Goal: Task Accomplishment & Management: Manage account settings

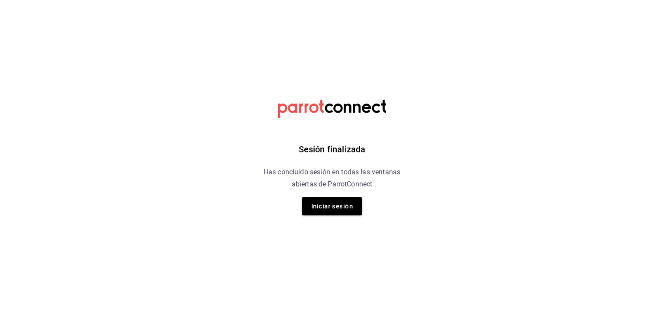
drag, startPoint x: 350, startPoint y: 212, endPoint x: 346, endPoint y: 205, distance: 8.4
click at [350, 212] on button "Iniciar sesión" at bounding box center [332, 206] width 60 height 18
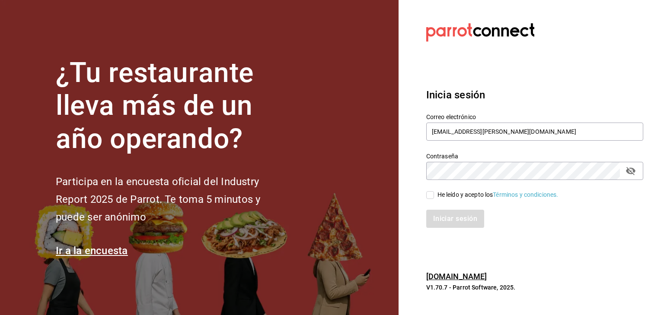
click at [428, 196] on input "He leído y acepto los Términos y condiciones." at bounding box center [430, 195] width 8 height 8
checkbox input "true"
click at [448, 219] on button "Iniciar sesión" at bounding box center [455, 219] width 59 height 18
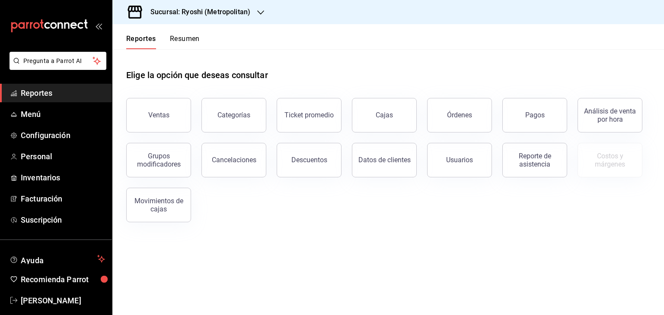
click at [209, 15] on h3 "Sucursal: Ryoshi (Metropolitan)" at bounding box center [196, 12] width 107 height 10
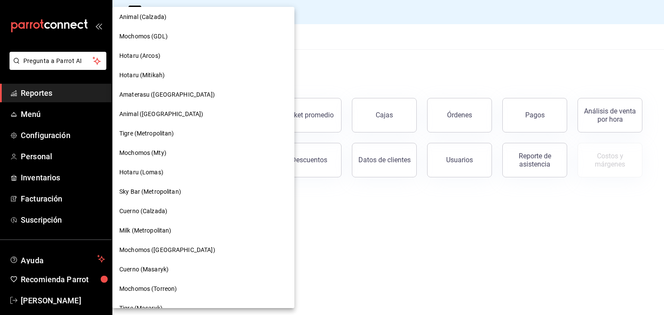
scroll to position [216, 0]
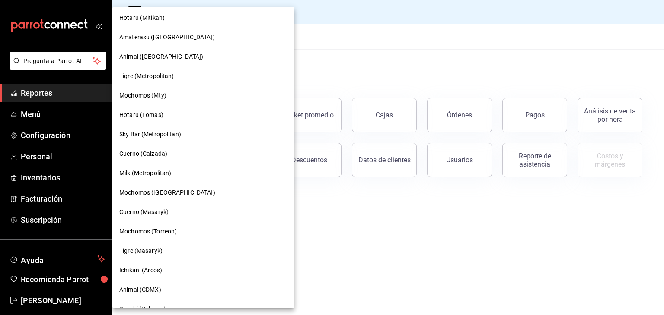
click at [181, 121] on div "Hotaru (Lomas)" at bounding box center [203, 114] width 182 height 19
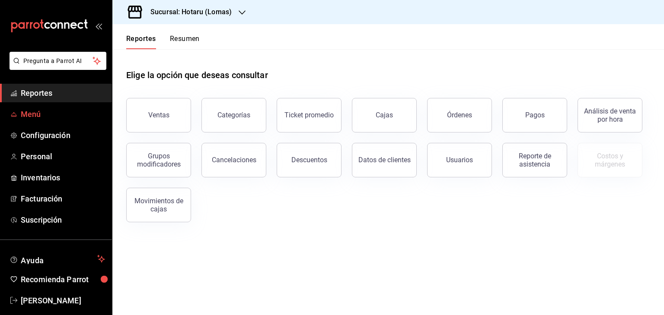
click at [76, 118] on span "Menú" at bounding box center [63, 114] width 84 height 12
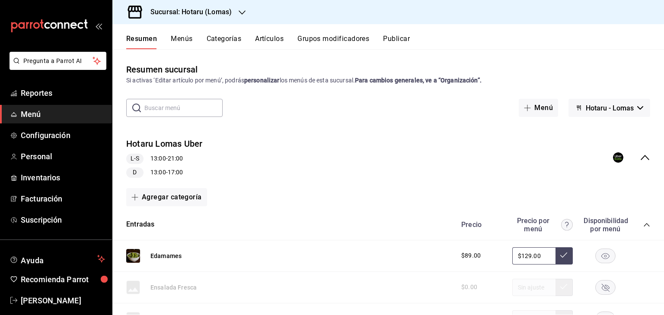
click at [216, 43] on button "Categorías" at bounding box center [224, 42] width 35 height 15
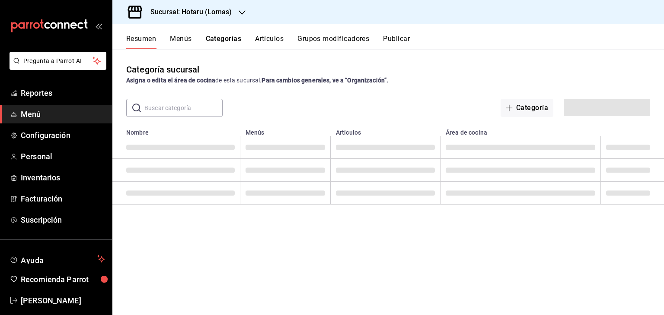
click at [273, 38] on button "Artículos" at bounding box center [269, 42] width 29 height 15
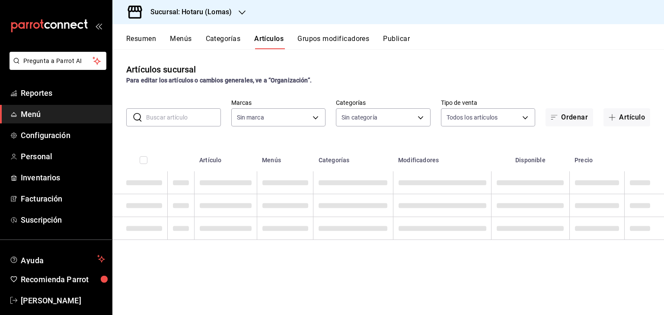
type input "3e56ebbd-5443-43e7-93f2-907a73195741"
type input "d2c2563c-d5c5-46b9-9f01-f1e2aab5430a,638577fb-faa8-46b9-8ec2-f5273865829f,f7abd…"
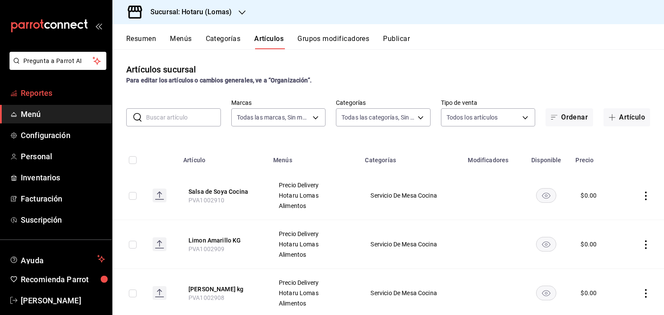
click at [47, 91] on span "Reportes" at bounding box center [63, 93] width 84 height 12
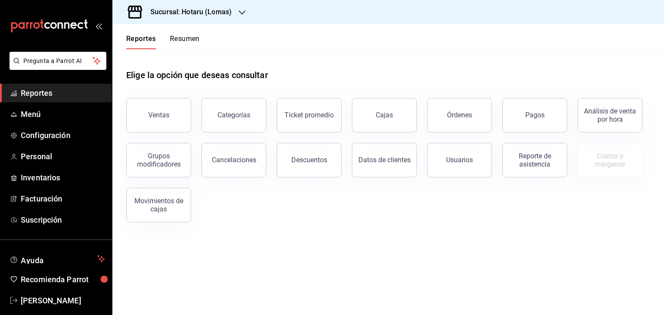
click at [344, 89] on div "Cajas" at bounding box center [378, 110] width 75 height 45
click at [59, 96] on span "Reportes" at bounding box center [63, 93] width 84 height 12
click at [62, 108] on span "Menú" at bounding box center [63, 114] width 84 height 12
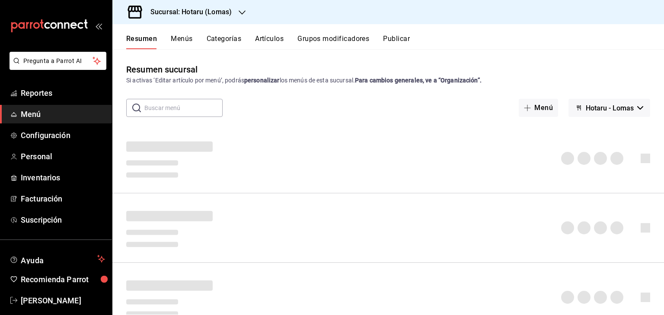
click at [179, 108] on input "text" at bounding box center [183, 107] width 78 height 17
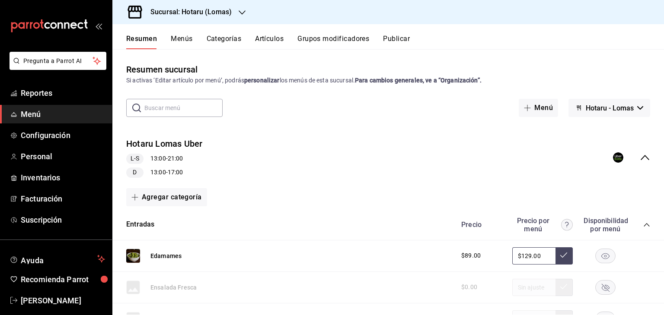
click at [200, 110] on input "text" at bounding box center [183, 107] width 78 height 17
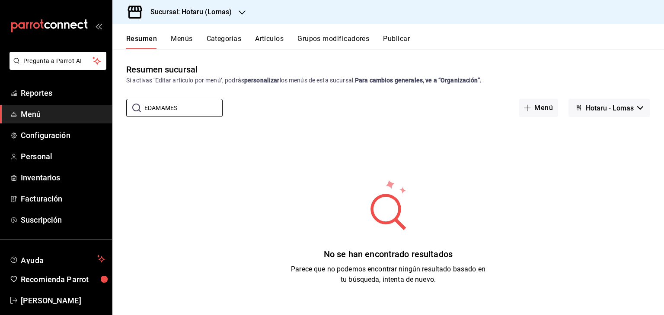
type input "EDAMAMES"
click at [272, 40] on button "Artículos" at bounding box center [269, 42] width 29 height 15
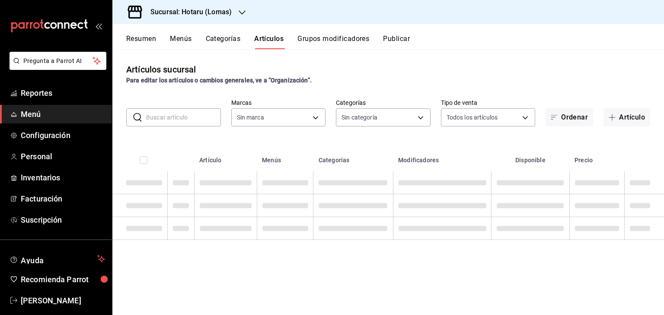
click at [207, 117] on input "text" at bounding box center [183, 117] width 75 height 17
type input "3e56ebbd-5443-43e7-93f2-907a73195741"
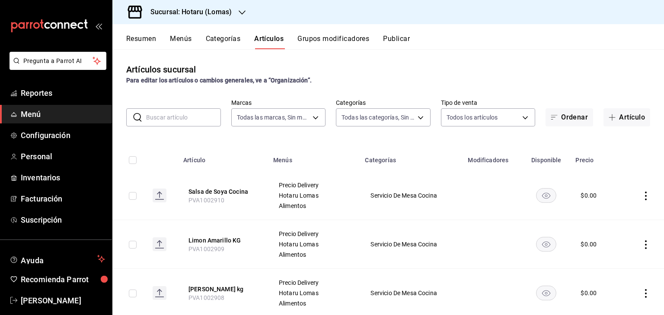
type input "d2c2563c-d5c5-46b9-9f01-f1e2aab5430a,638577fb-faa8-46b9-8ec2-f5273865829f,f7abd…"
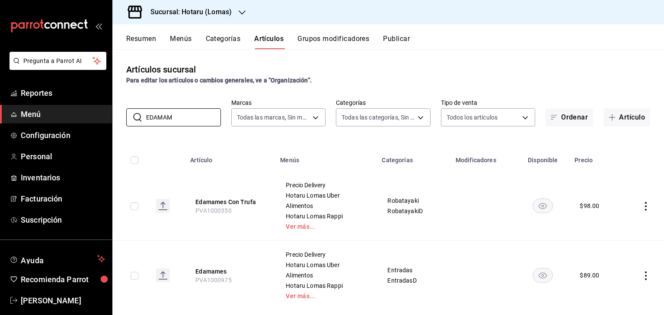
type input "EDAMAM"
click at [294, 144] on th "Menús" at bounding box center [326, 158] width 102 height 28
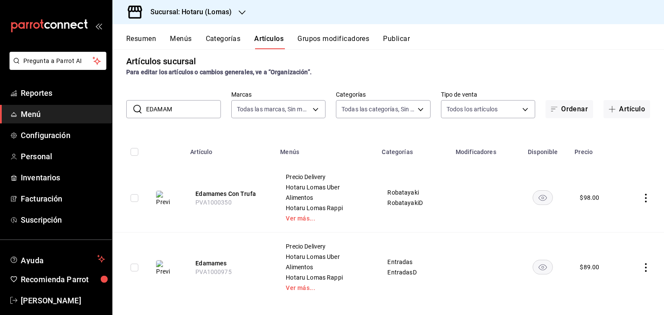
scroll to position [16, 0]
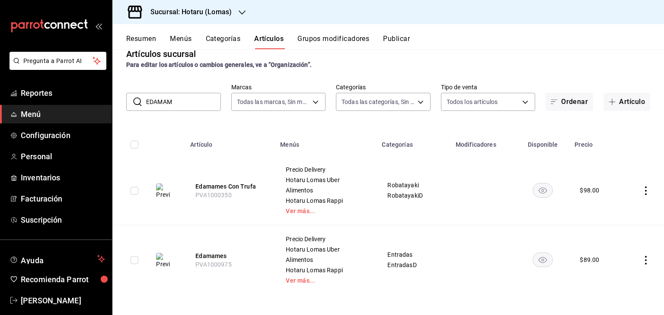
click at [641, 261] on icon "actions" at bounding box center [645, 260] width 9 height 9
click at [620, 257] on span "Editar" at bounding box center [613, 257] width 22 height 9
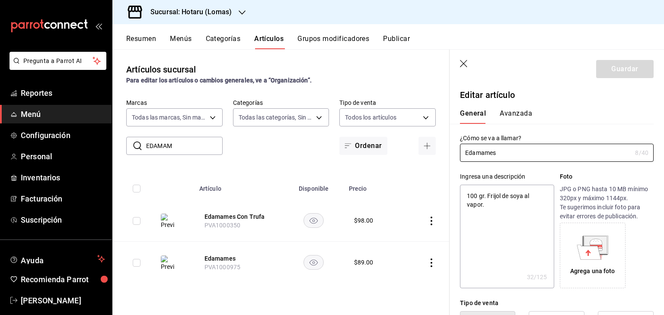
type textarea "x"
type input "$89.00"
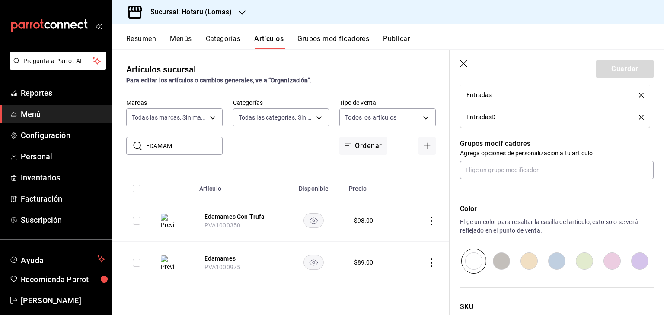
scroll to position [528, 0]
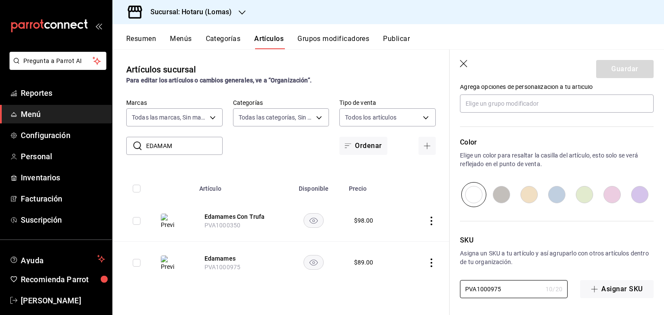
drag, startPoint x: 513, startPoint y: 287, endPoint x: 446, endPoint y: 273, distance: 69.3
click at [436, 283] on main "Artículos sucursal Para editar los artículos o cambios generales, ve a “Organiz…" at bounding box center [387, 182] width 551 height 266
paste input "1974"
type textarea "x"
type input "PVA1001974"
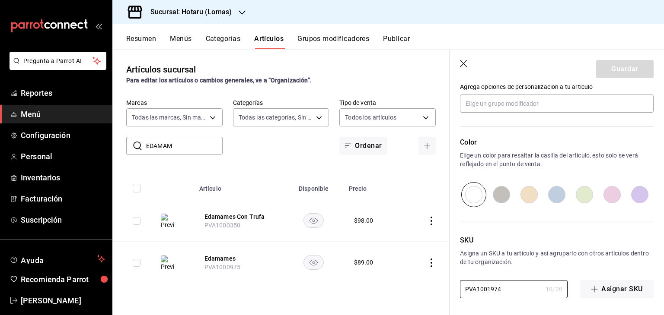
type textarea "x"
type input "PVA1001974"
click at [631, 65] on button "Guardar" at bounding box center [624, 69] width 57 height 18
type textarea "x"
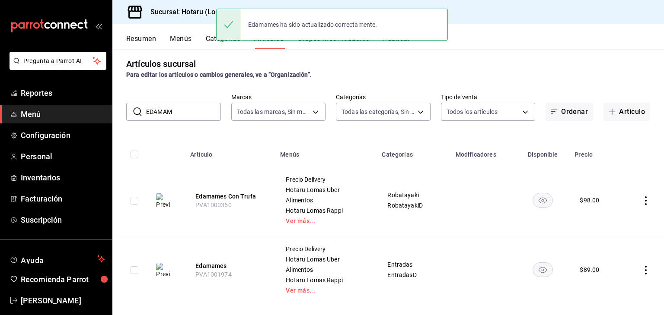
scroll to position [16, 0]
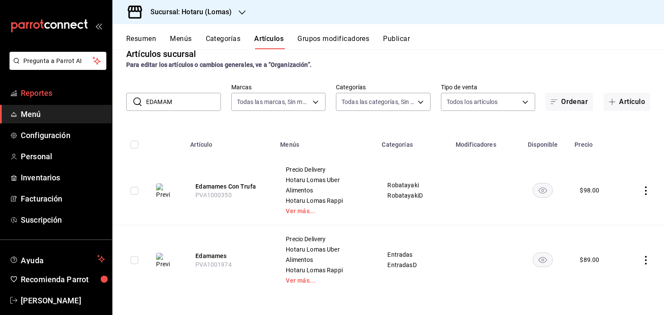
drag, startPoint x: 150, startPoint y: 101, endPoint x: 85, endPoint y: 102, distance: 64.4
click at [87, 103] on div "Pregunta a Parrot AI Reportes Menú Configuración Personal Inventarios Facturaci…" at bounding box center [332, 157] width 664 height 315
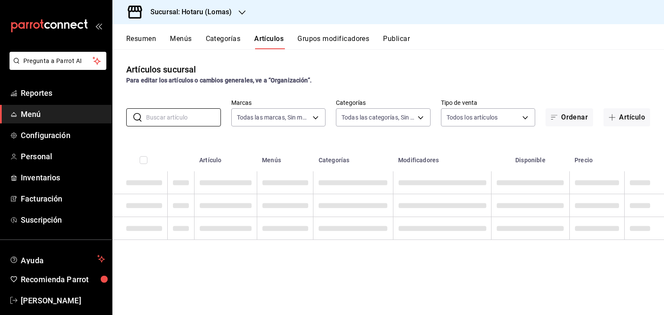
scroll to position [0, 0]
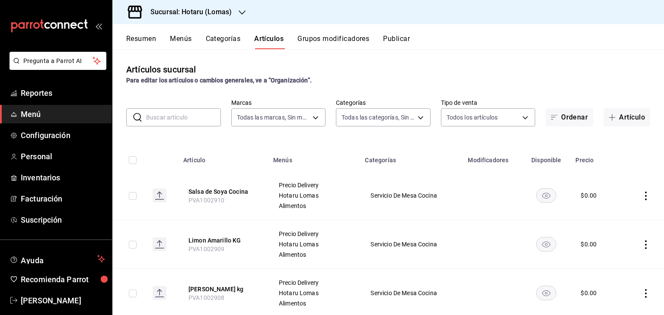
click at [209, 118] on input "text" at bounding box center [183, 117] width 75 height 17
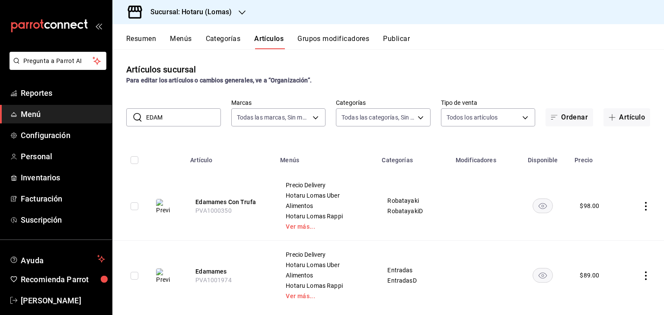
click at [395, 132] on div "Artículos sucursal Para editar los artículos o cambios generales, ve a “Organiz…" at bounding box center [387, 182] width 551 height 266
drag, startPoint x: 171, startPoint y: 122, endPoint x: 54, endPoint y: 121, distance: 116.7
click at [54, 123] on div "Pregunta a Parrot AI Reportes Menú Configuración Personal Inventarios Facturaci…" at bounding box center [332, 157] width 664 height 315
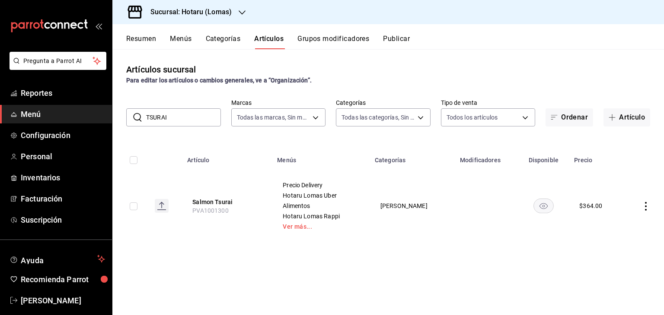
click at [223, 210] on span "PVA1001300" at bounding box center [210, 210] width 36 height 7
copy span "PVA1001300"
drag, startPoint x: 124, startPoint y: 118, endPoint x: 101, endPoint y: 118, distance: 23.8
click at [101, 118] on div "Pregunta a Parrot AI Reportes Menú Configuración Personal Inventarios Facturaci…" at bounding box center [332, 157] width 664 height 315
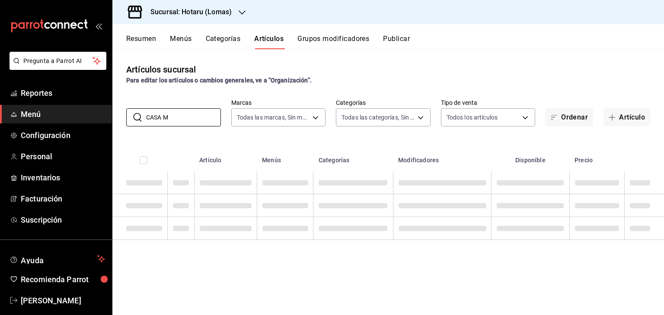
click at [334, 148] on th "Categorías" at bounding box center [353, 158] width 80 height 28
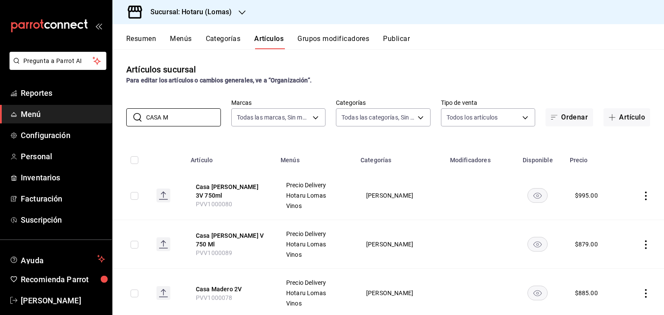
drag, startPoint x: 181, startPoint y: 121, endPoint x: 16, endPoint y: 124, distance: 165.1
click at [19, 125] on div "Pregunta a Parrot AI Reportes Menú Configuración Personal Inventarios Facturaci…" at bounding box center [332, 157] width 664 height 315
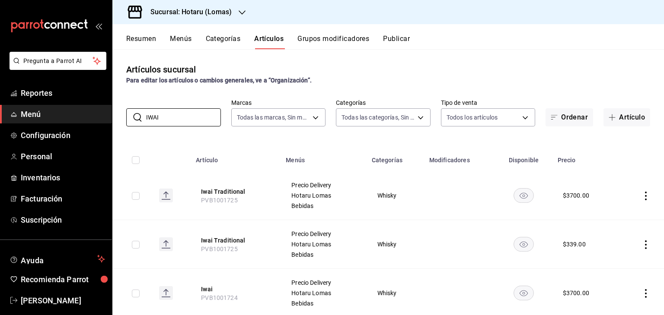
drag, startPoint x: 387, startPoint y: 146, endPoint x: 383, endPoint y: 148, distance: 4.4
click at [387, 146] on th "Categorías" at bounding box center [394, 158] width 57 height 28
drag, startPoint x: 183, startPoint y: 124, endPoint x: 70, endPoint y: 119, distance: 113.3
click at [69, 119] on div "Pregunta a Parrot AI Reportes Menú Configuración Personal Inventarios Facturaci…" at bounding box center [332, 157] width 664 height 315
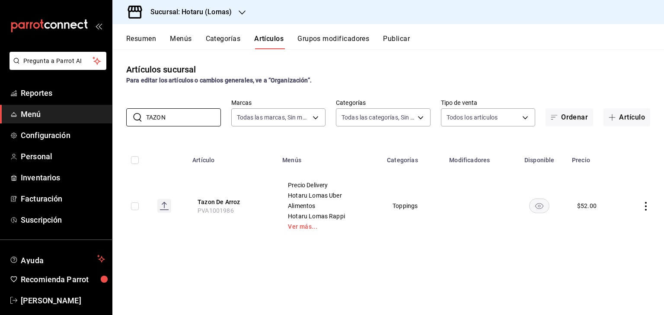
type input "TAZON"
click at [646, 206] on icon "actions" at bounding box center [645, 206] width 9 height 9
click at [614, 225] on span "Editar" at bounding box center [619, 226] width 22 height 9
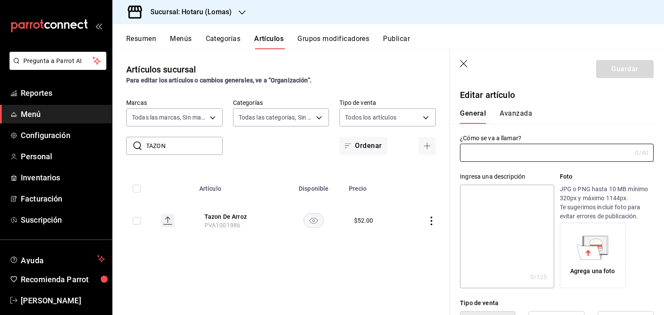
type input "Tazon De Arroz"
type textarea "Tazon De Arroz"
type textarea "x"
type input "PVA1001986"
type textarea "x"
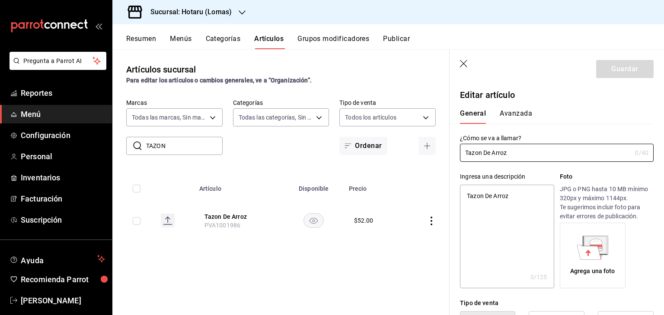
type input "$52.00"
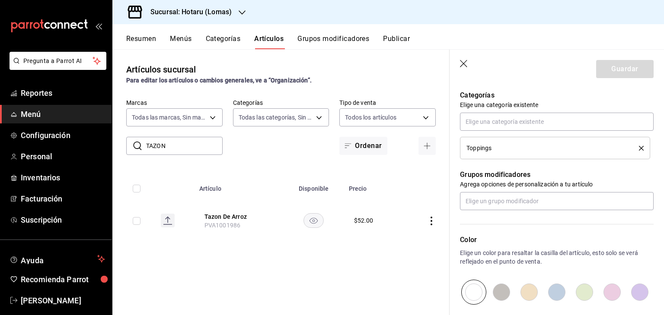
scroll to position [506, 0]
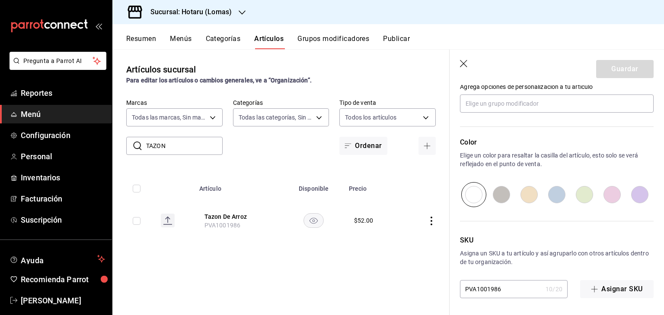
drag, startPoint x: 496, startPoint y: 291, endPoint x: 421, endPoint y: 282, distance: 75.3
click at [421, 282] on main "Artículos sucursal Para editar los artículos o cambios generales, ve a “Organiz…" at bounding box center [387, 182] width 551 height 266
paste input "2922"
type textarea "x"
type input "PVA1002922"
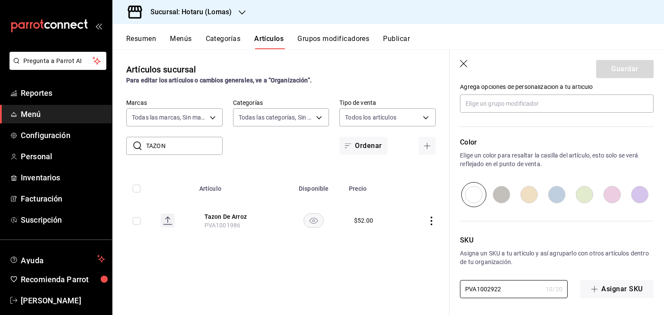
type textarea "x"
type input "PVA1002922"
click at [628, 73] on button "Guardar" at bounding box center [624, 69] width 57 height 18
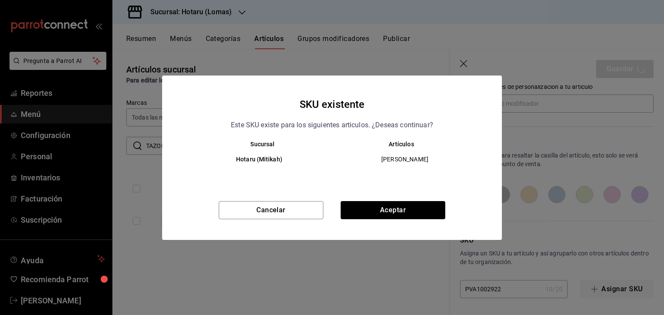
click at [448, 216] on div "Cancelar Aceptar" at bounding box center [332, 220] width 340 height 39
click at [427, 215] on button "Aceptar" at bounding box center [393, 210] width 105 height 18
type textarea "x"
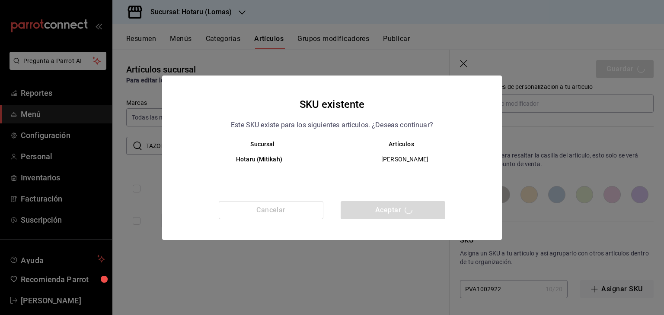
type textarea "x"
type input "AR-1758820438900"
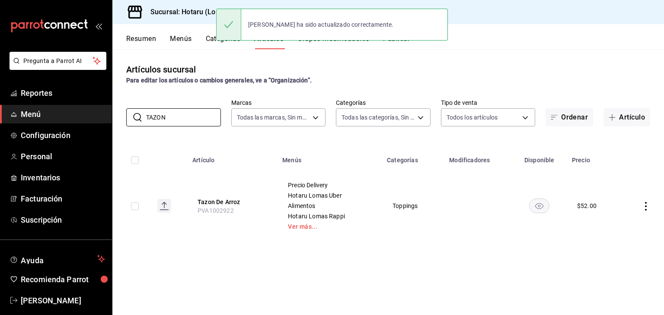
drag, startPoint x: 187, startPoint y: 115, endPoint x: 33, endPoint y: 106, distance: 154.1
click at [33, 106] on div "Pregunta a Parrot AI Reportes Menú Configuración Personal Inventarios Facturaci…" at bounding box center [332, 157] width 664 height 315
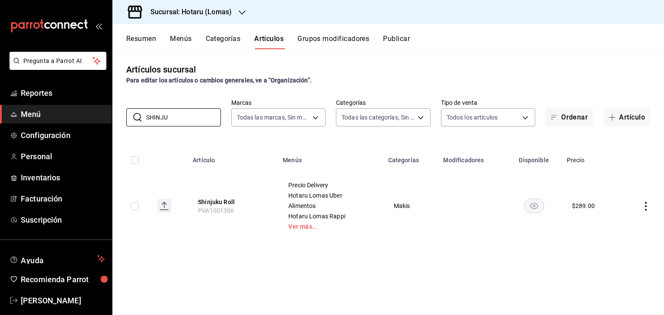
click at [293, 150] on th "Menús" at bounding box center [329, 158] width 105 height 28
drag, startPoint x: 187, startPoint y: 114, endPoint x: 78, endPoint y: 115, distance: 108.9
click at [78, 115] on div "Pregunta a Parrot AI Reportes Menú Configuración Personal Inventarios Facturaci…" at bounding box center [332, 157] width 664 height 315
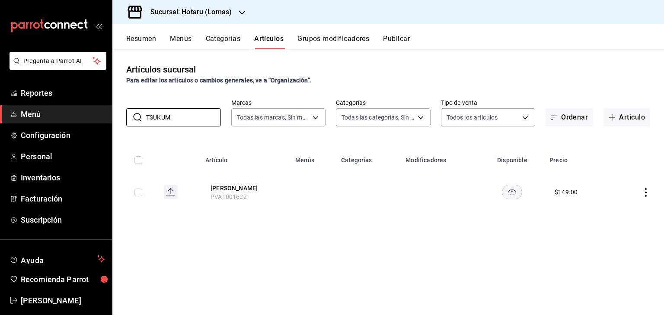
drag, startPoint x: 190, startPoint y: 121, endPoint x: 85, endPoint y: 122, distance: 105.4
click at [86, 122] on div "Pregunta a Parrot AI Reportes Menú Configuración Personal Inventarios Facturaci…" at bounding box center [332, 157] width 664 height 315
drag, startPoint x: 169, startPoint y: 114, endPoint x: 74, endPoint y: 114, distance: 94.2
click at [74, 114] on div "Pregunta a Parrot AI Reportes Menú Configuración Personal Inventarios Facturaci…" at bounding box center [332, 157] width 664 height 315
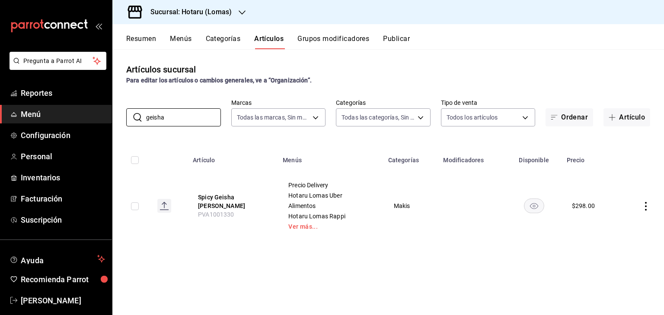
drag, startPoint x: 95, startPoint y: 115, endPoint x: 9, endPoint y: 115, distance: 86.0
click at [12, 116] on div "Pregunta a Parrot AI Reportes Menú Configuración Personal Inventarios Facturaci…" at bounding box center [332, 157] width 664 height 315
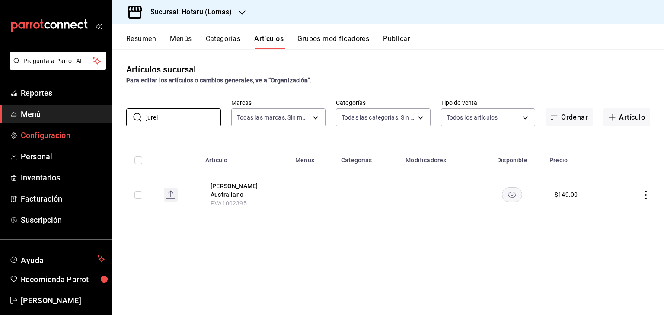
drag, startPoint x: 197, startPoint y: 118, endPoint x: 56, endPoint y: 131, distance: 141.5
click at [60, 130] on div "Pregunta a Parrot AI Reportes Menú Configuración Personal Inventarios Facturaci…" at bounding box center [332, 157] width 664 height 315
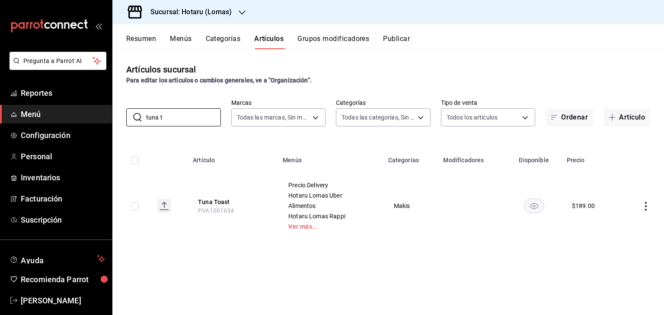
click at [394, 150] on th "Categorías" at bounding box center [410, 158] width 55 height 28
drag, startPoint x: 130, startPoint y: 115, endPoint x: 89, endPoint y: 114, distance: 40.2
click at [90, 115] on div "Pregunta a Parrot AI Reportes Menú Configuración Personal Inventarios Facturaci…" at bounding box center [332, 157] width 664 height 315
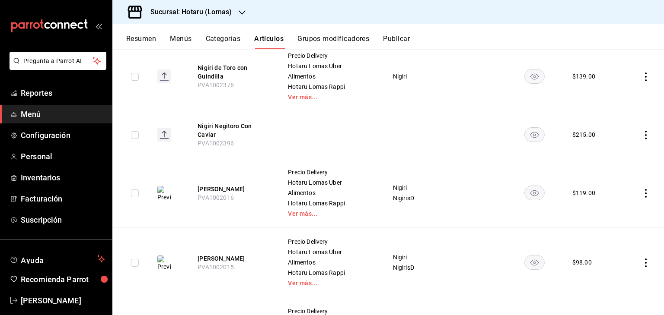
scroll to position [249, 0]
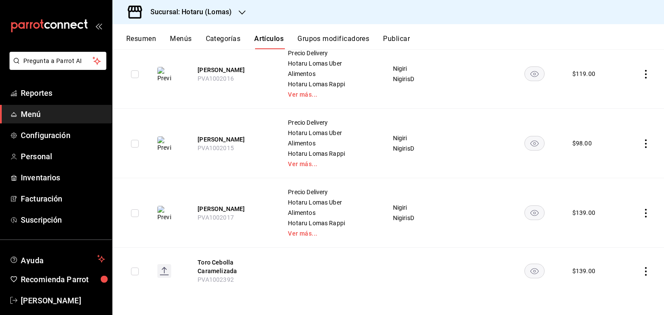
click at [424, 262] on td at bounding box center [410, 271] width 57 height 47
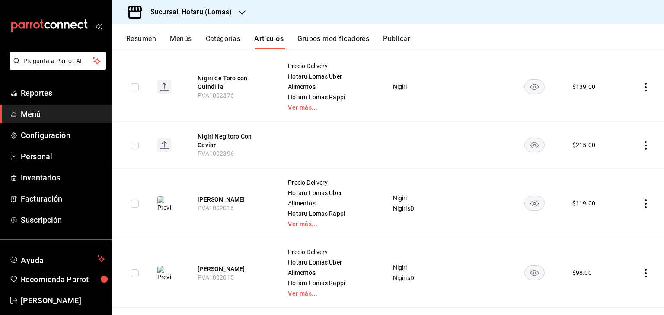
scroll to position [33, 0]
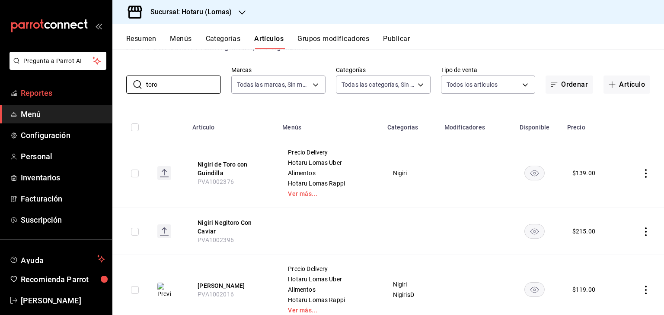
drag, startPoint x: 201, startPoint y: 89, endPoint x: 60, endPoint y: 87, distance: 140.5
click at [61, 89] on div "Pregunta a Parrot AI Reportes Menú Configuración Personal Inventarios Facturaci…" at bounding box center [332, 157] width 664 height 315
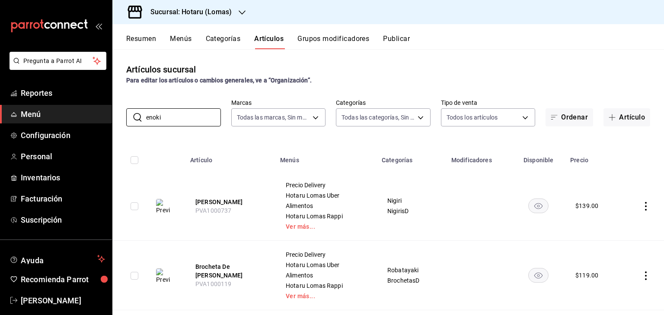
scroll to position [85, 0]
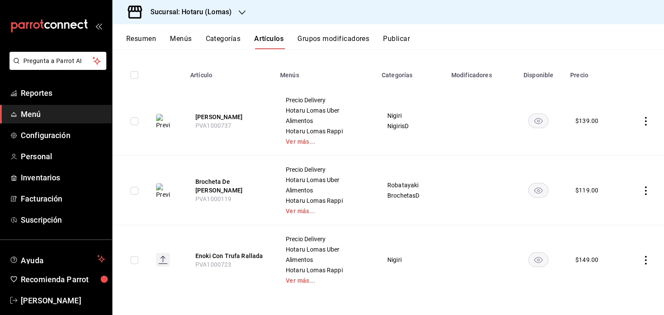
click at [649, 260] on td at bounding box center [642, 261] width 42 height 70
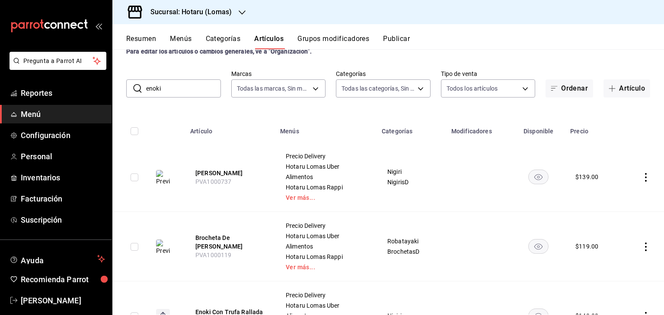
scroll to position [0, 0]
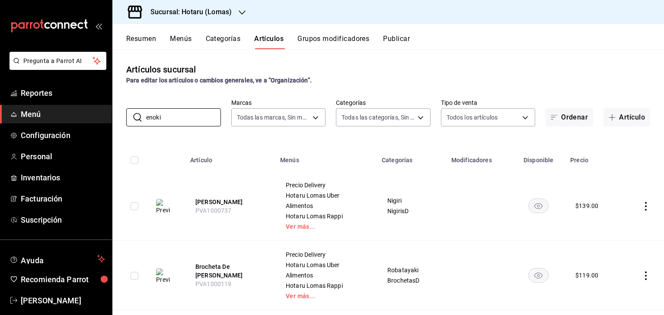
drag, startPoint x: 169, startPoint y: 117, endPoint x: 0, endPoint y: 109, distance: 169.6
click at [0, 109] on div "Pregunta a Parrot AI Reportes Menú Configuración Personal Inventarios Facturaci…" at bounding box center [332, 157] width 664 height 315
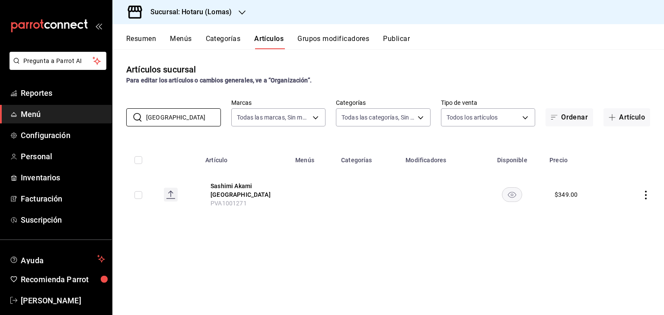
drag, startPoint x: 38, startPoint y: 121, endPoint x: 7, endPoint y: 121, distance: 31.6
click at [7, 121] on div "Pregunta a Parrot AI Reportes Menú Configuración Personal Inventarios Facturaci…" at bounding box center [332, 157] width 664 height 315
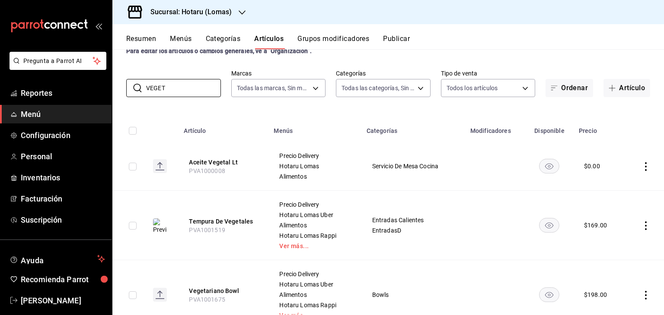
scroll to position [64, 0]
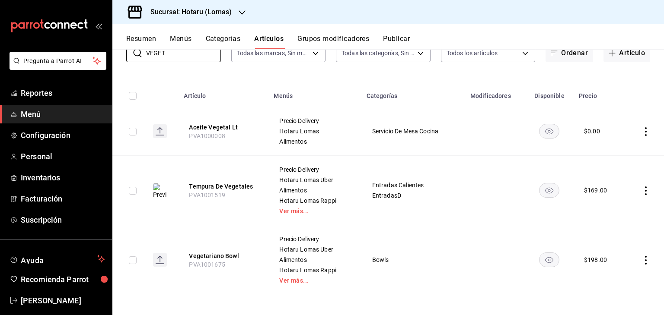
type input "VEGET"
click at [645, 256] on icon "actions" at bounding box center [646, 260] width 2 height 9
drag, startPoint x: 621, startPoint y: 261, endPoint x: 605, endPoint y: 249, distance: 19.8
click at [621, 260] on span "Editar" at bounding box center [613, 257] width 22 height 9
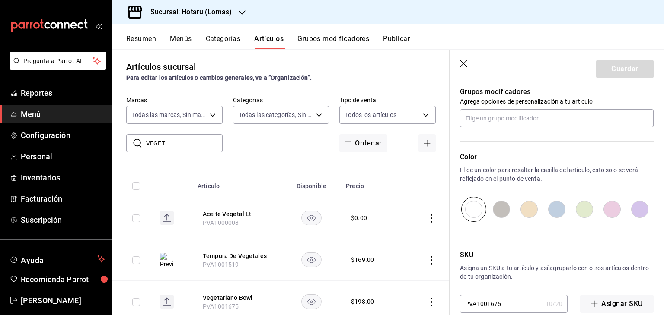
scroll to position [506, 0]
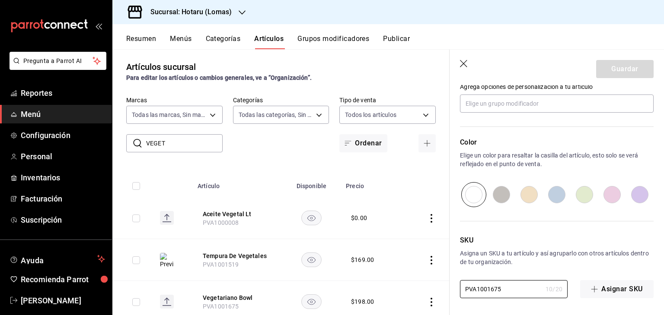
drag, startPoint x: 509, startPoint y: 287, endPoint x: 411, endPoint y: 274, distance: 98.6
click at [410, 275] on main "Artículos sucursal Para editar los artículos o cambios generales, ve a “Organiz…" at bounding box center [387, 182] width 551 height 266
paste input "2921"
type textarea "x"
type input "PVA1002921"
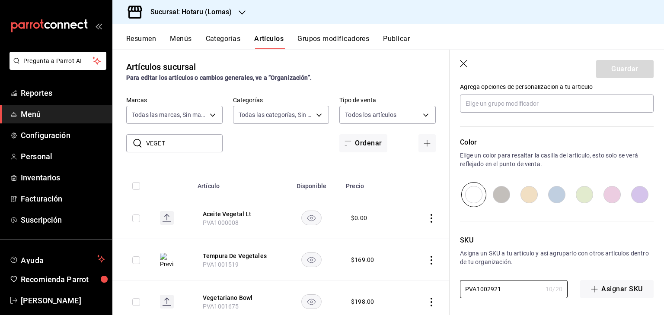
type textarea "x"
type input "PVA1002921"
drag, startPoint x: 625, startPoint y: 52, endPoint x: 619, endPoint y: 64, distance: 13.3
click at [624, 54] on header "Guardar" at bounding box center [556, 67] width 214 height 35
click at [619, 64] on button "Guardar" at bounding box center [624, 69] width 57 height 18
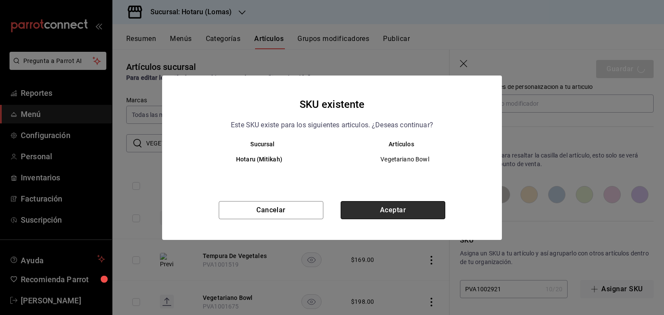
click at [404, 205] on button "Aceptar" at bounding box center [393, 210] width 105 height 18
type textarea "x"
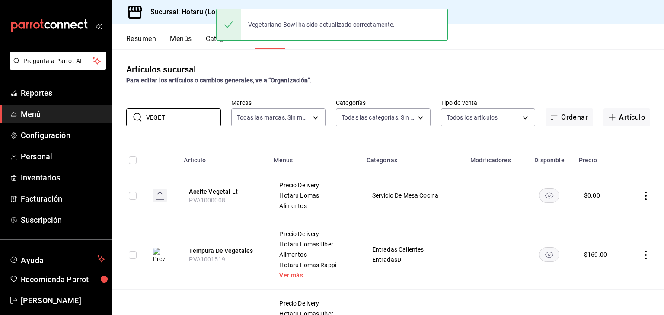
drag, startPoint x: 170, startPoint y: 119, endPoint x: 0, endPoint y: 114, distance: 169.9
click at [0, 116] on div "Pregunta a Parrot AI Reportes Menú Configuración Personal Inventarios Facturaci…" at bounding box center [332, 157] width 664 height 315
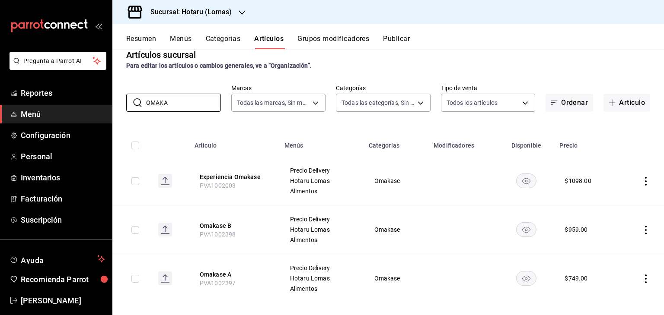
scroll to position [23, 0]
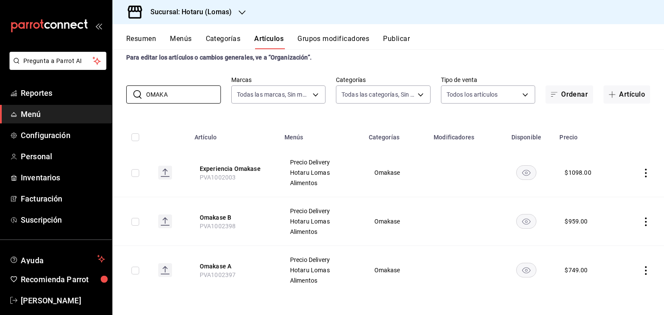
type input "OMAKA"
click at [60, 94] on span "Reportes" at bounding box center [63, 93] width 84 height 12
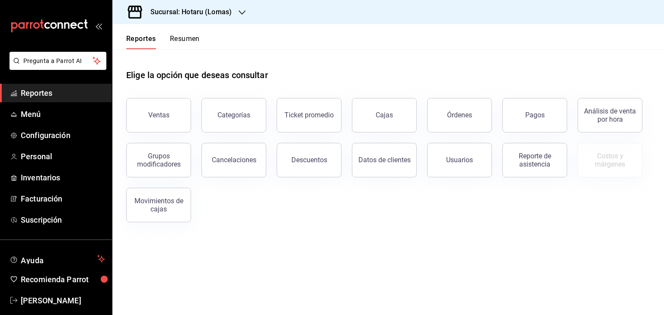
click at [171, 116] on button "Ventas" at bounding box center [158, 115] width 65 height 35
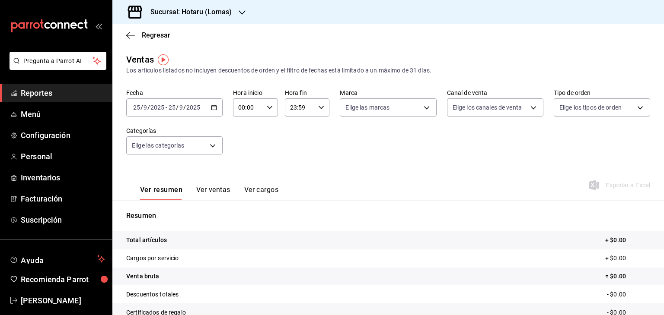
click at [220, 111] on div "[DATE] [DATE] - [DATE] [DATE]" at bounding box center [174, 108] width 96 height 18
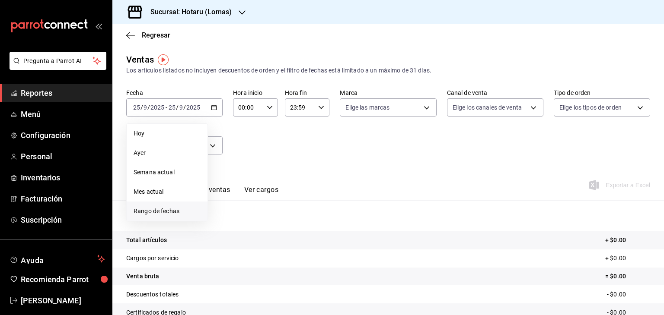
click at [173, 207] on span "Rango de fechas" at bounding box center [167, 211] width 67 height 9
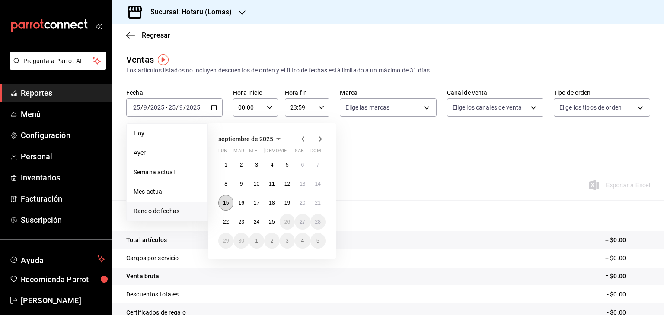
click at [229, 201] on button "15" at bounding box center [225, 203] width 15 height 16
drag, startPoint x: 226, startPoint y: 221, endPoint x: 234, endPoint y: 210, distance: 13.4
click at [226, 221] on abbr "22" at bounding box center [226, 222] width 6 height 6
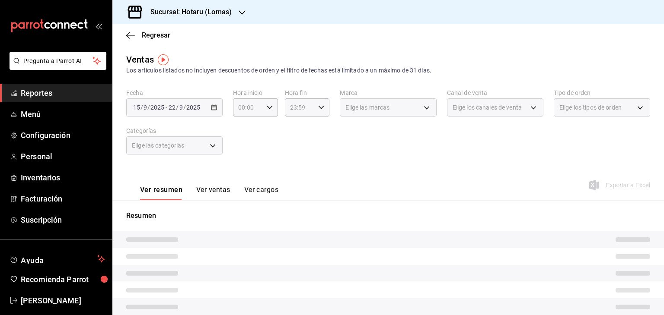
click at [356, 183] on div "Ver resumen Ver ventas Ver cargos Exportar a Excel" at bounding box center [387, 182] width 551 height 35
click at [268, 109] on icon "button" at bounding box center [270, 108] width 6 height 6
click at [242, 150] on span "05" at bounding box center [243, 146] width 8 height 7
type input "05:00"
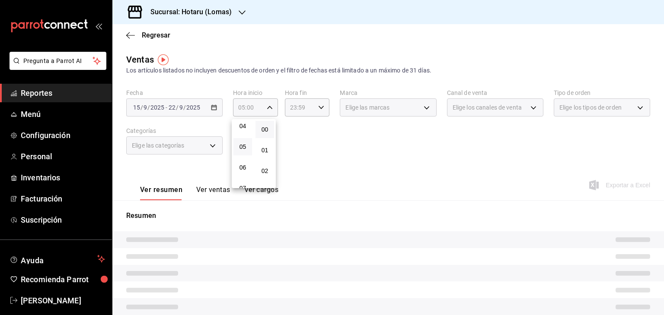
click at [381, 153] on div at bounding box center [332, 157] width 664 height 315
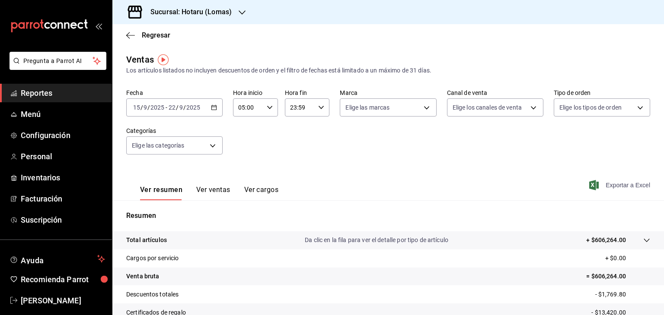
click at [589, 190] on icon "button" at bounding box center [594, 185] width 10 height 10
click at [212, 109] on icon "button" at bounding box center [214, 108] width 6 height 6
click at [430, 173] on div "Ver resumen Ver ventas Ver cargos Exportar a Excel" at bounding box center [387, 182] width 551 height 35
click at [319, 106] on icon "button" at bounding box center [321, 108] width 6 height 6
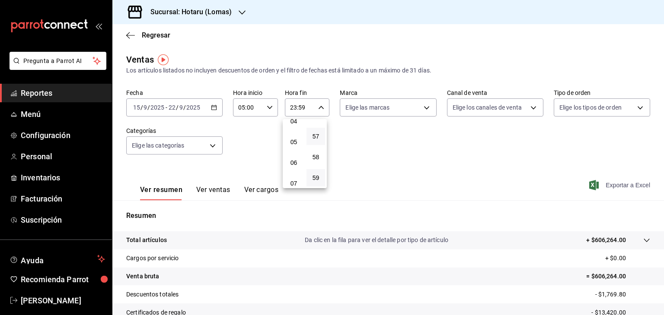
drag, startPoint x: 298, startPoint y: 145, endPoint x: 309, endPoint y: 140, distance: 11.2
click at [298, 144] on button "05" at bounding box center [293, 142] width 19 height 17
click at [318, 134] on button "00" at bounding box center [315, 129] width 19 height 17
type input "05:00"
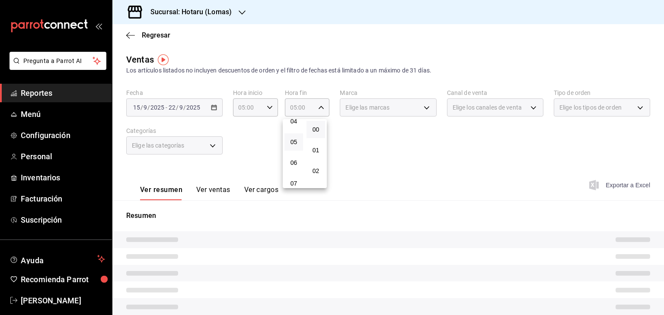
click at [474, 169] on div at bounding box center [332, 157] width 664 height 315
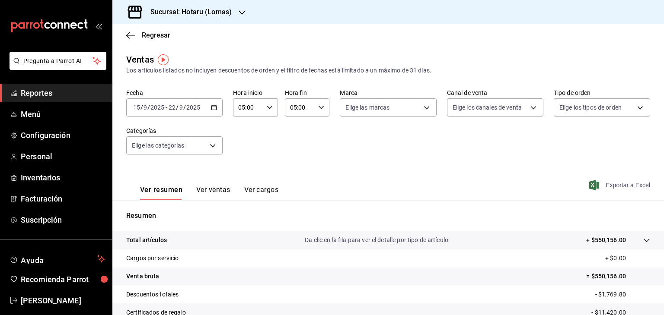
click at [589, 190] on icon "button" at bounding box center [594, 185] width 10 height 10
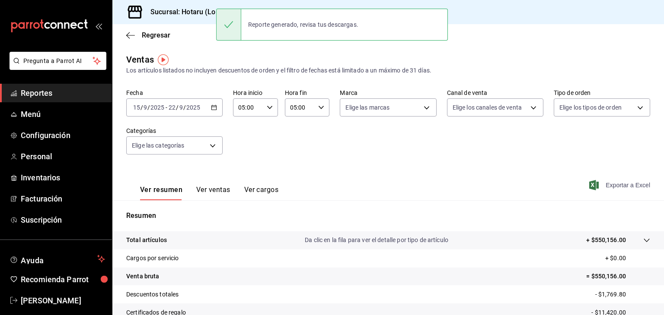
click at [537, 28] on div "Regresar" at bounding box center [387, 35] width 551 height 22
click at [541, 18] on div "Sucursal: Hotaru (Lomas)" at bounding box center [387, 12] width 551 height 24
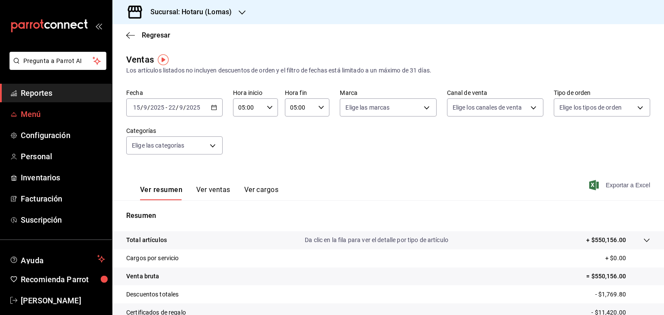
click at [40, 116] on span "Menú" at bounding box center [63, 114] width 84 height 12
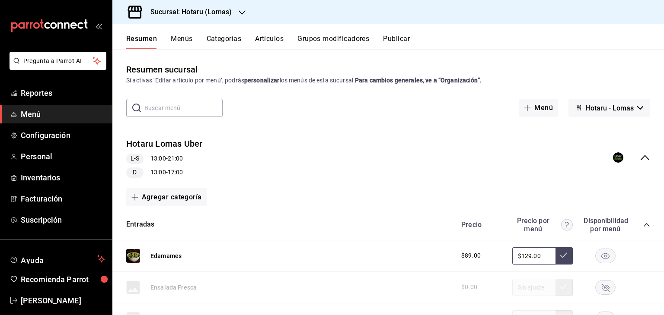
click at [263, 36] on button "Artículos" at bounding box center [269, 42] width 29 height 15
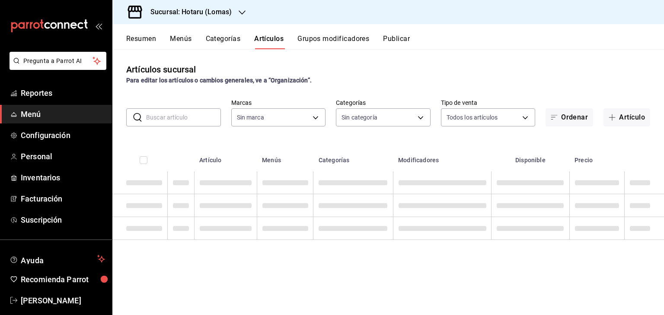
type input "3e56ebbd-5443-43e7-93f2-907a73195741"
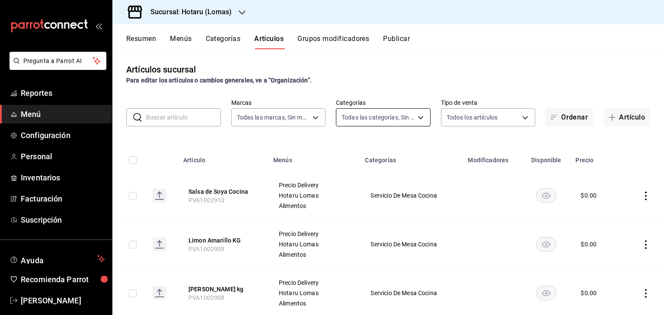
type input "d2c2563c-d5c5-46b9-9f01-f1e2aab5430a,638577fb-faa8-46b9-8ec2-f5273865829f,f7abd…"
click at [406, 115] on body "Pregunta a Parrot AI Reportes Menú Configuración Personal Inventarios Facturaci…" at bounding box center [332, 157] width 664 height 315
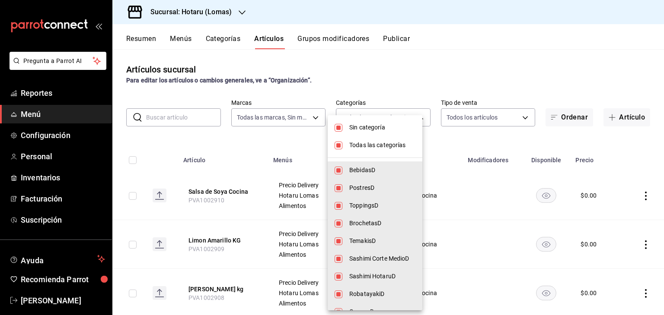
click at [389, 141] on span "Todas las categorías" at bounding box center [382, 145] width 66 height 9
checkbox input "false"
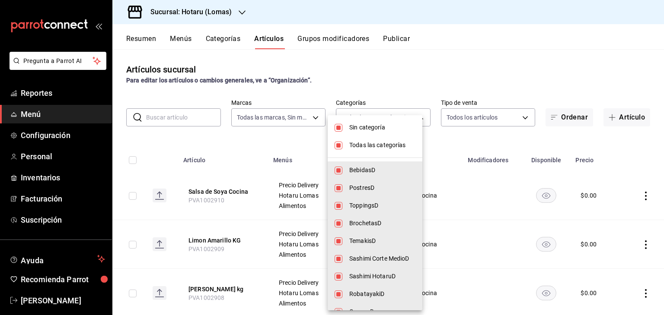
checkbox input "false"
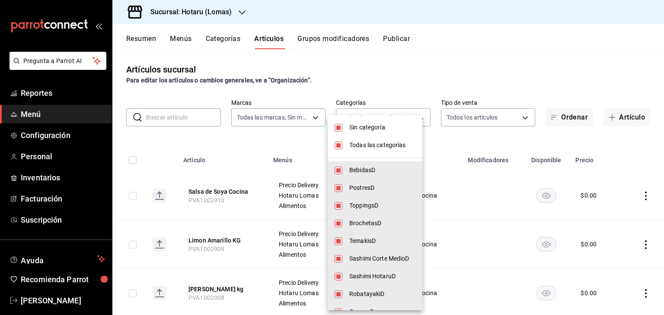
checkbox input "false"
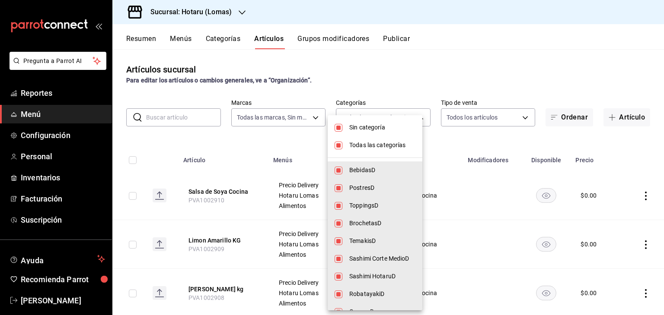
checkbox input "false"
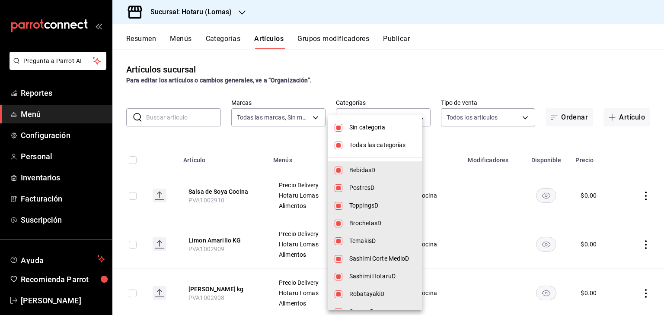
checkbox input "false"
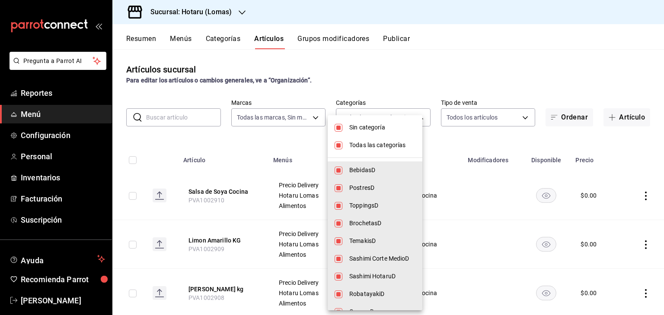
checkbox input "false"
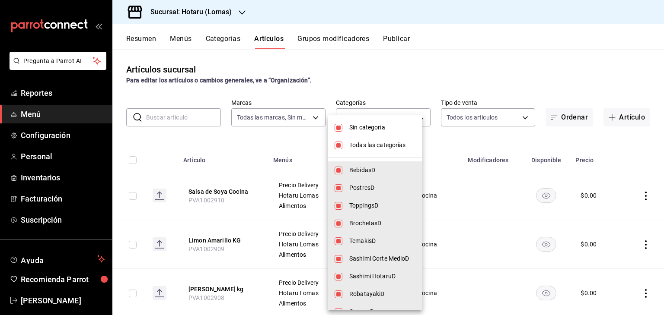
checkbox input "false"
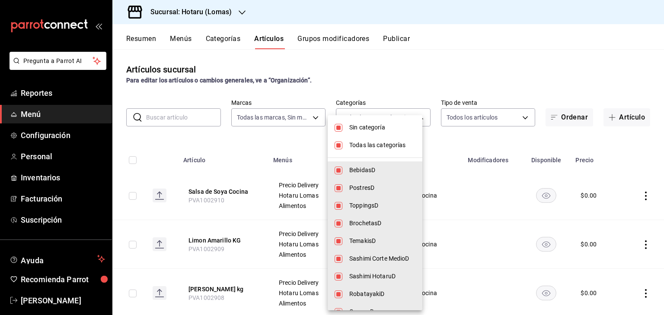
checkbox input "false"
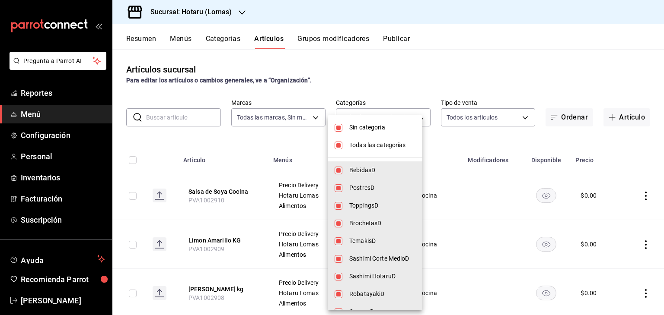
checkbox input "false"
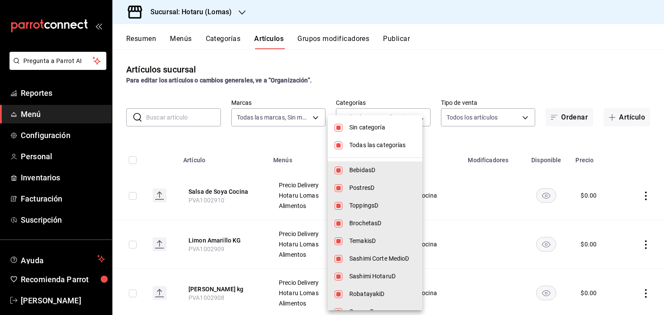
checkbox input "false"
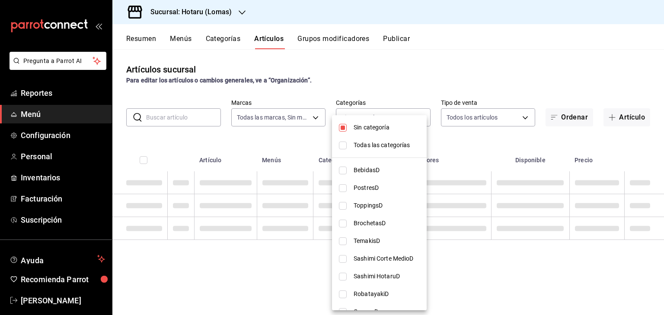
click at [472, 142] on div at bounding box center [332, 157] width 664 height 315
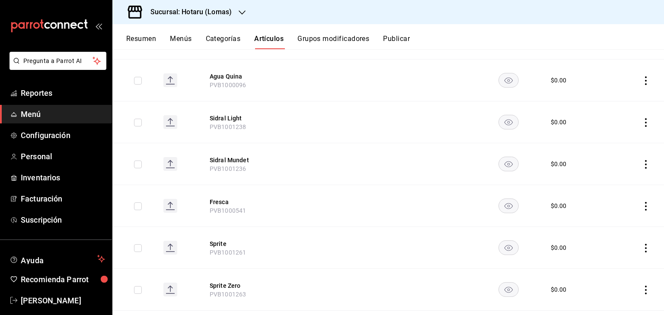
scroll to position [173, 0]
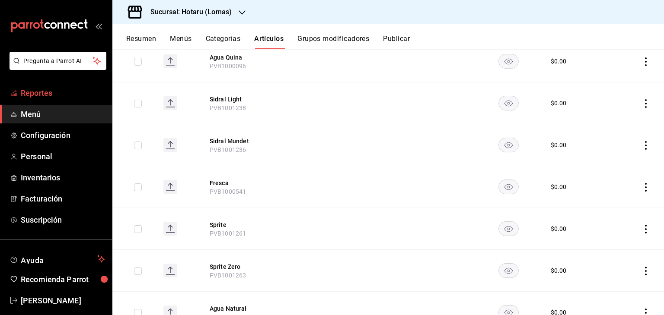
click at [60, 97] on span "Reportes" at bounding box center [63, 93] width 84 height 12
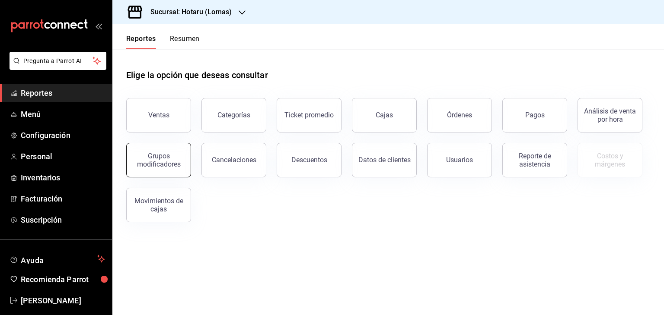
click at [172, 155] on div "Grupos modificadores" at bounding box center [159, 160] width 54 height 16
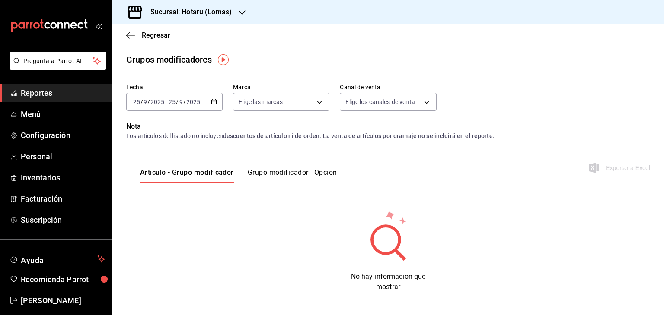
click at [214, 100] on \(Stroke\) "button" at bounding box center [213, 102] width 5 height 5
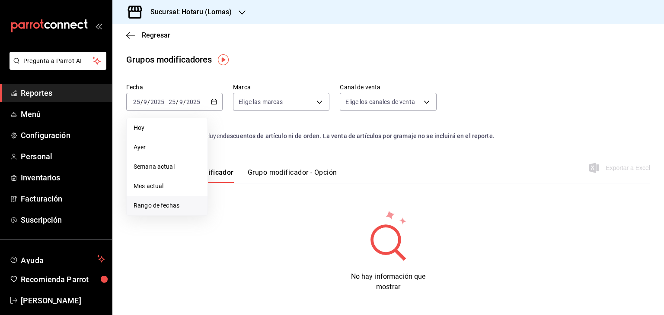
click at [169, 213] on li "Rango de fechas" at bounding box center [167, 205] width 81 height 19
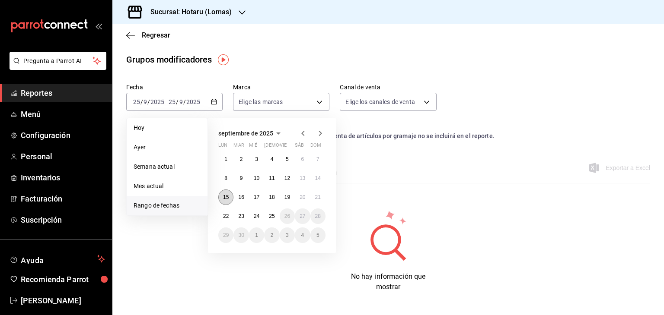
click at [232, 197] on button "15" at bounding box center [225, 198] width 15 height 16
click at [228, 213] on abbr "22" at bounding box center [226, 216] width 6 height 6
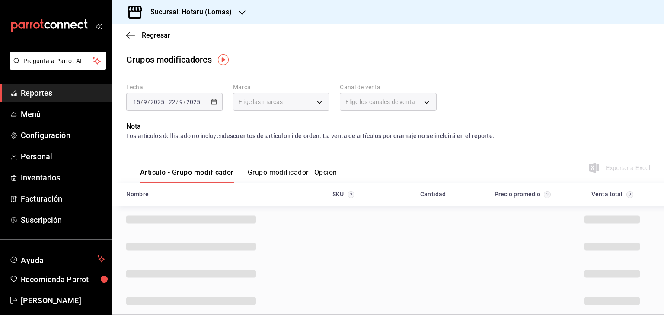
click at [487, 131] on p "Nota" at bounding box center [388, 126] width 524 height 10
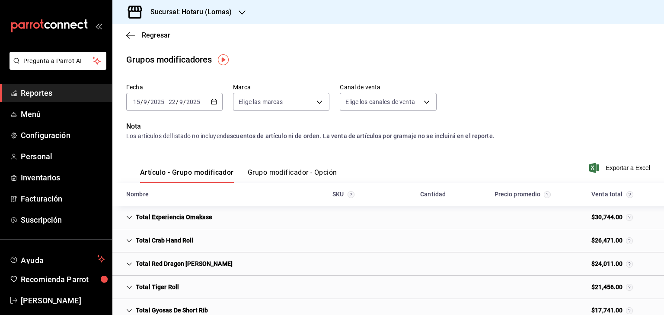
click at [128, 217] on icon "Cell" at bounding box center [129, 218] width 6 height 6
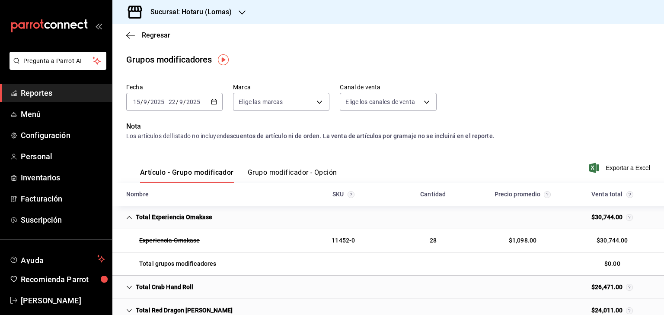
click at [129, 219] on icon "Cell" at bounding box center [129, 218] width 6 height 6
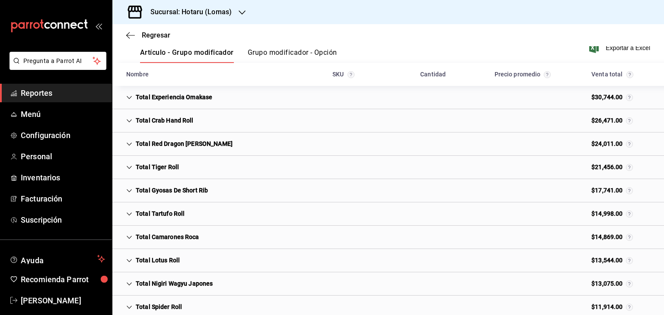
scroll to position [130, 0]
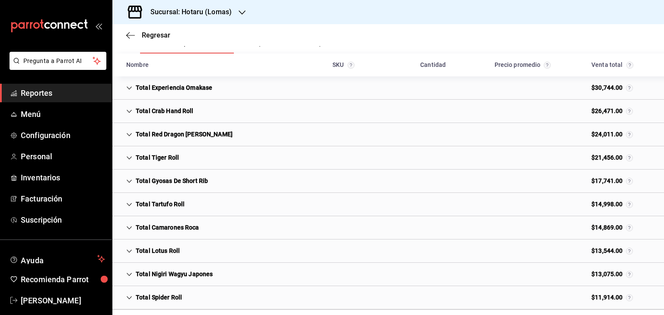
click at [131, 111] on icon "Cell" at bounding box center [129, 111] width 6 height 6
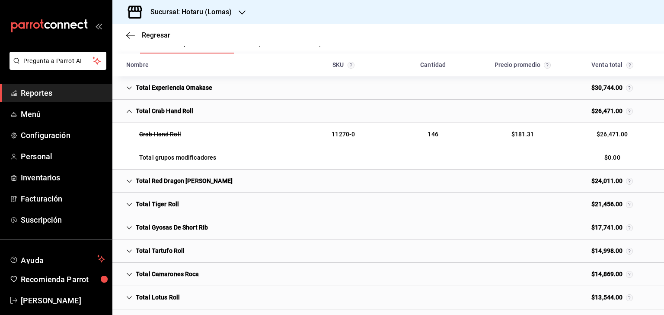
click at [131, 112] on icon "Cell" at bounding box center [129, 111] width 6 height 6
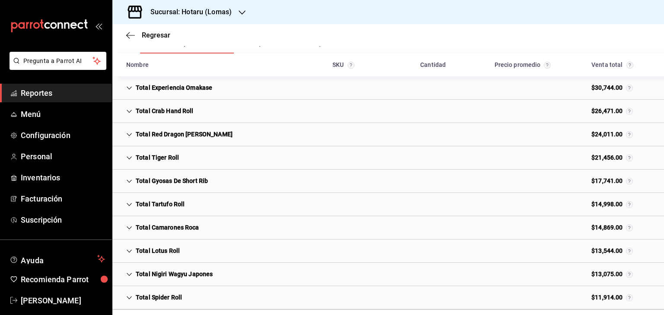
click at [131, 112] on icon "Cell" at bounding box center [129, 111] width 6 height 6
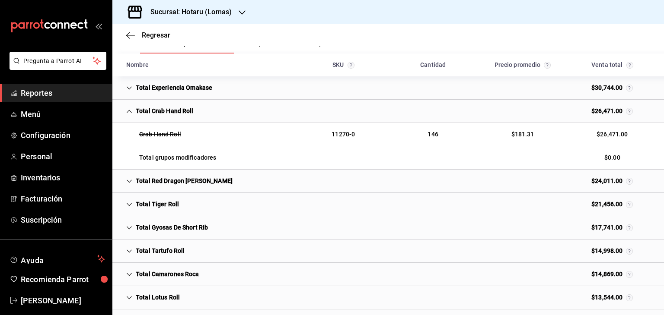
click at [131, 112] on icon "Cell" at bounding box center [129, 111] width 6 height 6
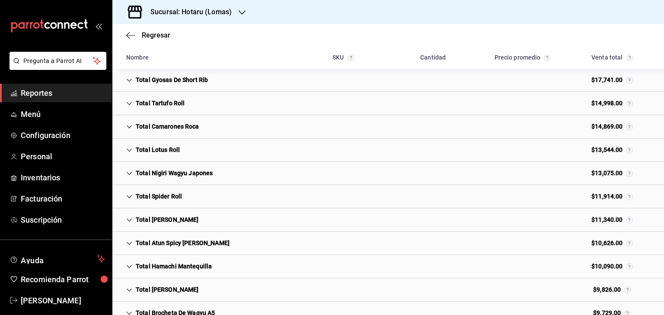
scroll to position [0, 0]
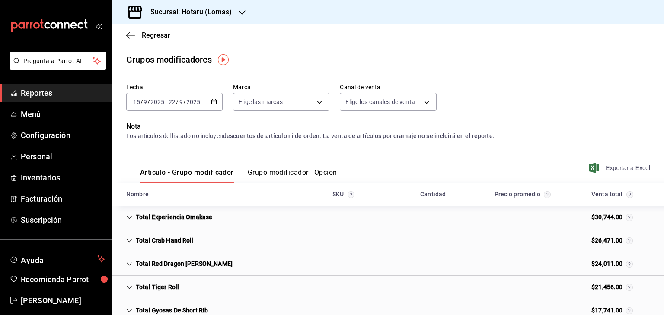
click at [592, 167] on icon "button" at bounding box center [594, 168] width 10 height 10
click at [318, 170] on button "Grupo modificador - Opción" at bounding box center [292, 176] width 89 height 15
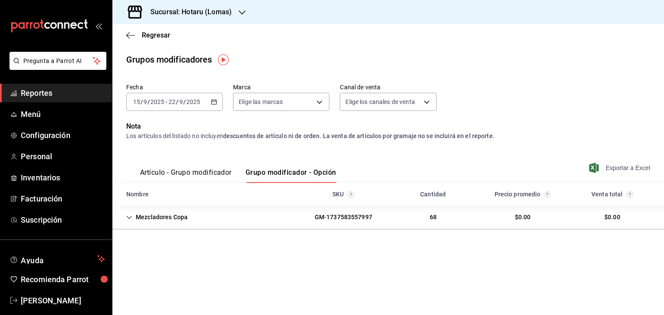
click at [598, 169] on icon "button" at bounding box center [594, 168] width 10 height 10
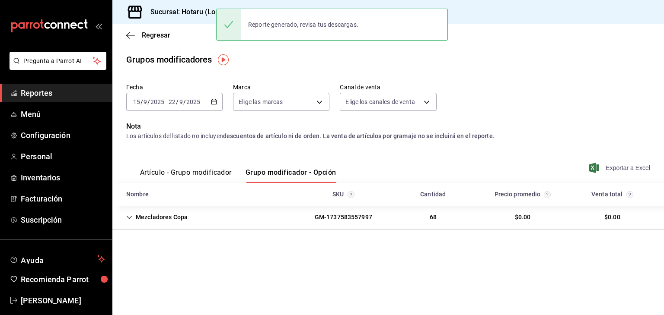
click at [262, 288] on main "Regresar Grupos modificadores Fecha [DATE] [DATE] - [DATE] [DATE] Marca Elige l…" at bounding box center [387, 169] width 551 height 291
click at [35, 115] on span "Menú" at bounding box center [63, 114] width 84 height 12
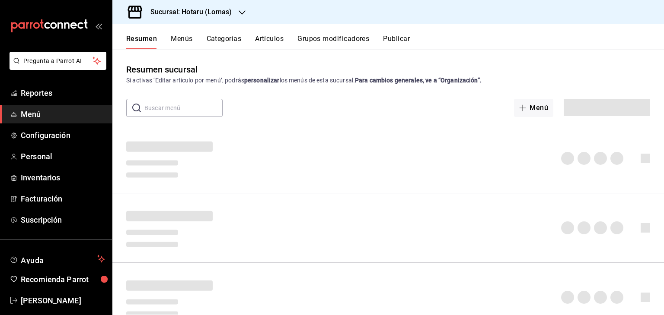
click at [184, 16] on h3 "Sucursal: Hotaru (Lomas)" at bounding box center [187, 12] width 88 height 10
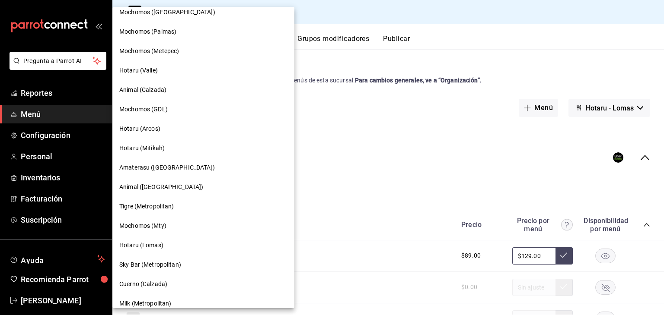
scroll to position [130, 0]
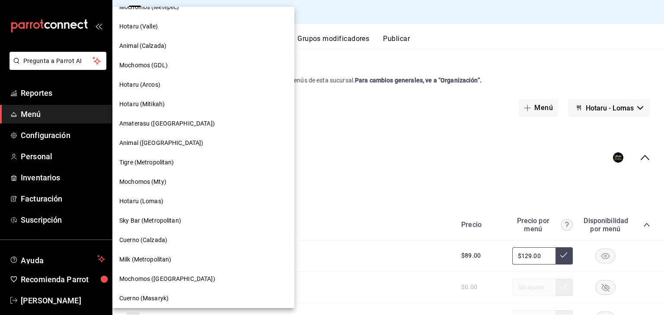
click at [188, 108] on div "Hotaru (Mitikah)" at bounding box center [203, 104] width 168 height 9
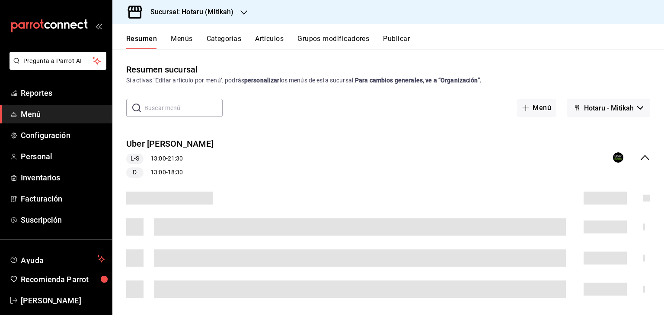
click at [276, 41] on button "Artículos" at bounding box center [269, 42] width 29 height 15
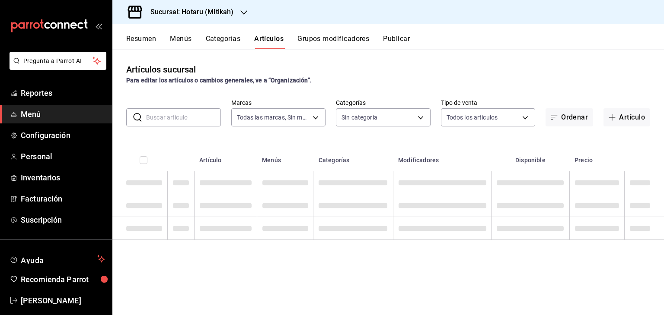
type input "d84d5940-0e8c-40c5-88cd-2414b97e757c,77dc4db3-90d9-43b8-a5d3-75604ed845df"
type input "62bb692d-627d-48d9-931a-4200ac14354b,c8df757b-6268-47b1-9d34-5295b38c7b05,d5237…"
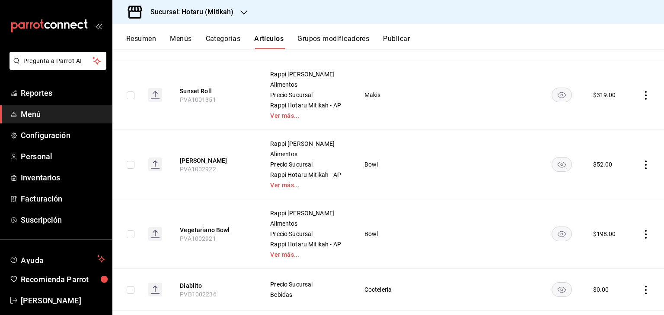
scroll to position [259, 0]
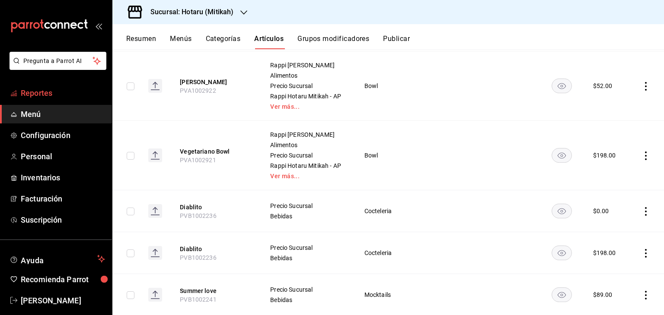
click at [53, 92] on span "Reportes" at bounding box center [63, 93] width 84 height 12
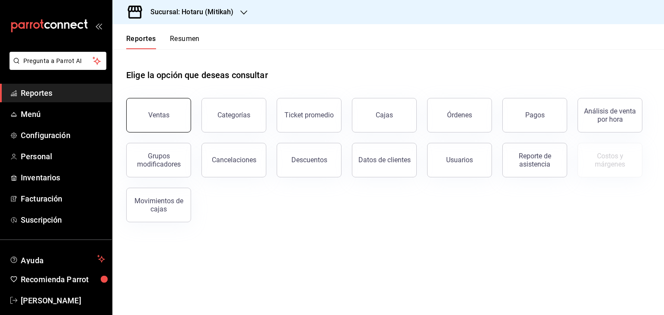
click at [161, 111] on button "Ventas" at bounding box center [158, 115] width 65 height 35
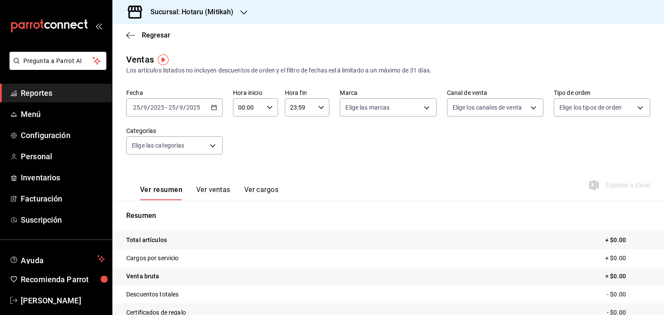
click at [213, 108] on icon "button" at bounding box center [214, 108] width 6 height 6
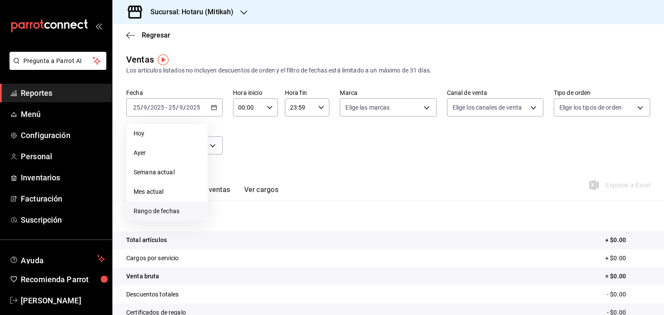
click at [172, 216] on li "Rango de fechas" at bounding box center [167, 211] width 81 height 19
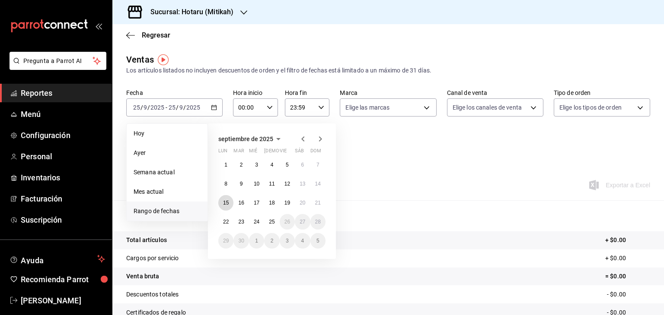
click at [223, 204] on abbr "15" at bounding box center [226, 203] width 6 height 6
click at [225, 217] on button "22" at bounding box center [225, 222] width 15 height 16
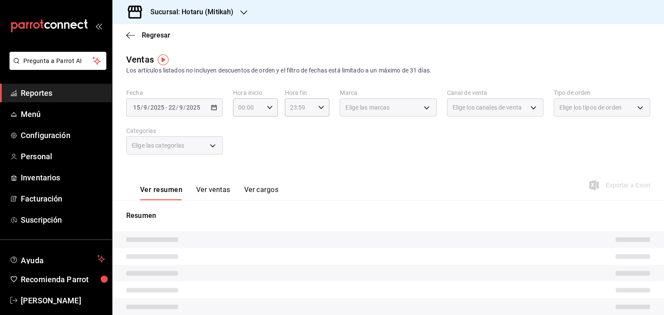
click at [389, 183] on div "Ver resumen Ver ventas Ver cargos Exportar a Excel" at bounding box center [387, 182] width 551 height 35
click at [270, 106] on icon "button" at bounding box center [270, 108] width 6 height 6
click at [244, 148] on span "05" at bounding box center [243, 146] width 8 height 7
type input "05:00"
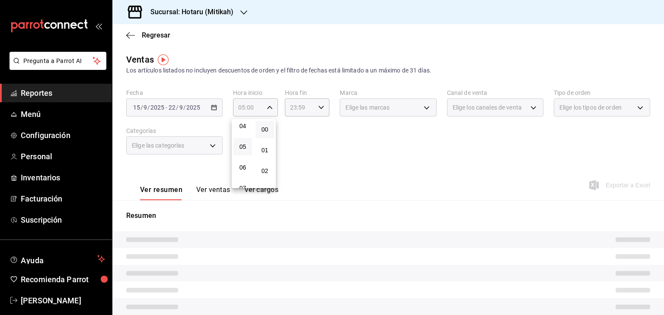
click at [311, 134] on div at bounding box center [332, 157] width 664 height 315
click at [318, 109] on icon "button" at bounding box center [321, 108] width 6 height 6
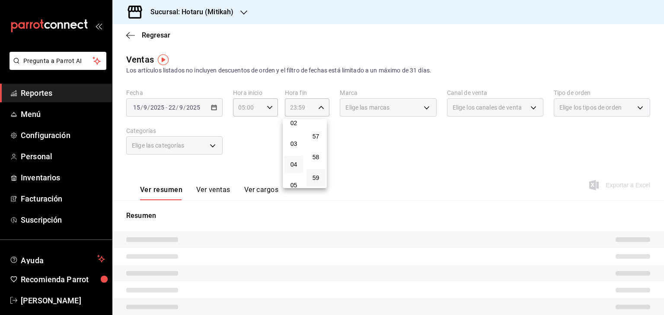
scroll to position [91, 0]
click at [296, 147] on button "05" at bounding box center [293, 142] width 19 height 17
click at [314, 135] on button "00" at bounding box center [315, 129] width 19 height 17
type input "05:00"
click at [514, 153] on div at bounding box center [332, 157] width 664 height 315
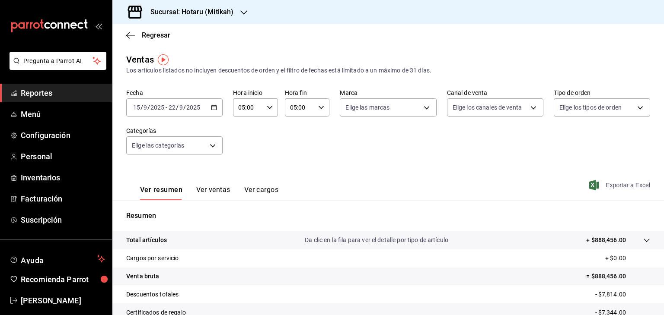
click at [589, 185] on icon "button" at bounding box center [594, 185] width 10 height 10
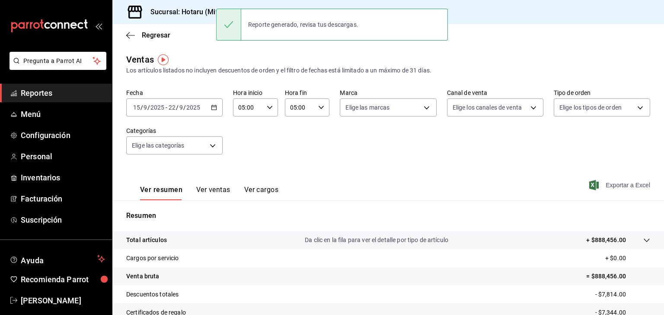
click at [192, 73] on div "Los artículos listados no incluyen descuentos de orden y el filtro de fechas es…" at bounding box center [388, 70] width 524 height 9
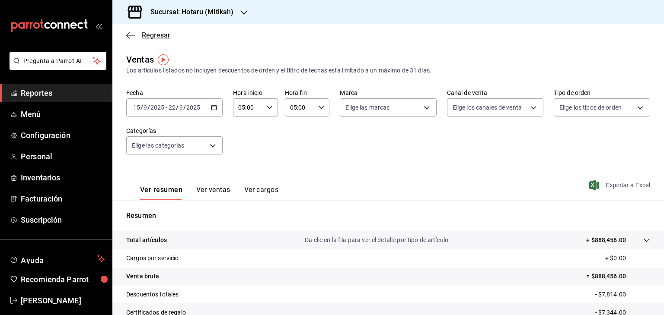
click at [131, 35] on icon "button" at bounding box center [130, 36] width 9 height 8
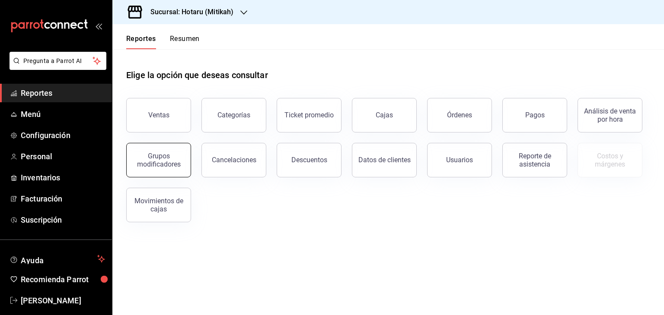
click at [167, 151] on button "Grupos modificadores" at bounding box center [158, 160] width 65 height 35
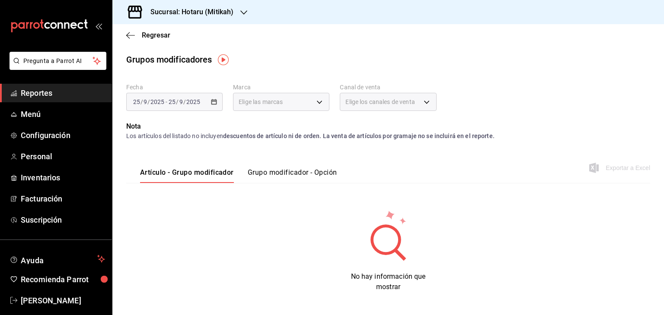
click at [306, 172] on button "Grupo modificador - Opción" at bounding box center [292, 176] width 89 height 15
click at [200, 97] on div "[DATE] [DATE] - [DATE] [DATE]" at bounding box center [174, 102] width 96 height 18
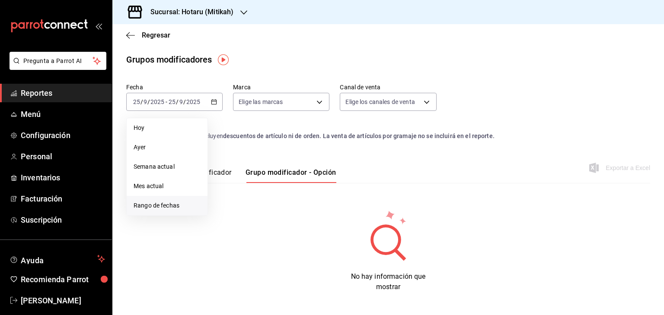
click at [178, 200] on li "Rango de fechas" at bounding box center [167, 205] width 81 height 19
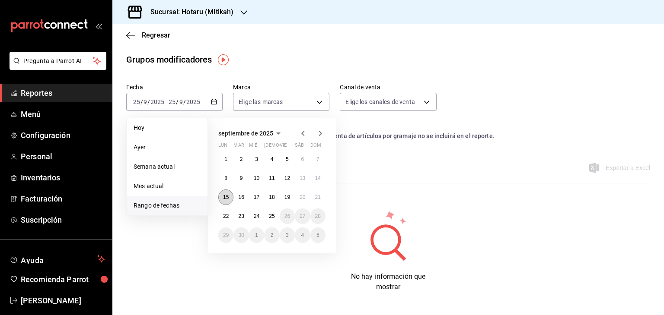
click at [226, 197] on abbr "15" at bounding box center [226, 197] width 6 height 6
click at [225, 213] on abbr "22" at bounding box center [226, 216] width 6 height 6
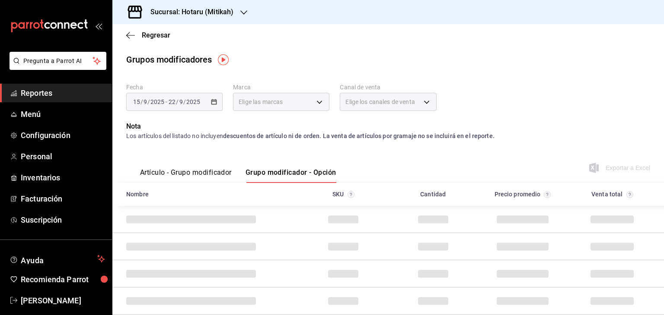
click at [506, 126] on p "Nota" at bounding box center [388, 126] width 524 height 10
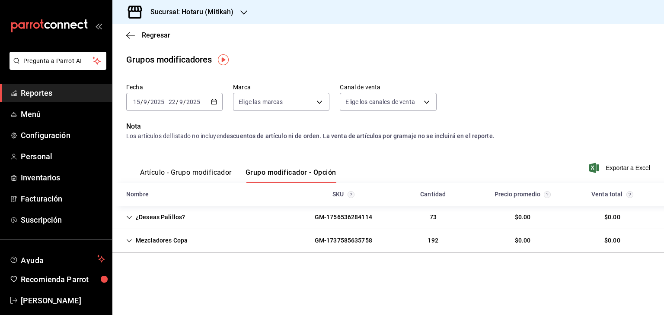
click at [137, 240] on div "Mezcladores Copa" at bounding box center [156, 241] width 75 height 16
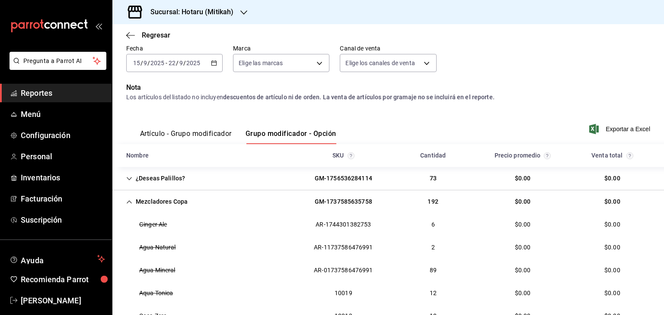
scroll to position [86, 0]
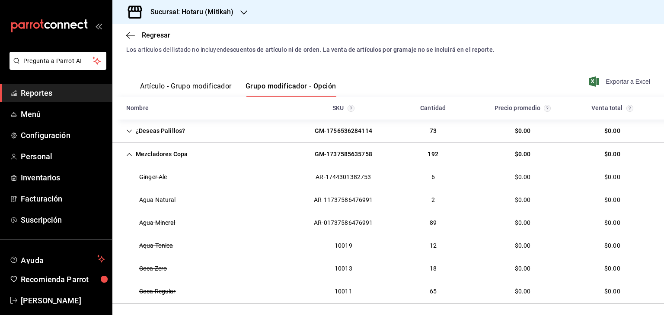
click at [611, 82] on span "Exportar a Excel" at bounding box center [620, 81] width 59 height 10
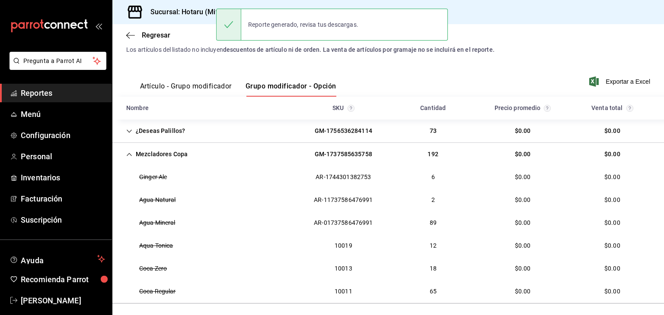
click at [183, 18] on div "Sucursal: Hotaru (Mitikah)" at bounding box center [184, 12] width 131 height 24
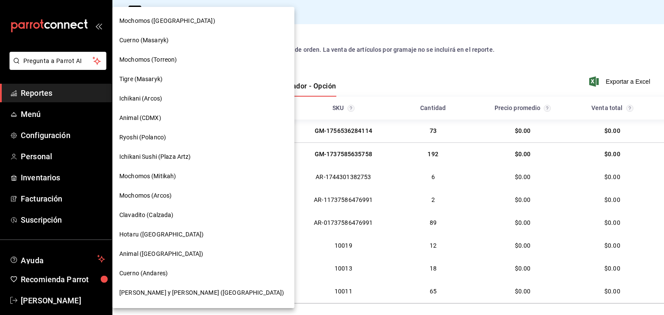
scroll to position [389, 0]
click at [164, 100] on div "Ichikani (Arcos)" at bounding box center [203, 97] width 168 height 9
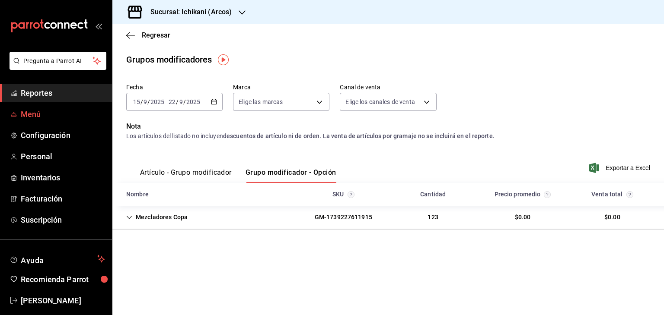
click at [60, 118] on span "Menú" at bounding box center [63, 114] width 84 height 12
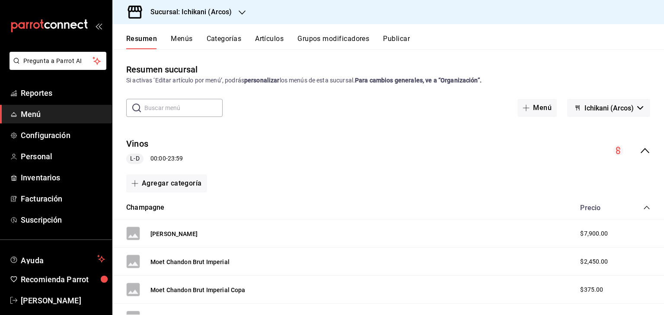
click at [266, 41] on button "Artículos" at bounding box center [269, 42] width 29 height 15
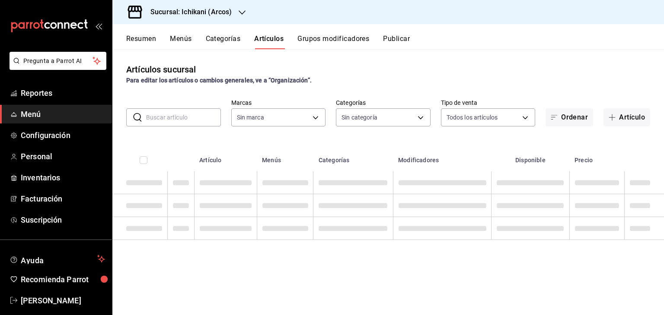
type input "5b36b593-4404-40a8-ab52-4e9fd09f90e2"
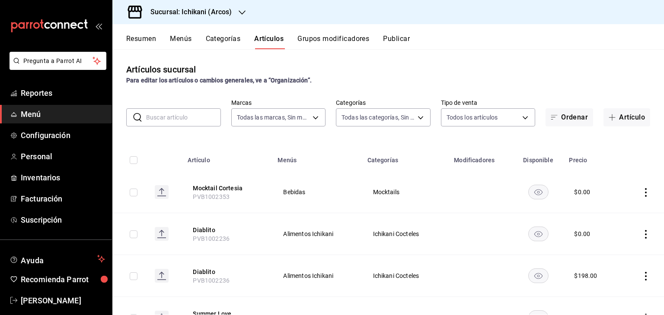
type input "3d128380-1848-4961-8452-f61460e40f46,082e5db2-b2e4-4ea4-81ab-d0dab4d15ad6,1675a…"
click at [616, 120] on button "Artículo" at bounding box center [626, 117] width 47 height 18
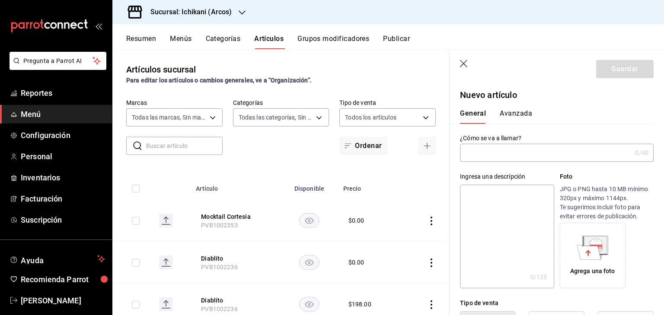
click at [532, 151] on input "text" at bounding box center [546, 152] width 172 height 17
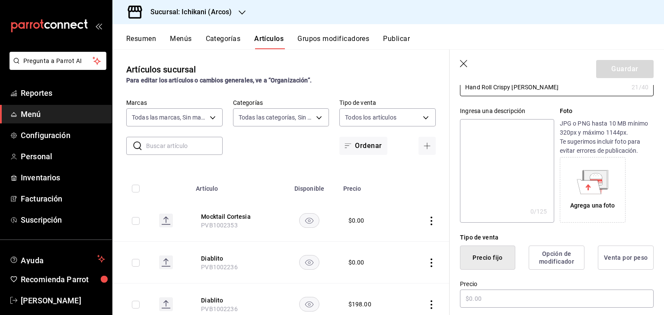
scroll to position [216, 0]
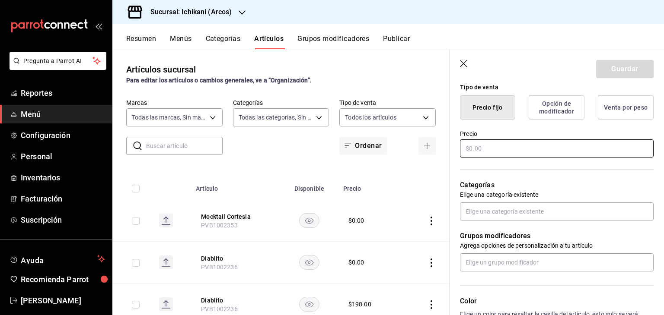
type input "Hand Roll Crispy [PERSON_NAME]"
click at [543, 150] on input "text" at bounding box center [557, 149] width 194 height 18
type input "$189.00"
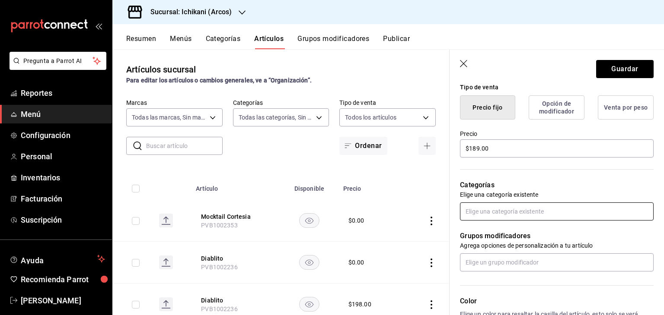
click at [547, 214] on input "text" at bounding box center [557, 212] width 194 height 18
type input "hand"
click at [546, 227] on li "Ichikani Hand Roll" at bounding box center [553, 231] width 187 height 14
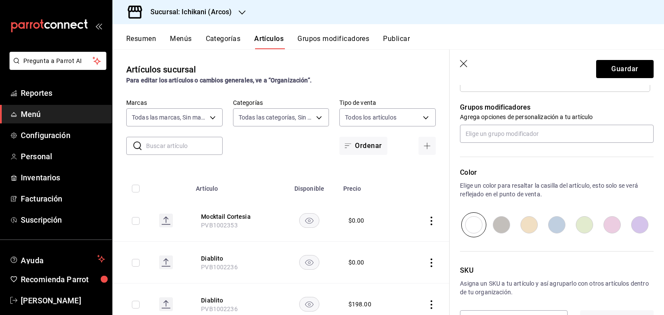
scroll to position [404, 0]
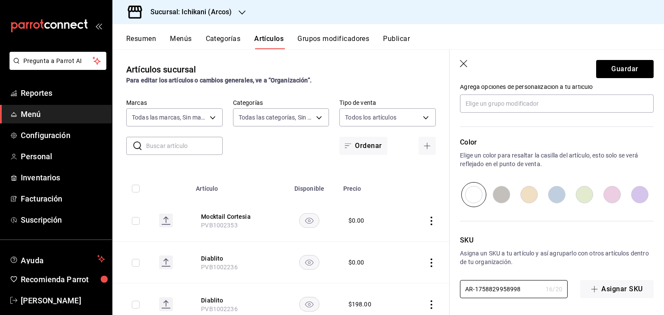
drag, startPoint x: 521, startPoint y: 291, endPoint x: 417, endPoint y: 280, distance: 105.2
click at [417, 280] on main "Artículos sucursal Para editar los artículos o cambios generales, ve a “Organiz…" at bounding box center [387, 182] width 551 height 266
paste input "PVA1002925"
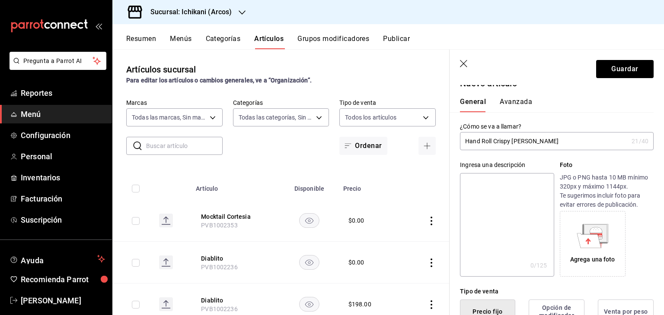
scroll to position [0, 0]
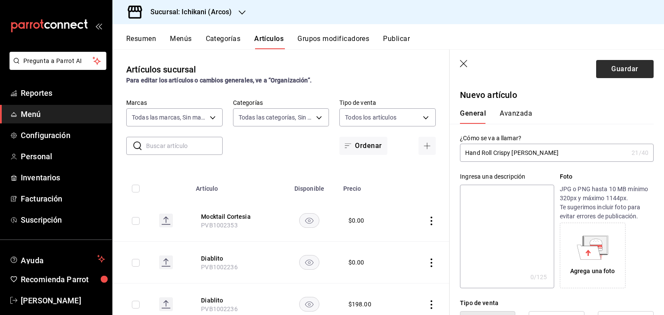
type input "PVA1002925"
click at [605, 73] on button "Guardar" at bounding box center [624, 69] width 57 height 18
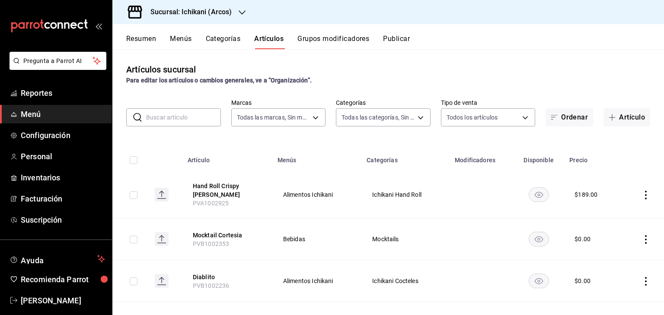
click at [212, 10] on h3 "Sucursal: Ichikani (Arcos)" at bounding box center [187, 12] width 88 height 10
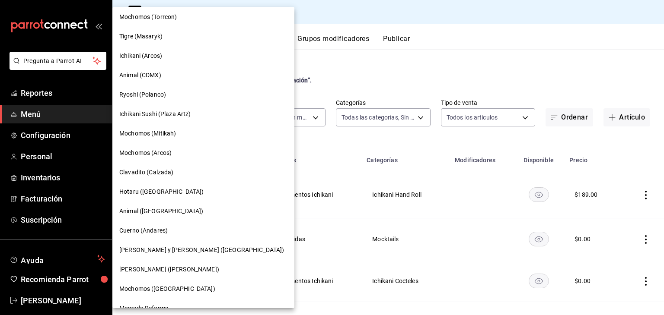
scroll to position [416, 0]
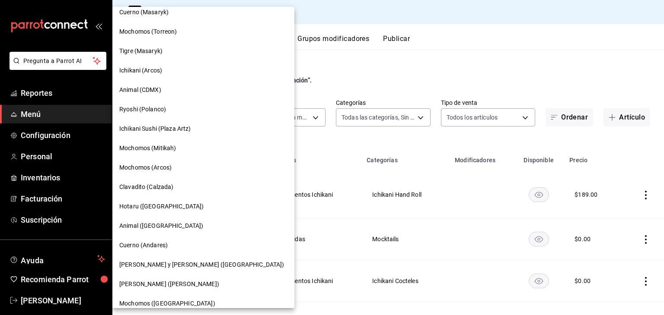
click at [187, 124] on span "Ichikani Sushi (Plaza Artz)" at bounding box center [155, 128] width 72 height 9
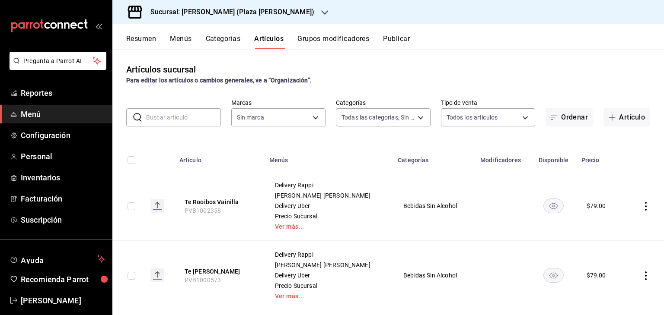
type input "57bc3828-eba7-42ee-92b3-7f68162dac1e,eb52140c-3ffe-46a6-ae37-6d110e987728,8d04a…"
type input "abc0a998-24f3-49b9-87eb-b6f27766d4d5"
drag, startPoint x: 616, startPoint y: 118, endPoint x: 594, endPoint y: 118, distance: 21.6
click at [616, 118] on button "Artículo" at bounding box center [626, 117] width 47 height 18
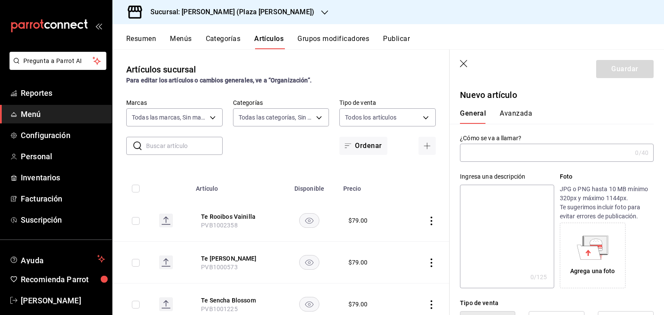
paste input "Hand Roll Crispy [PERSON_NAME]"
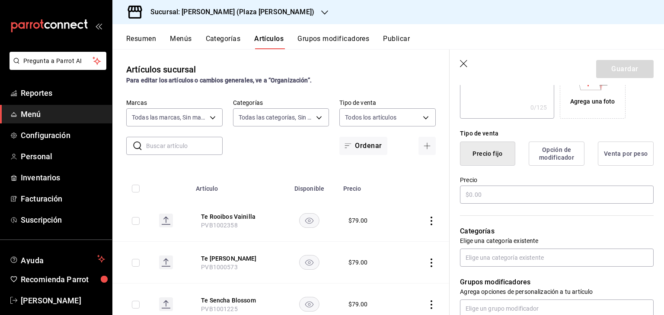
scroll to position [173, 0]
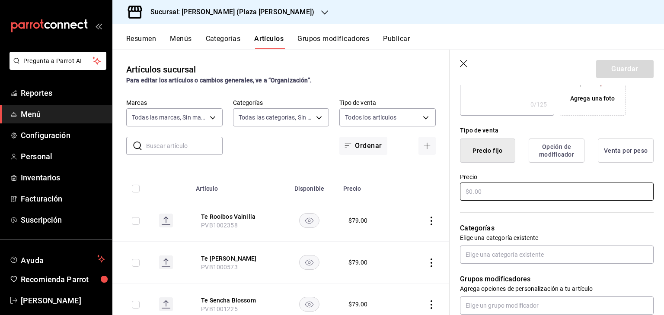
type input "Hand Roll Crispy [PERSON_NAME]"
click at [555, 198] on input "text" at bounding box center [557, 192] width 194 height 18
type input "$189.00"
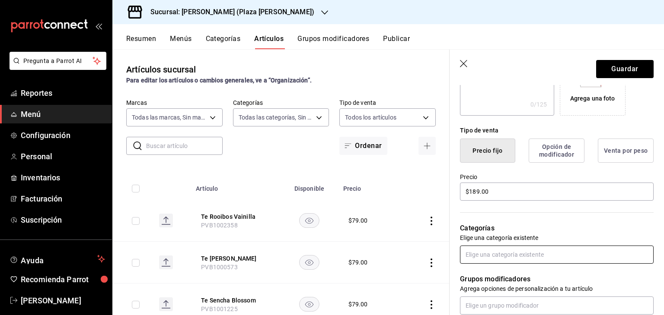
click at [535, 255] on input "text" at bounding box center [557, 255] width 194 height 18
type input "hand"
click at [532, 277] on li "Hand Rolls" at bounding box center [553, 274] width 187 height 14
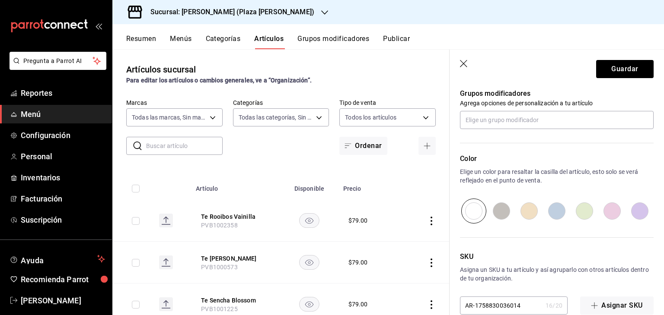
scroll to position [389, 0]
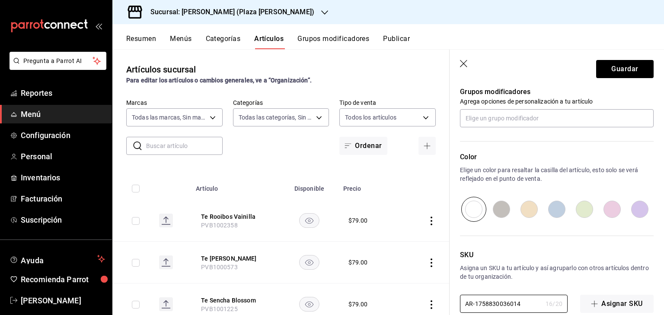
drag, startPoint x: 493, startPoint y: 304, endPoint x: 427, endPoint y: 290, distance: 68.0
click at [432, 296] on main "Artículos sucursal Para editar los artículos o cambios generales, ve a “Organiz…" at bounding box center [387, 182] width 551 height 266
paste input "PVA1002925"
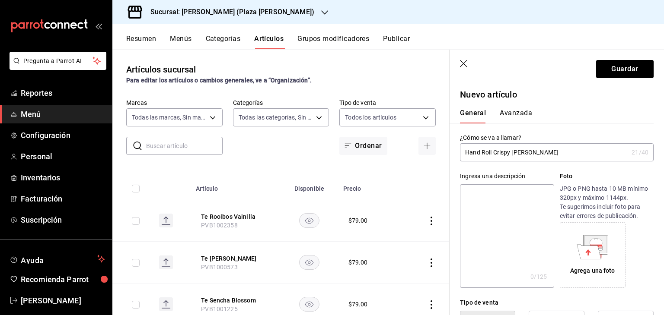
scroll to position [0, 0]
type input "PVA1002925"
click at [621, 72] on button "Guardar" at bounding box center [624, 69] width 57 height 18
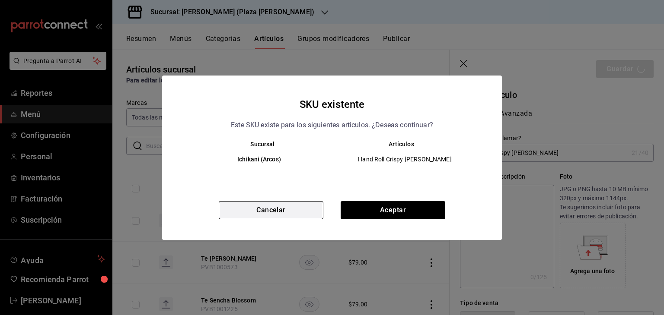
click at [301, 207] on button "Cancelar" at bounding box center [271, 210] width 105 height 18
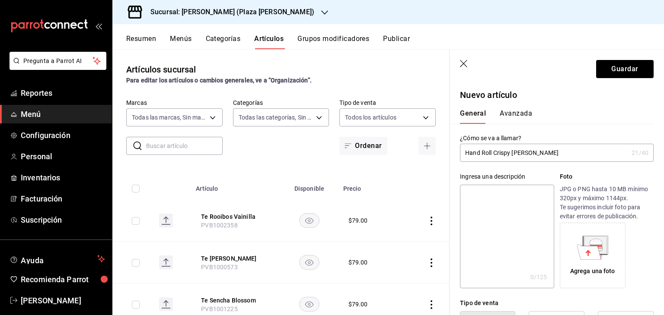
click at [465, 63] on icon "button" at bounding box center [464, 64] width 9 height 9
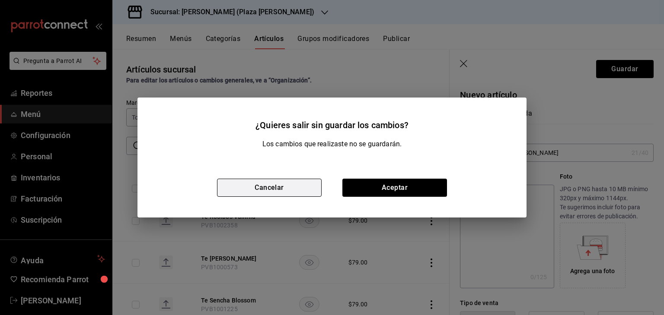
click at [310, 186] on button "Cancelar" at bounding box center [269, 188] width 105 height 18
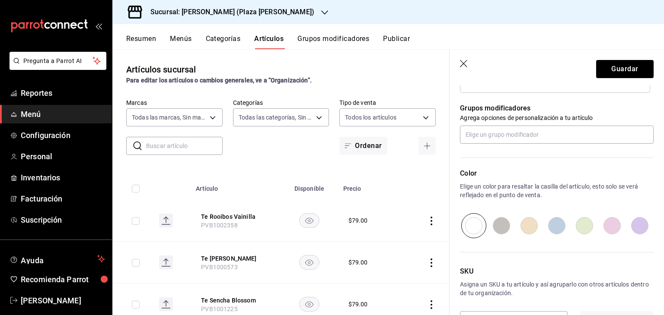
scroll to position [404, 0]
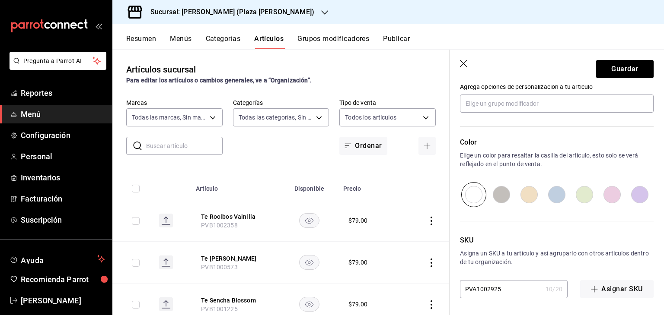
click at [631, 54] on header "Guardar" at bounding box center [556, 67] width 214 height 35
click at [628, 73] on button "Guardar" at bounding box center [624, 69] width 57 height 18
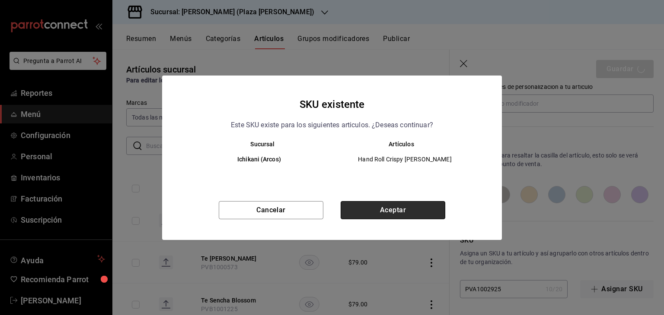
click at [390, 213] on button "Aceptar" at bounding box center [393, 210] width 105 height 18
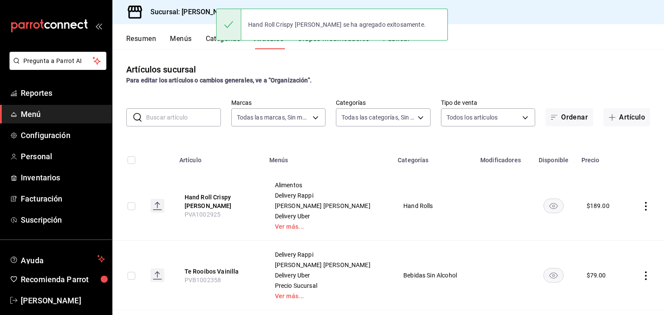
click at [195, 14] on h3 "Sucursal: [PERSON_NAME] (Plaza [PERSON_NAME])" at bounding box center [228, 12] width 171 height 10
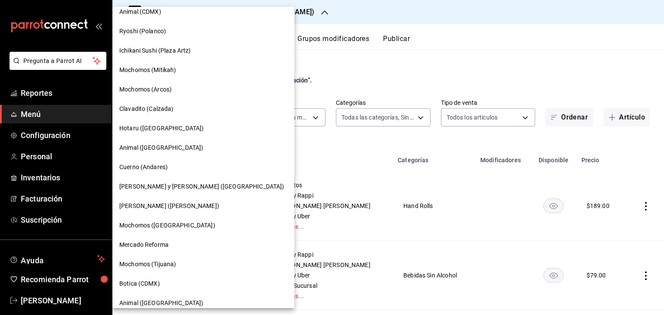
scroll to position [503, 0]
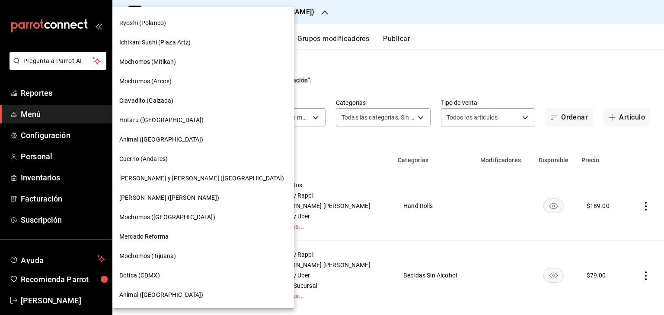
click at [204, 197] on div "[PERSON_NAME] ([PERSON_NAME])" at bounding box center [203, 198] width 168 height 9
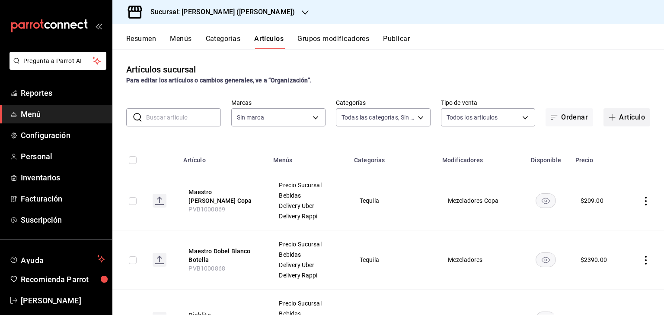
type input "e5de3780-5891-49d8-b52e-a6d96adcc32a,ebac39bf-3874-4741-b4e1-8d37352f299c,7fbd4…"
type input "3e284276-a834-4a39-bc59-2edda2d06158"
click at [629, 121] on button "Artículo" at bounding box center [626, 117] width 47 height 18
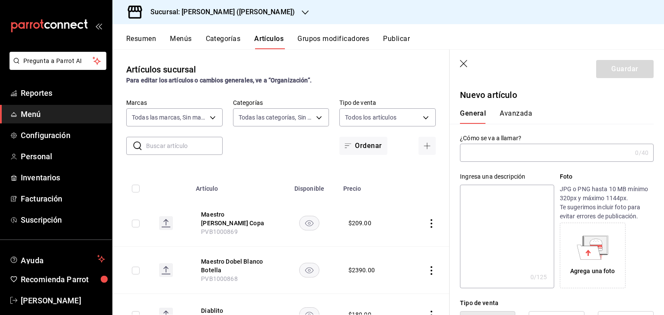
click at [538, 150] on input "text" at bounding box center [546, 152] width 172 height 17
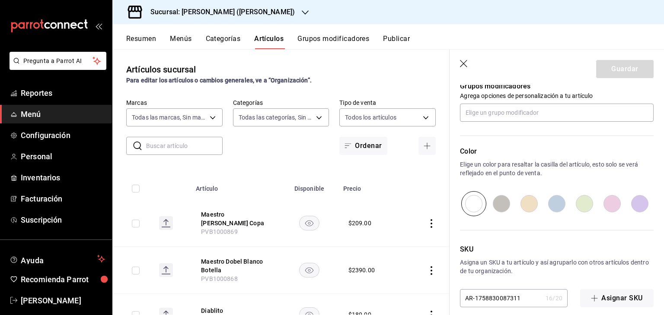
scroll to position [375, 0]
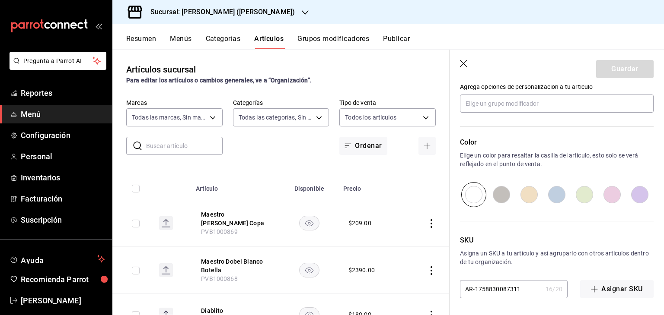
type input "PVA1002925"
drag, startPoint x: 519, startPoint y: 288, endPoint x: 415, endPoint y: 278, distance: 104.2
click at [417, 281] on main "Artículos sucursal Para editar los artículos o cambios generales, ve a “Organiz…" at bounding box center [387, 182] width 551 height 266
paste input "PVA1002925"
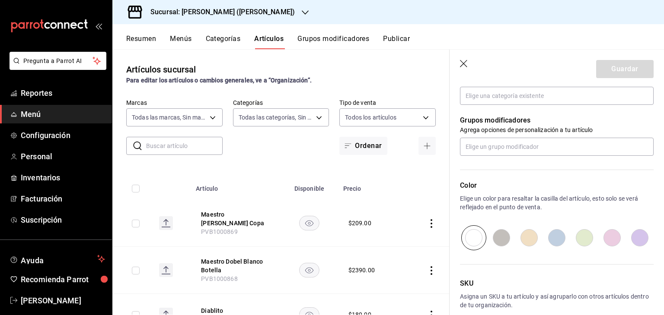
scroll to position [202, 0]
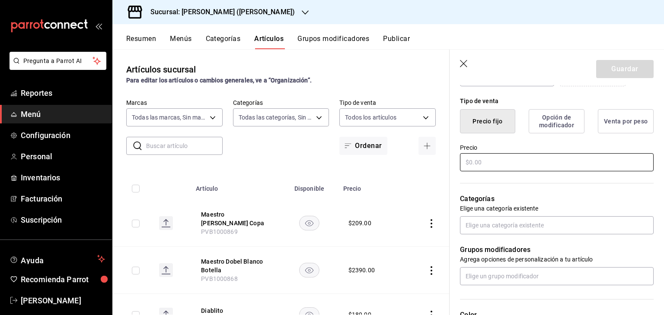
type input "PVA1002925"
click at [503, 167] on input "text" at bounding box center [557, 162] width 194 height 18
type input "$189.00"
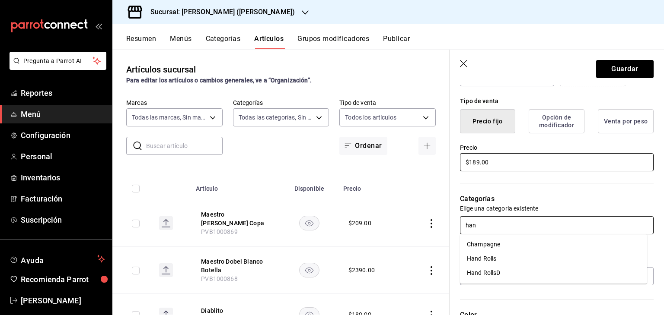
type input "hand"
click at [489, 241] on li "Hand Rolls" at bounding box center [553, 245] width 187 height 14
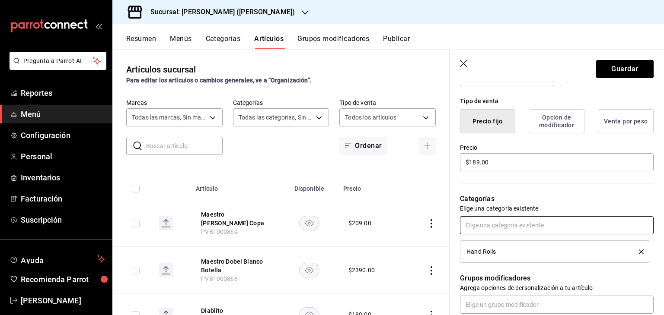
scroll to position [0, 0]
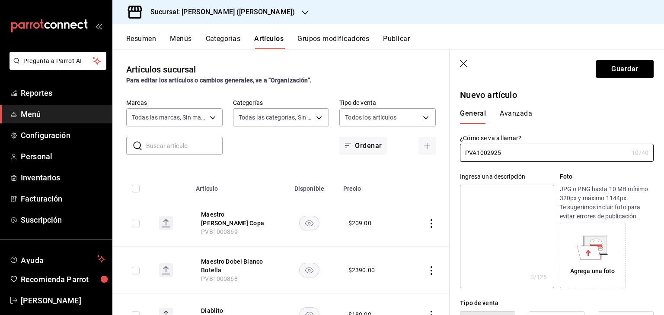
drag, startPoint x: 509, startPoint y: 150, endPoint x: 398, endPoint y: 149, distance: 110.6
click at [398, 150] on main "Artículos sucursal Para editar los artículos o cambios generales, ve a “Organiz…" at bounding box center [387, 182] width 551 height 266
paste input "Hand Roll Crispy [PERSON_NAME]"
type input "Hand Roll Crispy [PERSON_NAME]"
click at [616, 70] on button "Guardar" at bounding box center [624, 69] width 57 height 18
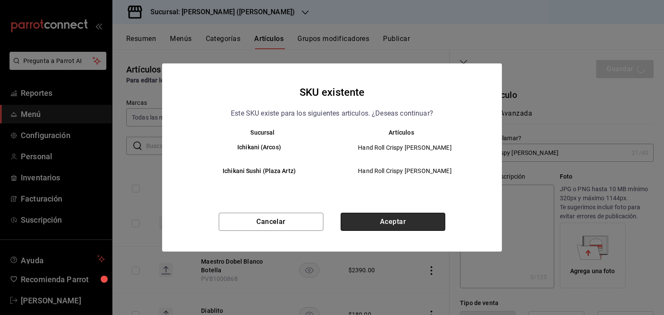
click at [409, 223] on button "Aceptar" at bounding box center [393, 222] width 105 height 18
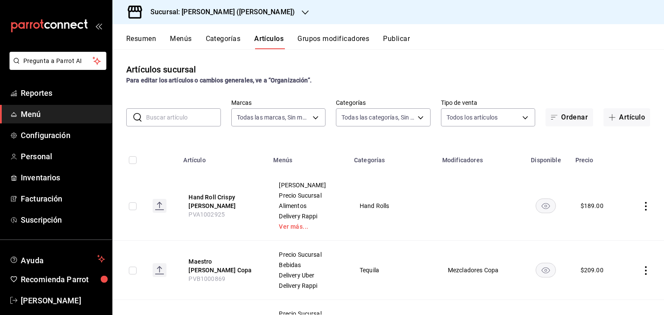
click at [264, 15] on h3 "Sucursal: [PERSON_NAME] ([PERSON_NAME])" at bounding box center [218, 12] width 151 height 10
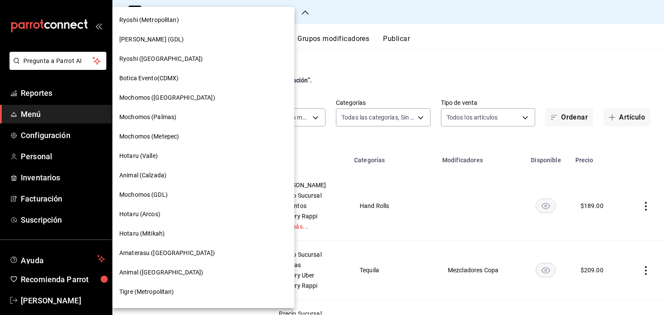
click at [204, 54] on div "Ryoshi ([GEOGRAPHIC_DATA])" at bounding box center [203, 58] width 168 height 9
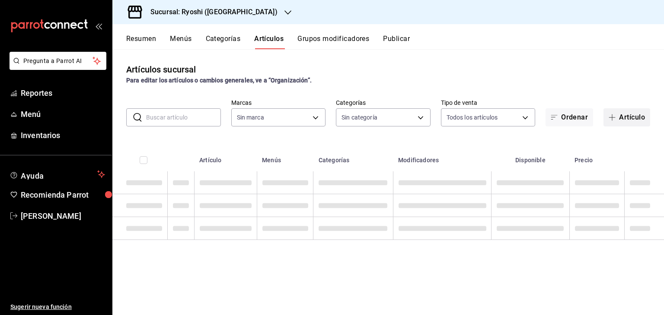
type input "983ebb25-c6d8-4647-898b-43e41473272b,b131aea8-f4fd-49fb-a6b3-d2f44229a596,2a94f…"
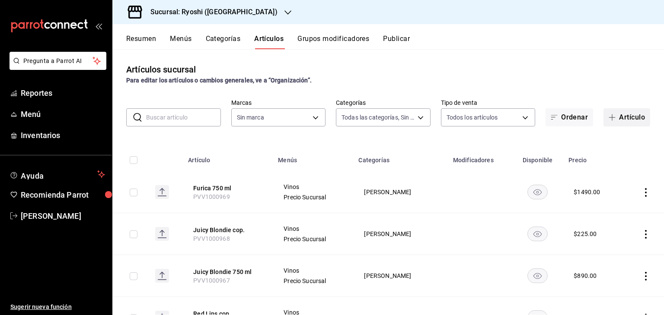
click at [621, 117] on button "Artículo" at bounding box center [626, 117] width 47 height 18
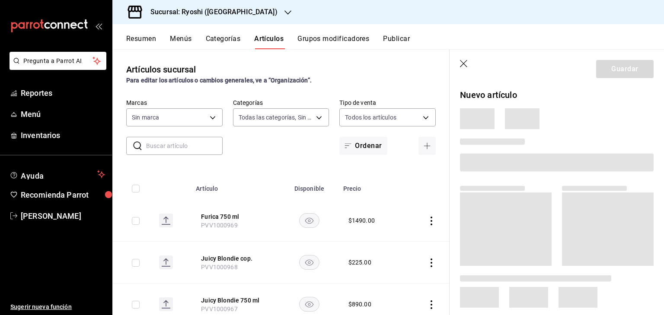
type input "26ca50e5-a845-484f-a54e-8a4432b79f59,e80bf875-3c9c-4ad9-8c6a-14c8262011fc"
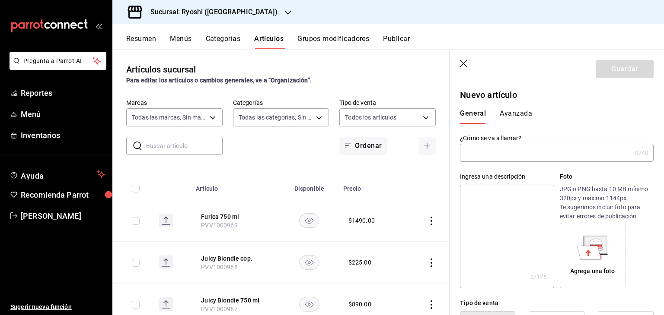
click at [560, 156] on input "text" at bounding box center [546, 152] width 172 height 17
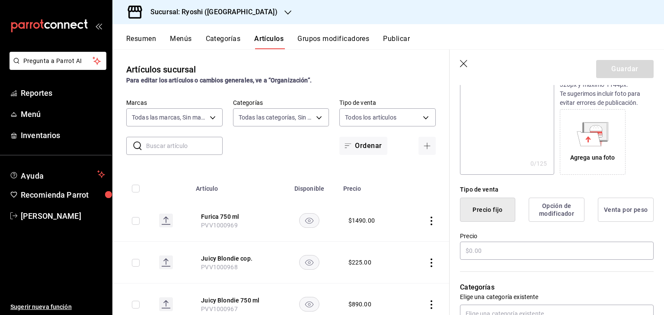
scroll to position [216, 0]
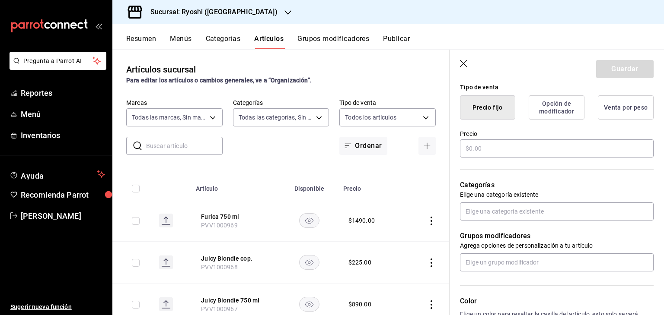
type input "Hand Roll Crispy [PERSON_NAME]"
click at [511, 153] on input "text" at bounding box center [557, 149] width 194 height 18
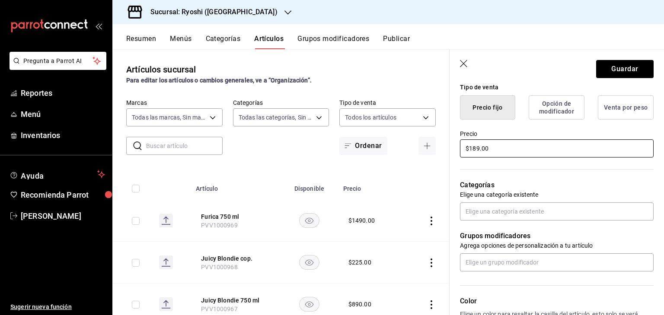
type input "$189.00"
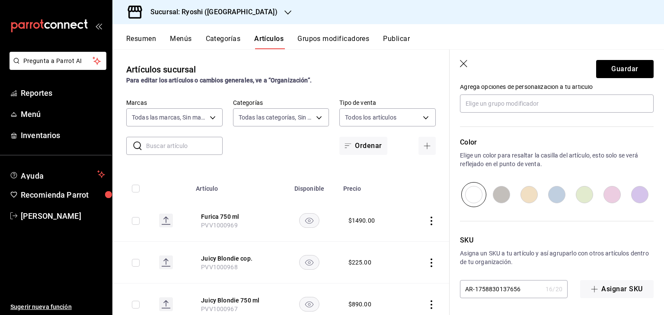
drag, startPoint x: 529, startPoint y: 296, endPoint x: 460, endPoint y: 289, distance: 69.4
click at [461, 289] on input "AR-1758830137656" at bounding box center [501, 289] width 82 height 17
paste input "PVA1002925"
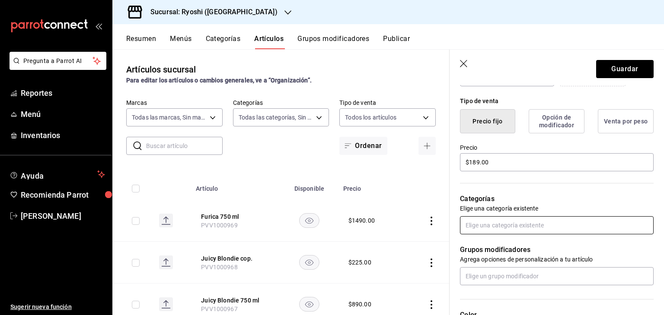
type input "PVA1002925"
click at [532, 222] on input "text" at bounding box center [557, 225] width 194 height 18
type input "hand"
click at [498, 242] on li "Hand Rolls" at bounding box center [553, 245] width 187 height 14
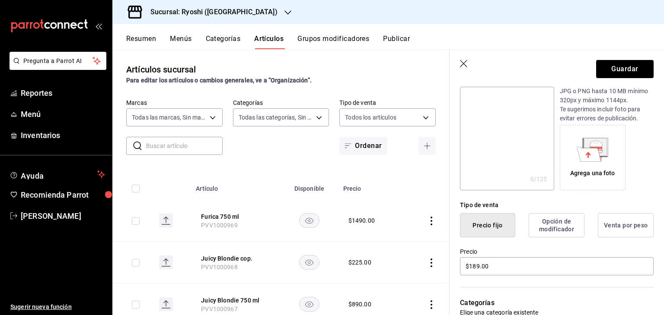
scroll to position [0, 0]
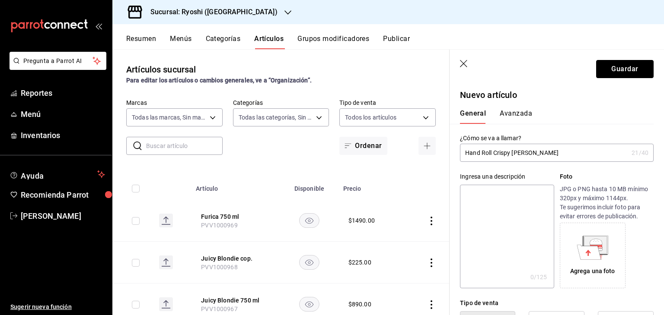
click at [614, 73] on button "Guardar" at bounding box center [624, 69] width 57 height 18
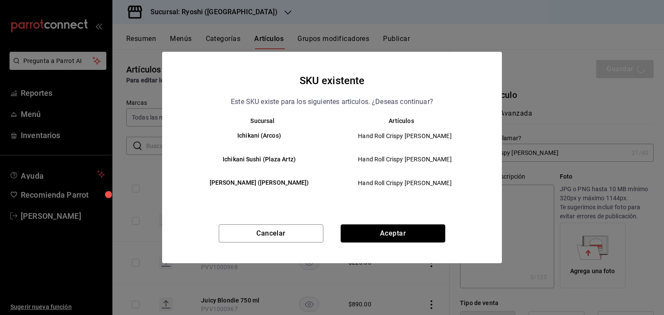
click at [387, 233] on button "Aceptar" at bounding box center [393, 234] width 105 height 18
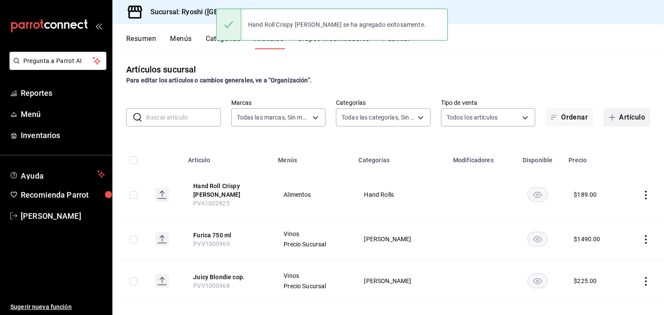
click at [628, 118] on button "Artículo" at bounding box center [626, 117] width 47 height 18
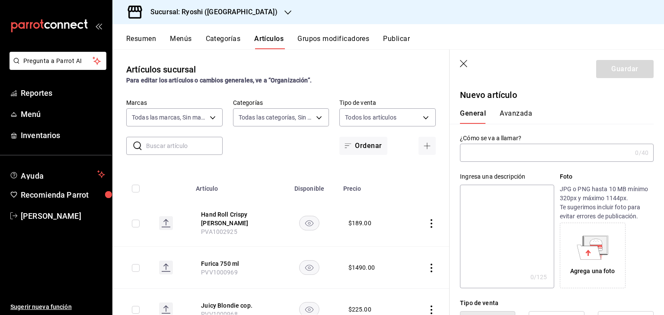
click at [536, 155] on input "text" at bounding box center [546, 152] width 172 height 17
paste input "EJOTES TEMPURA - RYOSHI"
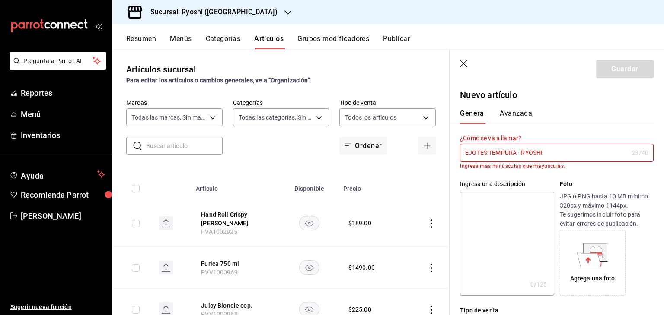
type input "EJOTES TEMPURA - RYOSHI"
drag, startPoint x: 555, startPoint y: 148, endPoint x: 356, endPoint y: 151, distance: 198.8
click at [342, 153] on main "Artículos sucursal Para editar los artículos o cambios generales, ve a “Organiz…" at bounding box center [387, 182] width 551 height 266
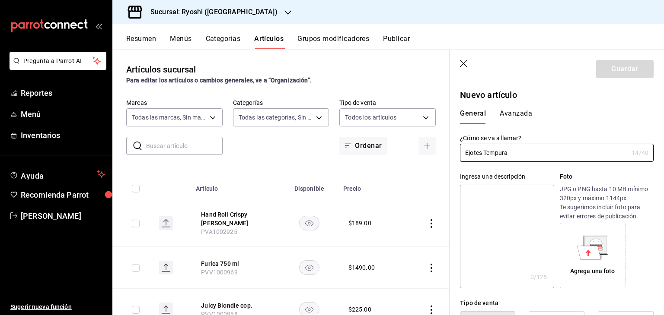
type input "Ejotes Tempura"
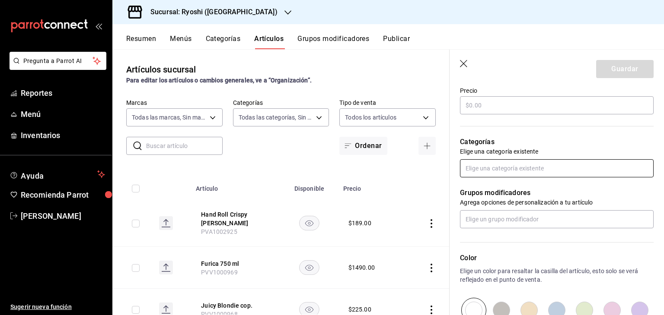
scroll to position [173, 0]
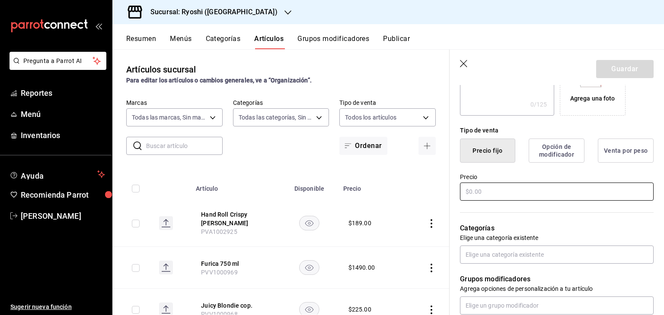
click at [509, 192] on input "text" at bounding box center [557, 192] width 194 height 18
type input "$168.00"
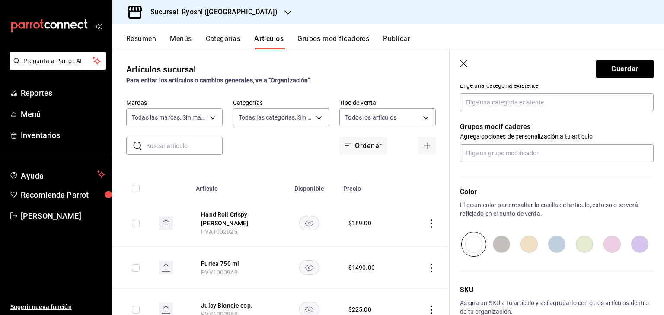
scroll to position [375, 0]
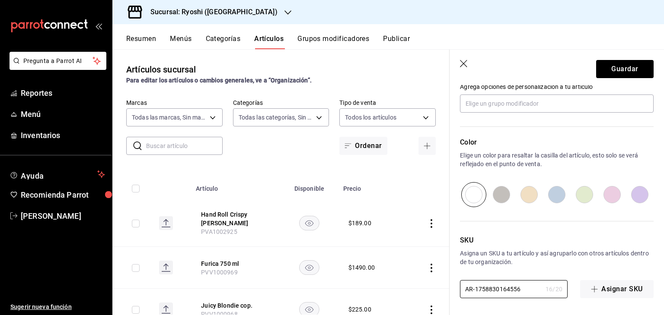
drag, startPoint x: 527, startPoint y: 287, endPoint x: 449, endPoint y: 280, distance: 78.5
click at [420, 286] on main "Artículos sucursal Para editar los artículos o cambios generales, ve a “Organiz…" at bounding box center [387, 182] width 551 height 266
paste input "PVA1002929"
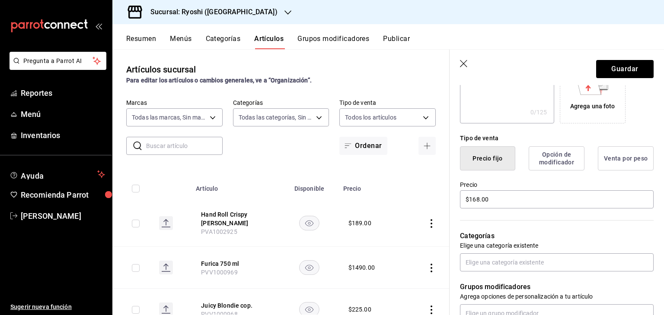
scroll to position [159, 0]
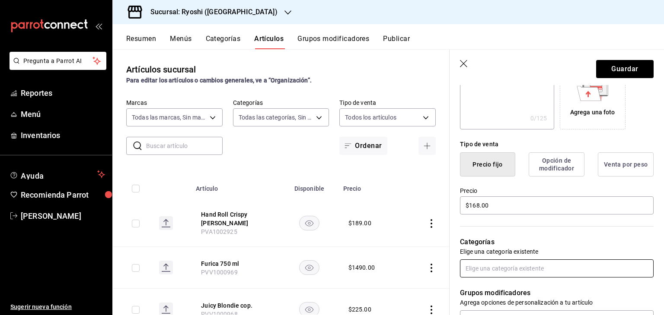
type input "PVA1002929"
click at [541, 269] on input "text" at bounding box center [557, 269] width 194 height 18
click at [542, 266] on input "text" at bounding box center [557, 269] width 194 height 18
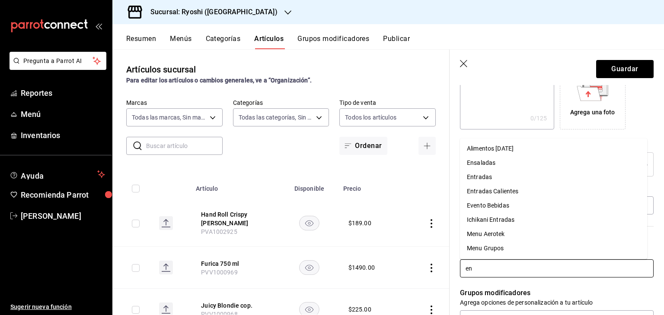
type input "ent"
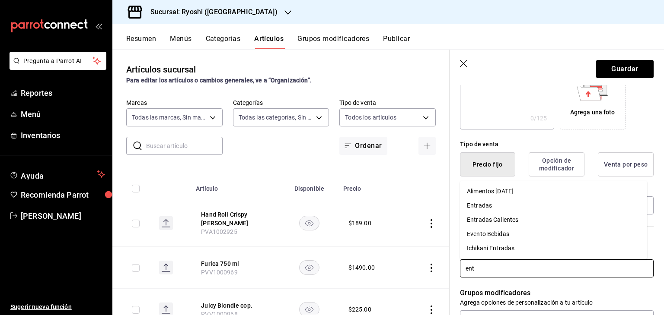
click at [519, 220] on li "Entradas Calientes" at bounding box center [553, 220] width 187 height 14
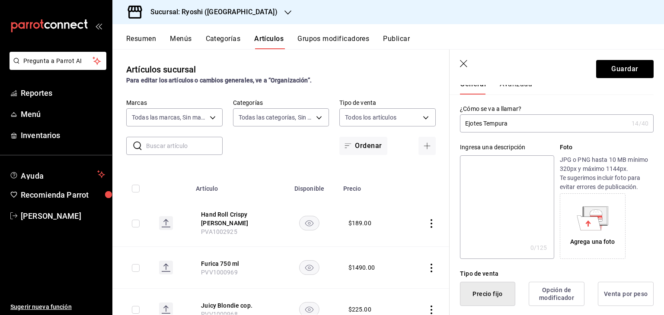
scroll to position [0, 0]
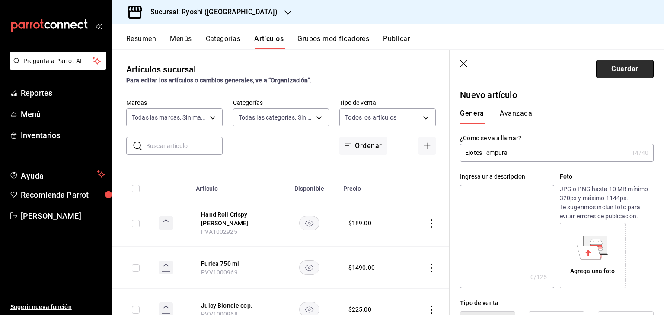
click at [625, 69] on button "Guardar" at bounding box center [624, 69] width 57 height 18
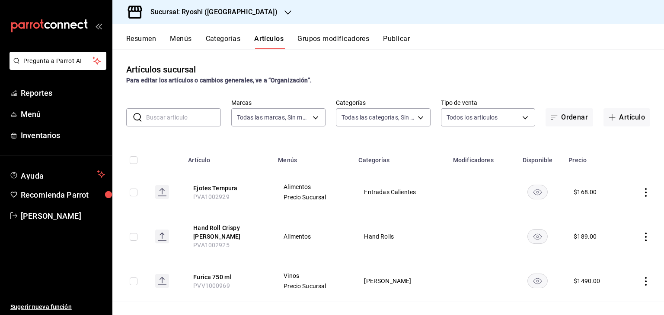
click at [211, 20] on div "Sucursal: Ryoshi ([GEOGRAPHIC_DATA])" at bounding box center [206, 12] width 175 height 24
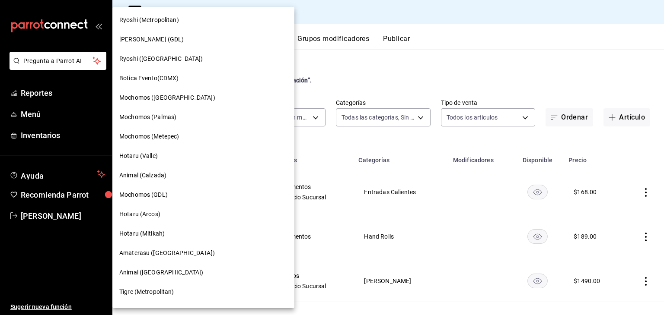
click at [201, 25] on div "Ryoshi (Metropolitan)" at bounding box center [203, 19] width 182 height 19
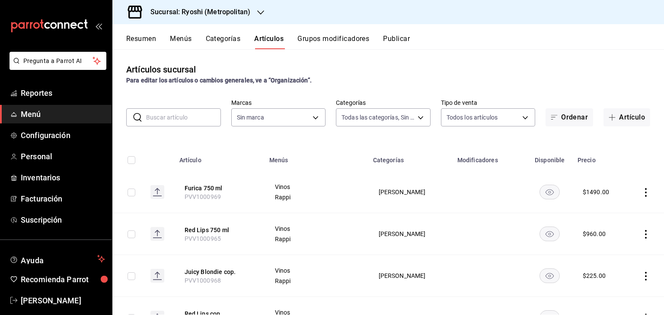
type input "feb80afa-84ca-40b4-b595-bfbaac699c32,812aad81-9313-4289-adaa-71f0113c50cb,f2911…"
type input "afd8f7e0-6441-4225-b079-3ecb6f1759bb,a0f13850-a6cf-4674-87cd-ec670d2b59b9"
click at [621, 119] on button "Artículo" at bounding box center [626, 117] width 47 height 18
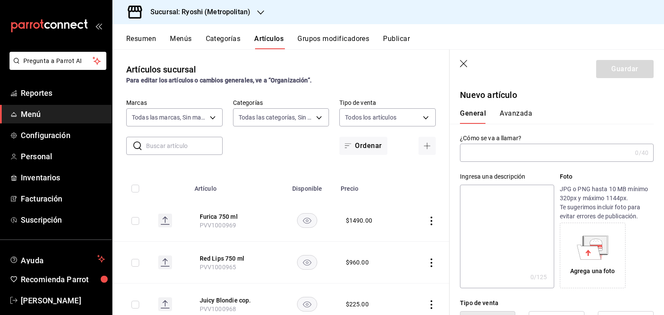
drag, startPoint x: 465, startPoint y: 65, endPoint x: 542, endPoint y: 138, distance: 106.4
click at [465, 64] on icon "button" at bounding box center [464, 64] width 9 height 9
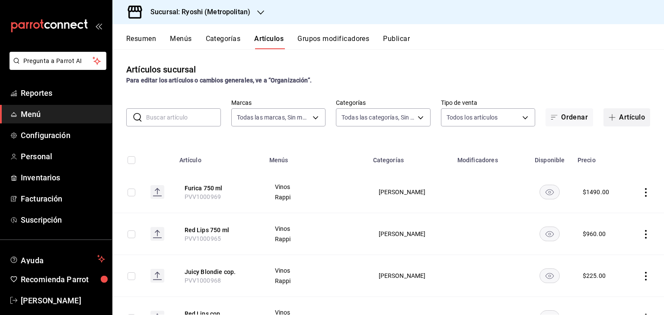
click at [625, 120] on button "Artículo" at bounding box center [626, 117] width 47 height 18
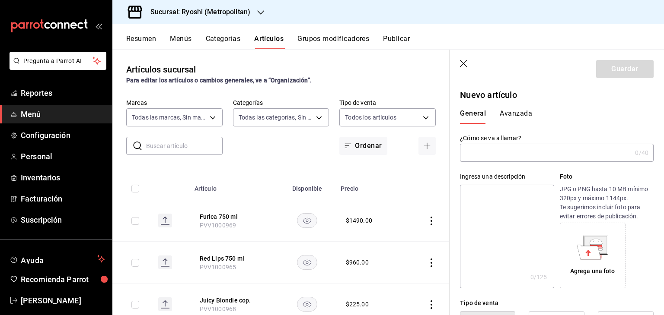
drag, startPoint x: 506, startPoint y: 148, endPoint x: 513, endPoint y: 150, distance: 7.2
click at [506, 148] on input "text" at bounding box center [546, 152] width 172 height 17
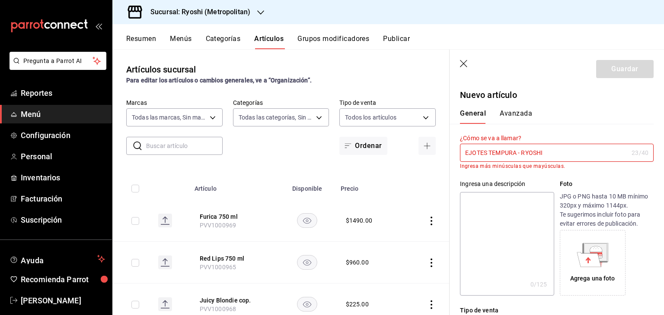
drag, startPoint x: 549, startPoint y: 156, endPoint x: 382, endPoint y: 153, distance: 167.2
click at [381, 156] on main "Artículos sucursal Para editar los artículos o cambios generales, ve a “Organiz…" at bounding box center [387, 182] width 551 height 266
paste input "jotes Tempura - Ryoshi"
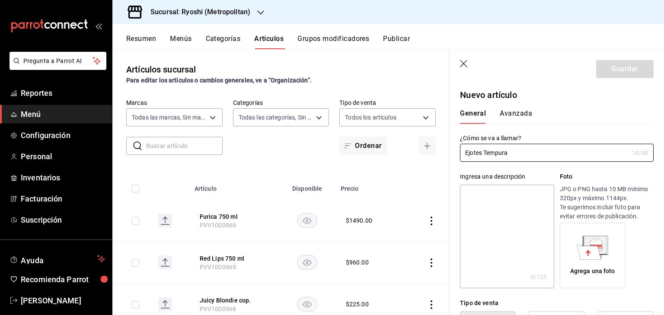
scroll to position [86, 0]
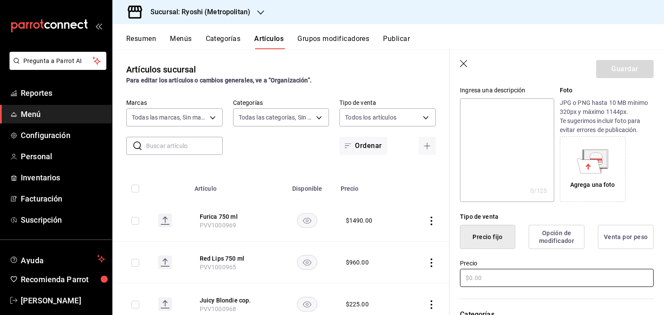
type input "Ejotes Tempura"
click at [497, 272] on input "text" at bounding box center [557, 278] width 194 height 18
click at [497, 275] on input "text" at bounding box center [557, 278] width 194 height 18
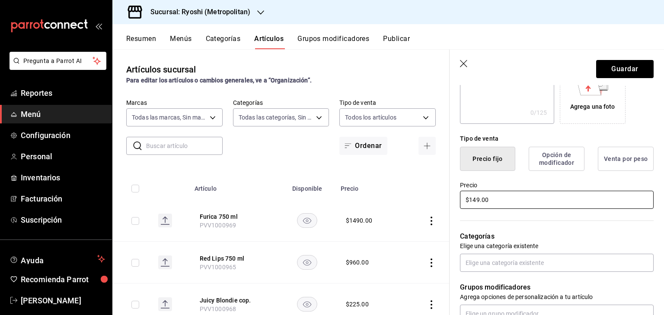
scroll to position [259, 0]
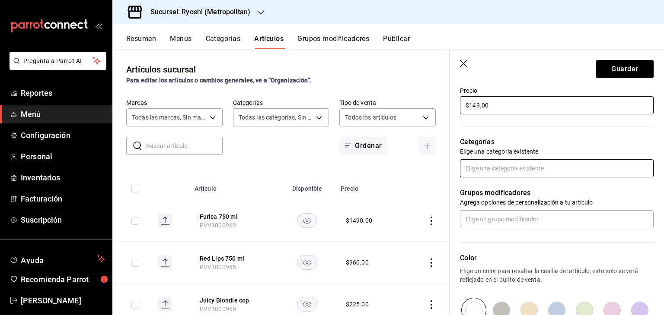
type input "$149.00"
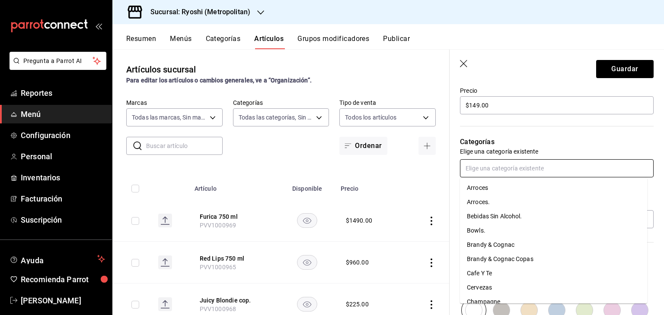
click at [522, 166] on input "text" at bounding box center [557, 168] width 194 height 18
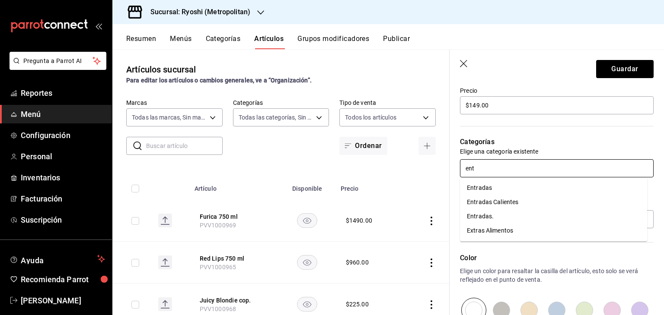
type input "entr"
click at [517, 205] on li "Entradas Calientes" at bounding box center [553, 202] width 187 height 14
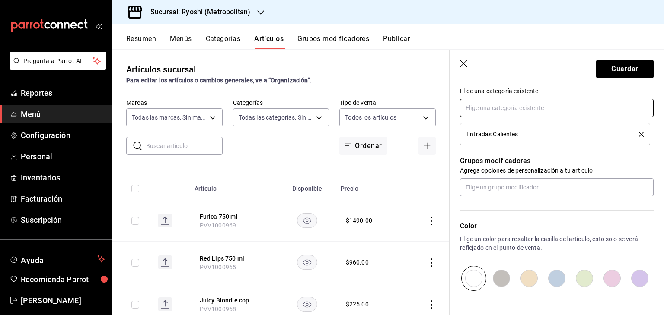
scroll to position [404, 0]
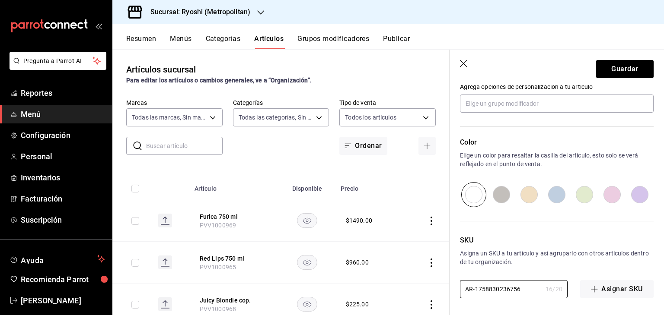
drag, startPoint x: 406, startPoint y: 282, endPoint x: 423, endPoint y: 246, distance: 39.6
click at [358, 277] on main "Artículos sucursal Para editar los artículos o cambios generales, ve a “Organiz…" at bounding box center [387, 182] width 551 height 266
paste input "PVA1002929"
type input "PVA1002929"
click at [596, 70] on button "Guardar" at bounding box center [624, 69] width 57 height 18
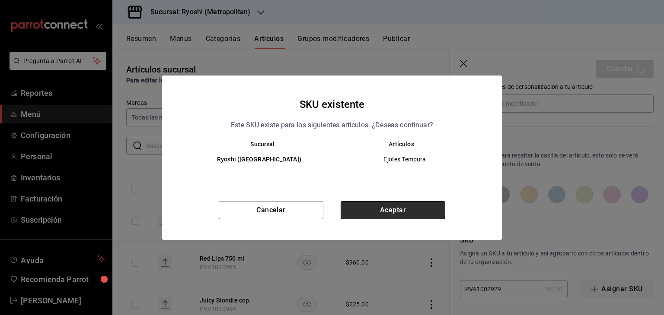
click at [415, 212] on button "Aceptar" at bounding box center [393, 210] width 105 height 18
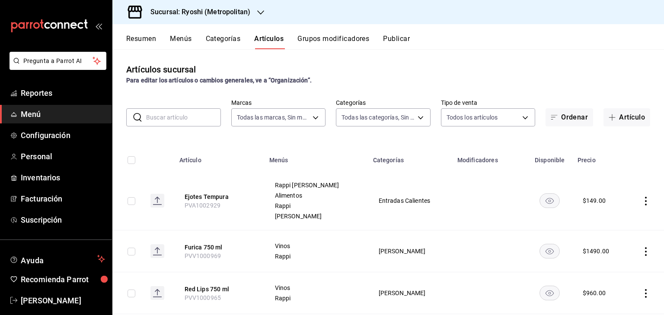
click at [188, 9] on h3 "Sucursal: Ryoshi (Metropolitan)" at bounding box center [196, 12] width 107 height 10
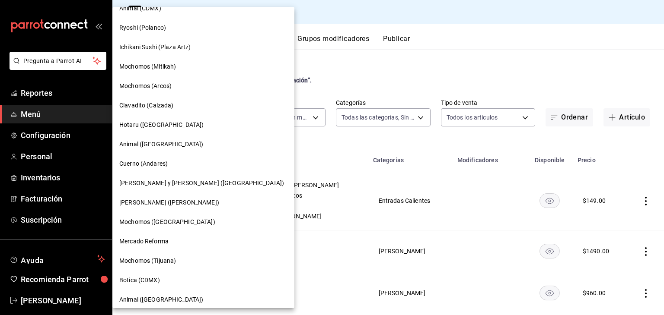
scroll to position [503, 0]
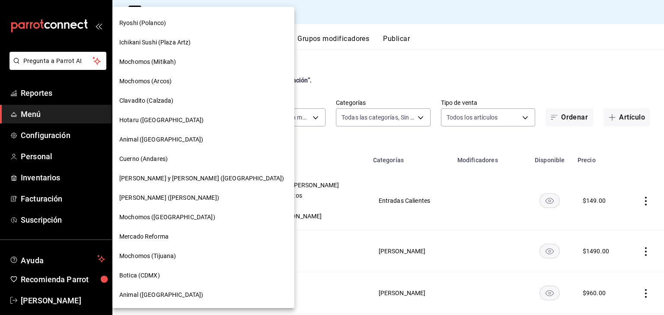
click at [186, 194] on span "[PERSON_NAME] ([PERSON_NAME])" at bounding box center [169, 198] width 100 height 9
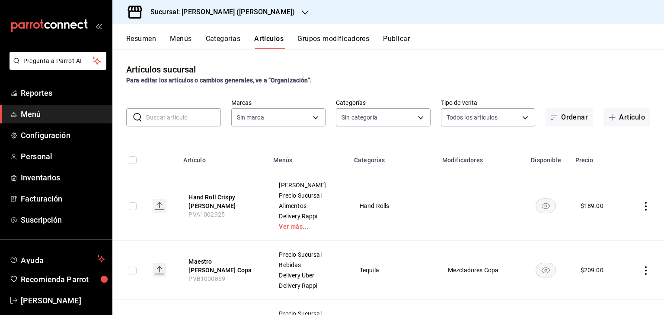
type input "e5de3780-5891-49d8-b52e-a6d96adcc32a,ebac39bf-3874-4741-b4e1-8d37352f299c,7fbd4…"
type input "3e284276-a834-4a39-bc59-2edda2d06158"
click at [226, 14] on h3 "Sucursal: [PERSON_NAME] ([PERSON_NAME])" at bounding box center [218, 12] width 151 height 10
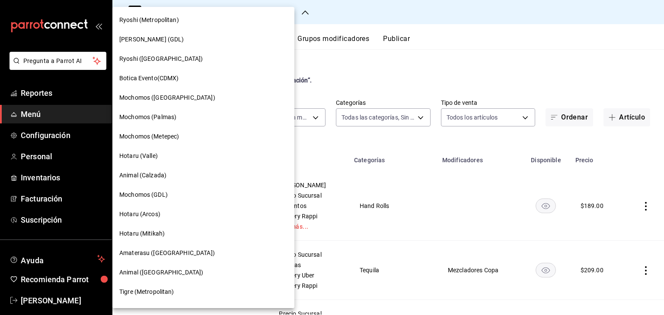
click at [182, 214] on div "Hotaru (Arcos)" at bounding box center [203, 214] width 168 height 9
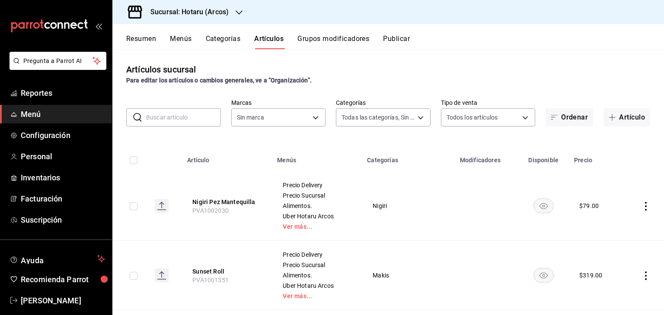
type input "776622e4-7a05-47c6-ac4f-288bb23805c5,088c5992-2a6a-49aa-a30a-79c682d9baec,18867…"
type input "63fd3758-a1b5-4c03-9065-df3279ac1636,22e90613-d08a-4757-a76e-a905fd2e086b,00e97…"
click at [629, 120] on button "Artículo" at bounding box center [626, 117] width 47 height 18
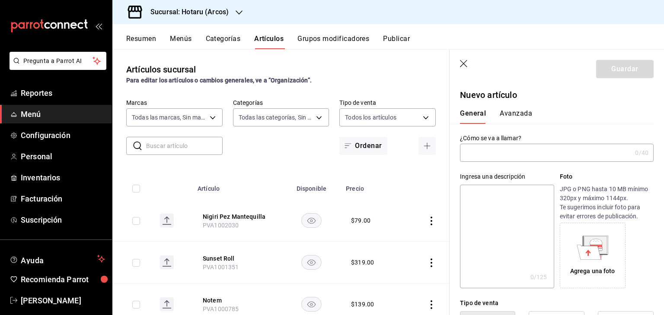
click at [516, 154] on input "text" at bounding box center [546, 152] width 172 height 17
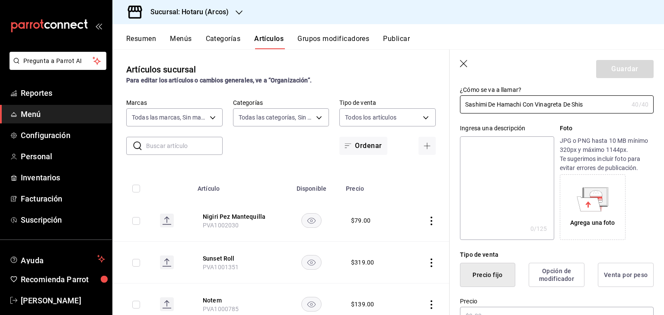
scroll to position [86, 0]
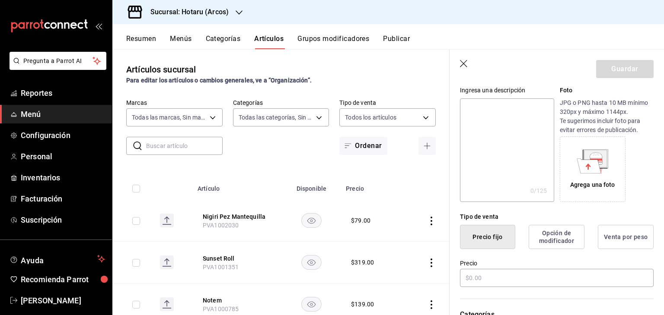
type input "Sashimi De Hamachi Con Vinagreta De Shis"
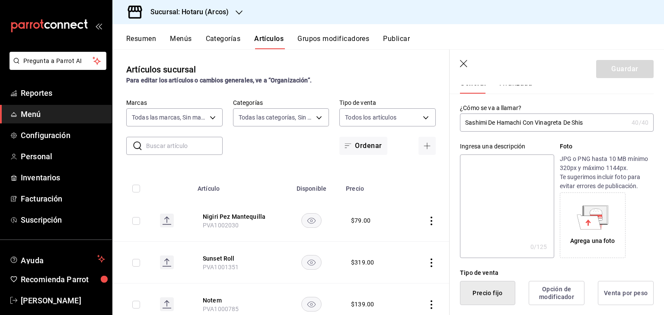
scroll to position [0, 0]
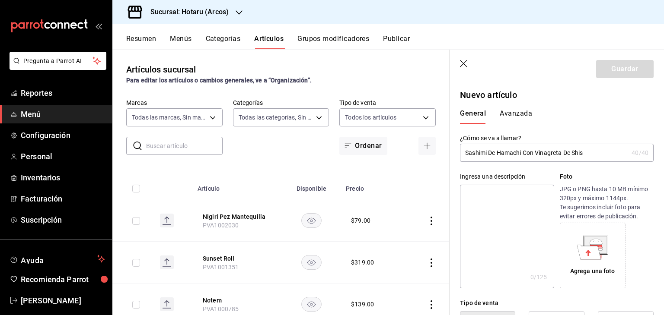
click at [573, 154] on input "Sashimi De Hamachi Con Vinagreta De Shis" at bounding box center [544, 152] width 168 height 17
click at [591, 153] on input "Sashimi De Hamachi Con Vinagreta De Shis" at bounding box center [544, 152] width 168 height 17
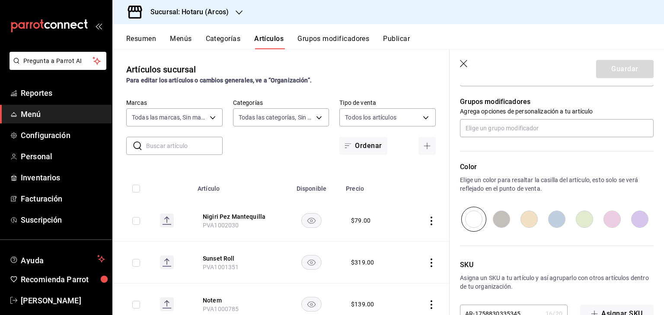
scroll to position [375, 0]
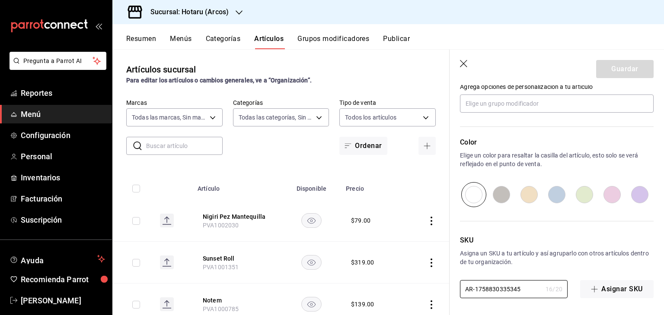
drag, startPoint x: 522, startPoint y: 291, endPoint x: 427, endPoint y: 275, distance: 96.8
click at [416, 286] on main "Artículos sucursal Para editar los artículos o cambios generales, ve a “Organiz…" at bounding box center [387, 182] width 551 height 266
paste input "PVA1002932"
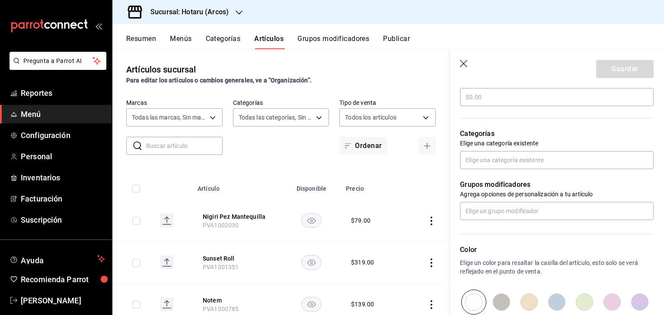
scroll to position [202, 0]
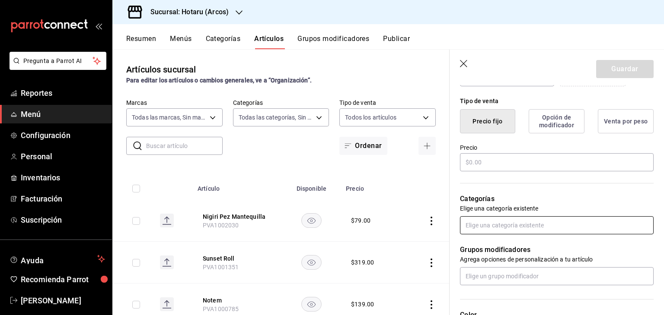
type input "PVA1002932"
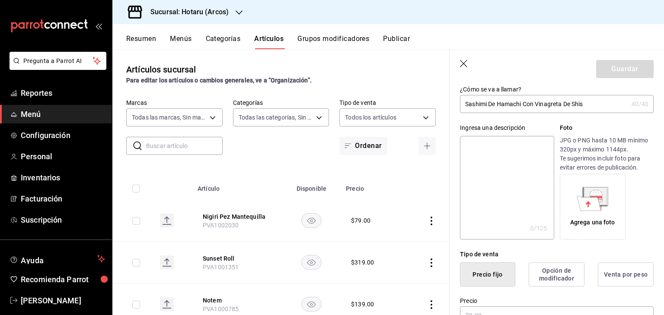
scroll to position [0, 0]
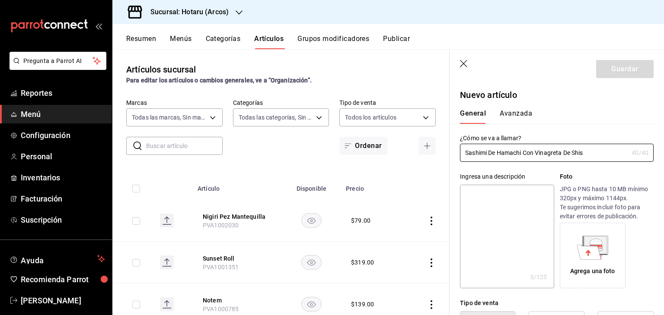
drag, startPoint x: 598, startPoint y: 152, endPoint x: 335, endPoint y: 157, distance: 263.2
click at [335, 158] on main "Artículos sucursal Para editar los artículos o cambios generales, ve a “Organiz…" at bounding box center [387, 182] width 551 height 266
paste input "Hamachi Vinagreta Shiso"
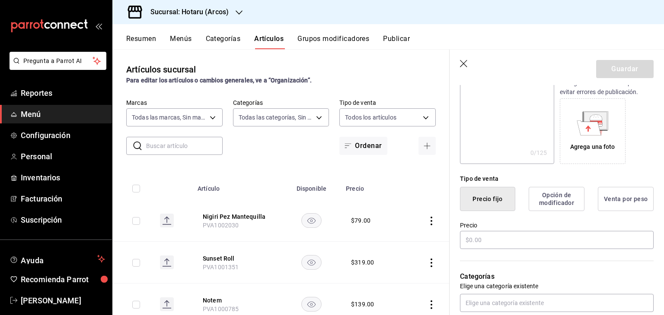
scroll to position [130, 0]
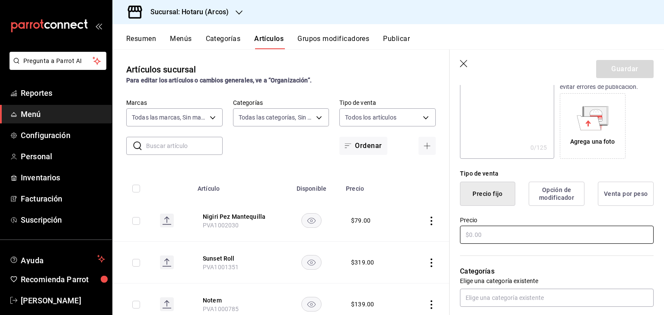
type input "Sashimi Hamachi Vinagreta Shiso"
click at [506, 229] on input "text" at bounding box center [557, 235] width 194 height 18
type input "$379.00"
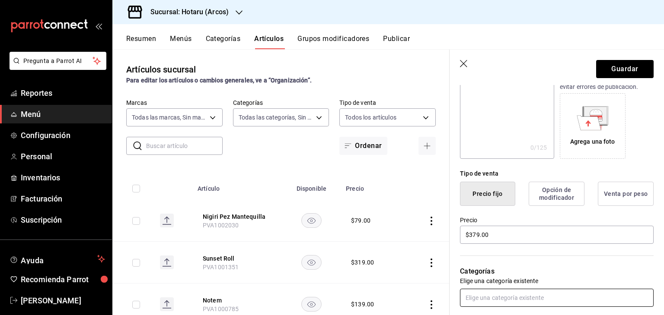
click at [491, 296] on input "text" at bounding box center [557, 298] width 194 height 18
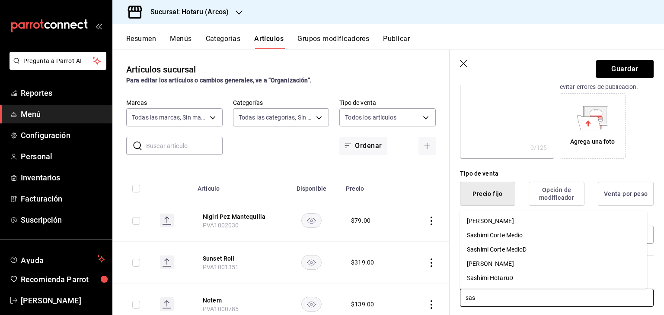
type input "sash"
click at [508, 262] on li "[PERSON_NAME]" at bounding box center [553, 264] width 187 height 14
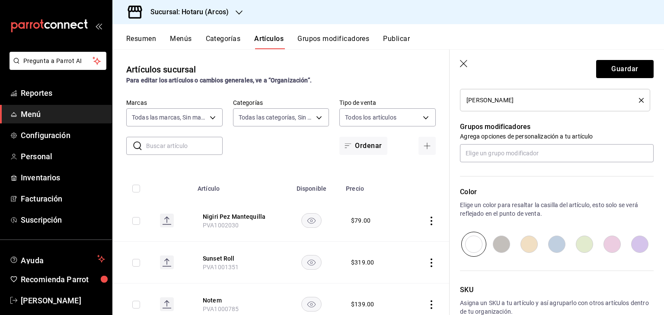
scroll to position [404, 0]
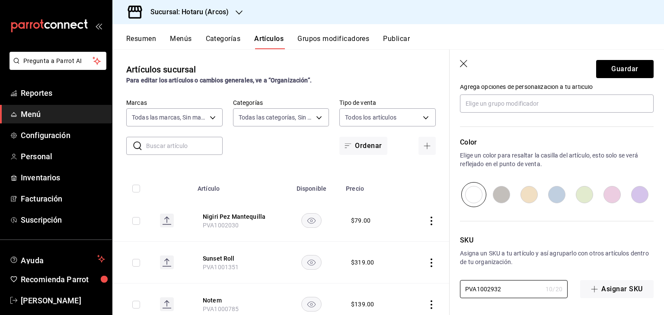
drag, startPoint x: 446, startPoint y: 280, endPoint x: 387, endPoint y: 261, distance: 62.2
click at [367, 277] on main "Artículos sucursal Para editar los artículos o cambios generales, ve a “Organiz…" at bounding box center [387, 182] width 551 height 266
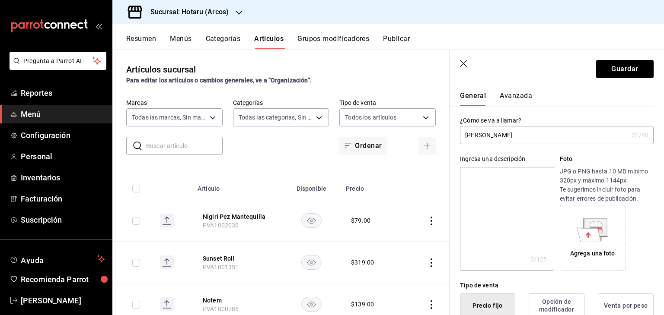
scroll to position [15, 0]
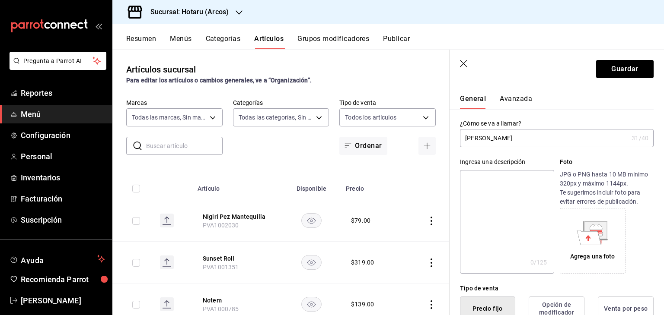
click at [617, 81] on header "Guardar" at bounding box center [556, 67] width 214 height 35
click at [621, 66] on button "Guardar" at bounding box center [624, 69] width 57 height 18
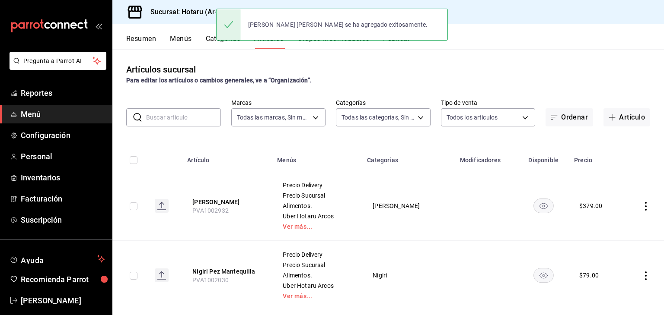
click at [195, 16] on h3 "Sucursal: Hotaru (Arcos)" at bounding box center [185, 12] width 85 height 10
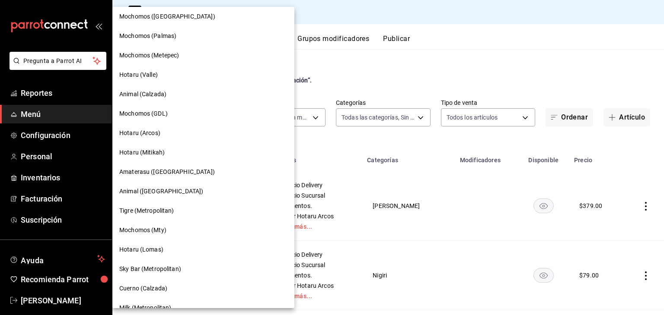
scroll to position [86, 0]
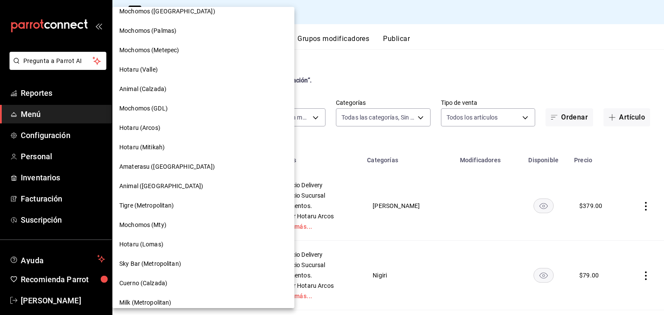
click at [177, 149] on div "Hotaru (Mitikah)" at bounding box center [203, 147] width 168 height 9
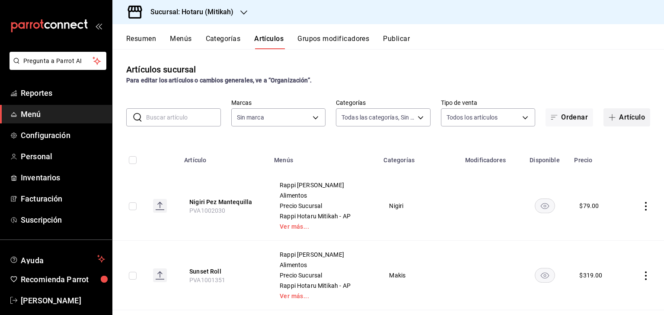
type input "62bb692d-627d-48d9-931a-4200ac14354b,c8df757b-6268-47b1-9d34-5295b38c7b05,d5237…"
click at [626, 116] on button "Artículo" at bounding box center [626, 117] width 47 height 18
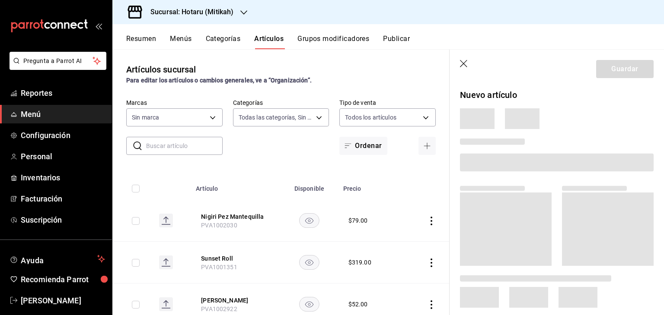
type input "d84d5940-0e8c-40c5-88cd-2414b97e757c,77dc4db3-90d9-43b8-a5d3-75604ed845df"
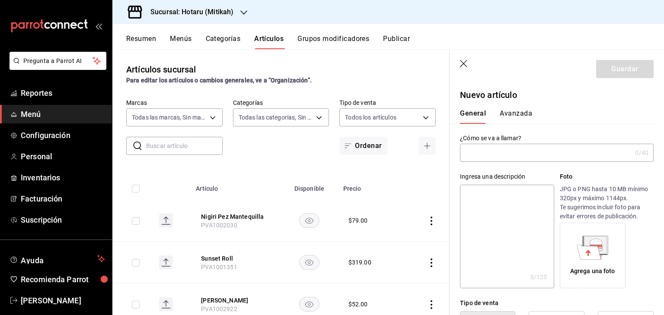
click at [562, 151] on input "text" at bounding box center [546, 152] width 172 height 17
type input "Sashimi Hamachi Vinagreta Shiso"
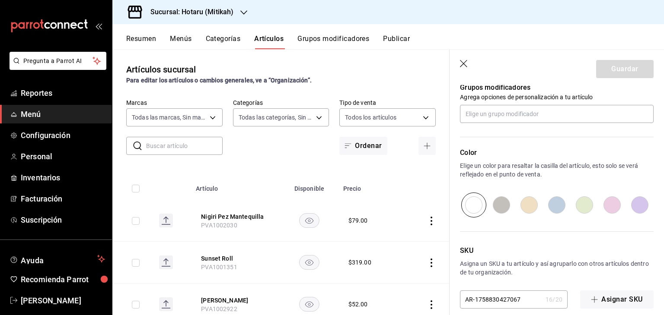
scroll to position [375, 0]
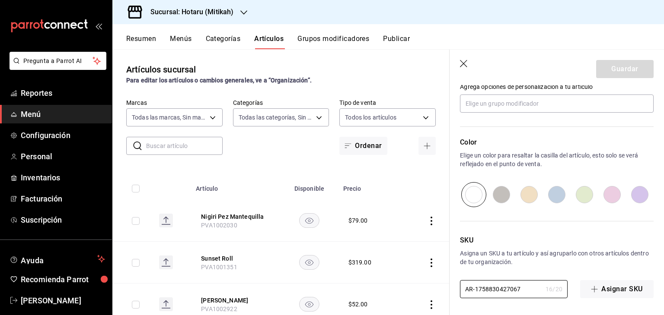
drag, startPoint x: 525, startPoint y: 291, endPoint x: 385, endPoint y: 278, distance: 140.6
click at [385, 281] on main "Artículos sucursal Para editar los artículos o cambios generales, ve a “Organiz…" at bounding box center [387, 182] width 551 height 266
paste input "PVA1002932"
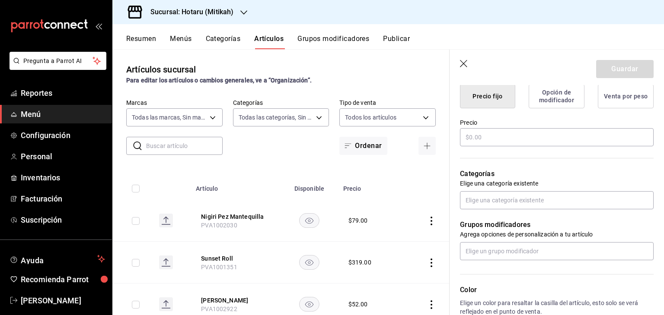
scroll to position [202, 0]
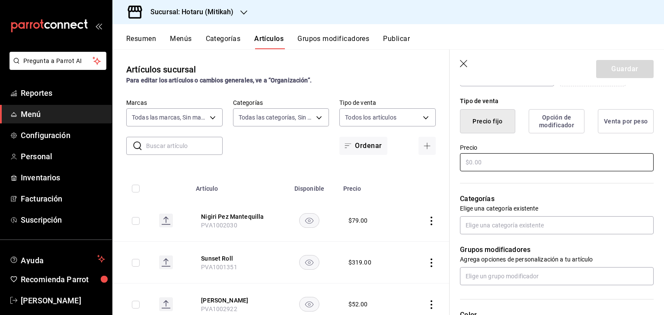
type input "PVA1002932"
click at [514, 167] on input "text" at bounding box center [557, 162] width 194 height 18
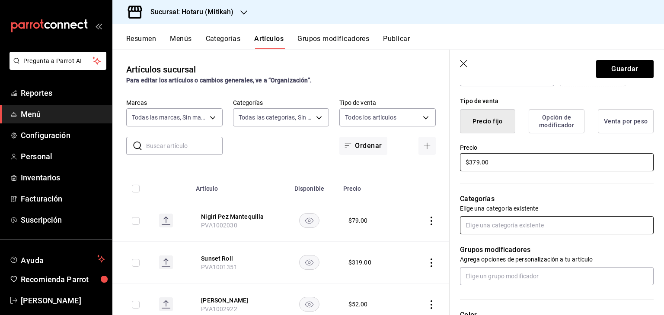
type input "$379.00"
click at [563, 229] on input "text" at bounding box center [557, 225] width 194 height 18
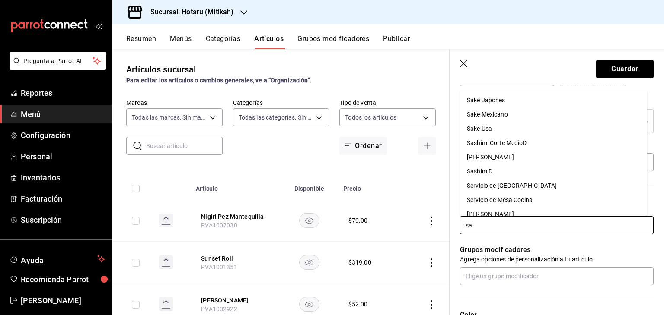
type input "sas"
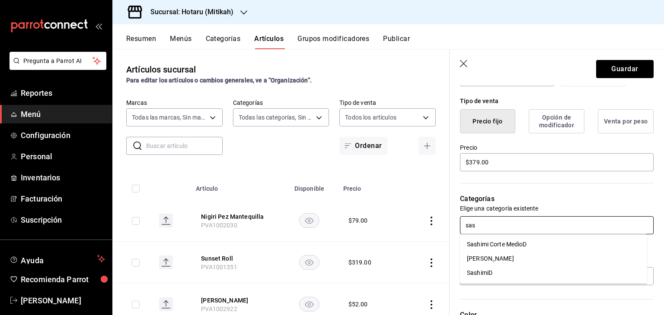
click at [515, 260] on li "[PERSON_NAME]" at bounding box center [553, 259] width 187 height 14
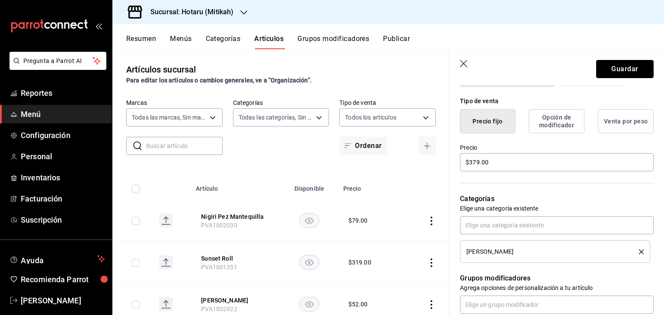
click at [605, 63] on button "Guardar" at bounding box center [624, 69] width 57 height 18
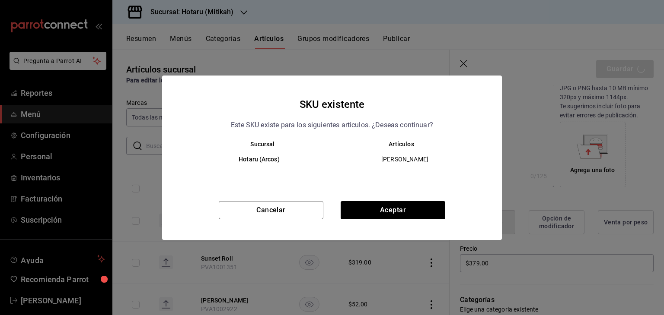
scroll to position [0, 0]
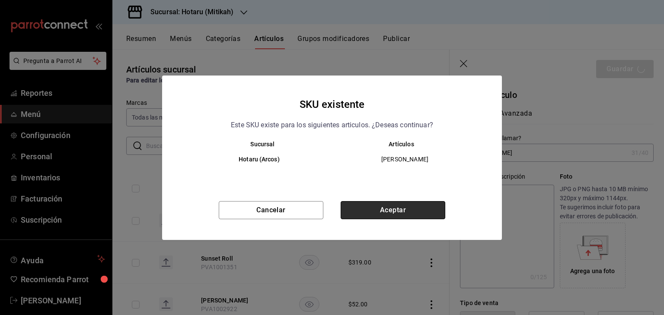
click at [372, 206] on button "Aceptar" at bounding box center [393, 210] width 105 height 18
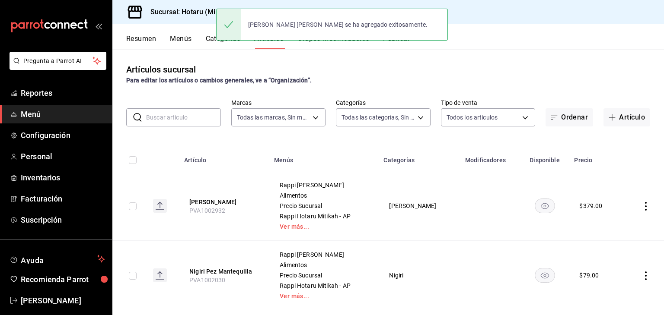
click at [197, 9] on h3 "Sucursal: Hotaru (Mitikah)" at bounding box center [188, 12] width 90 height 10
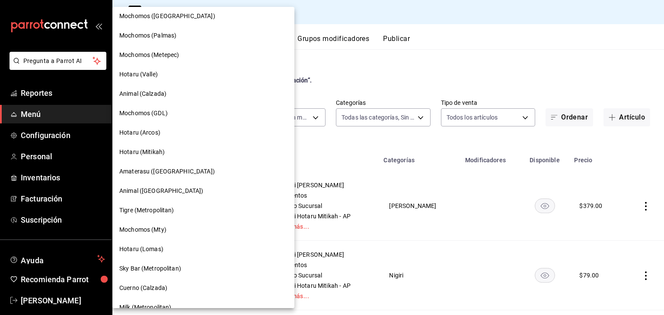
scroll to position [83, 0]
click at [176, 147] on div "Hotaru (Mitikah)" at bounding box center [203, 151] width 168 height 9
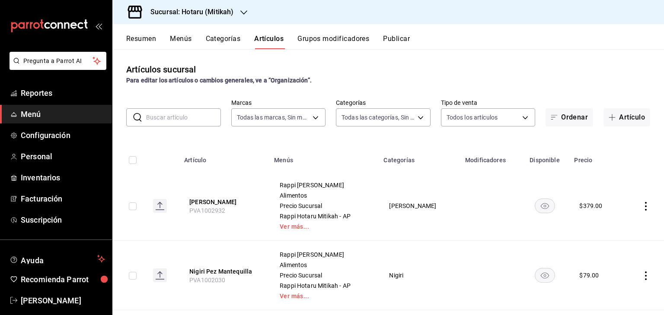
click at [223, 13] on h3 "Sucursal: Hotaru (Mitikah)" at bounding box center [188, 12] width 90 height 10
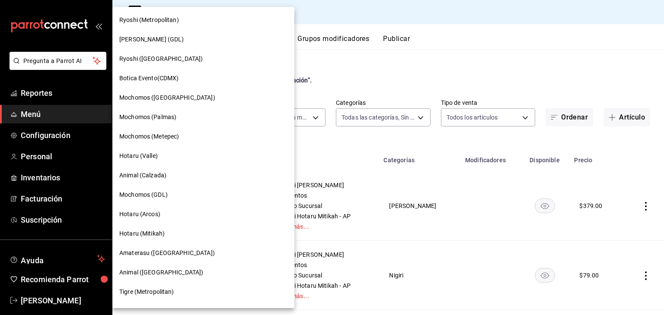
click at [181, 159] on div "Hotaru (Valle)" at bounding box center [203, 156] width 168 height 9
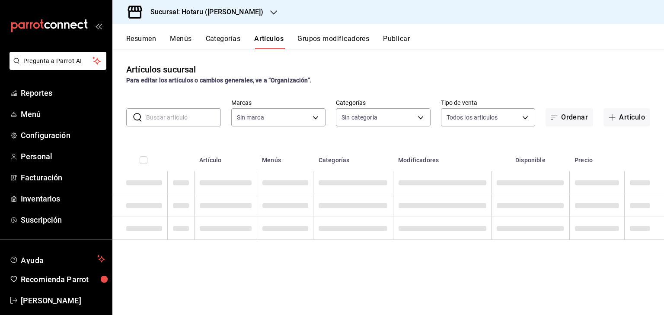
type input "c0b78d51-7925-43e8-b699-c52fb7c6d080,04492c64-33ac-4fe7-8ecc-c444235d9710,37f0f…"
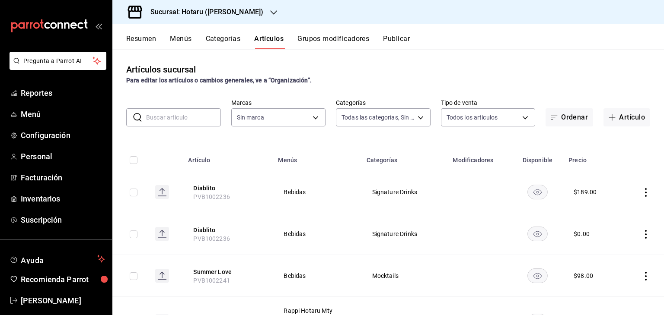
type input "c6f689f8-63fd-49a8-a607-35aea03ac6a9,619c758d-7c36-49c6-a756-e52d453908cb"
click at [607, 113] on button "Artículo" at bounding box center [626, 117] width 47 height 18
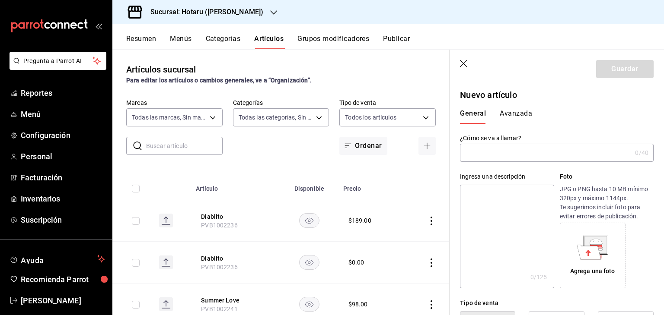
click at [548, 148] on input "text" at bounding box center [546, 152] width 172 height 17
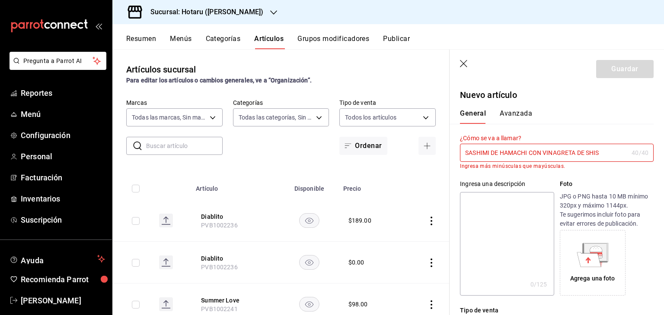
drag, startPoint x: 592, startPoint y: 156, endPoint x: 329, endPoint y: 157, distance: 262.7
click at [329, 158] on main "Artículos sucursal Para editar los artículos o cambios generales, ve a “Organiz…" at bounding box center [387, 182] width 551 height 266
paste input "ashimi Hamachi Vinagreta Shiso"
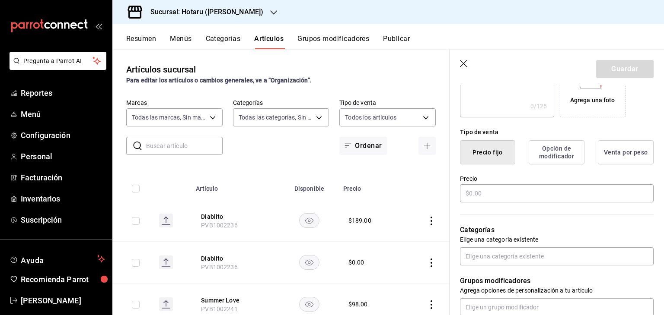
scroll to position [173, 0]
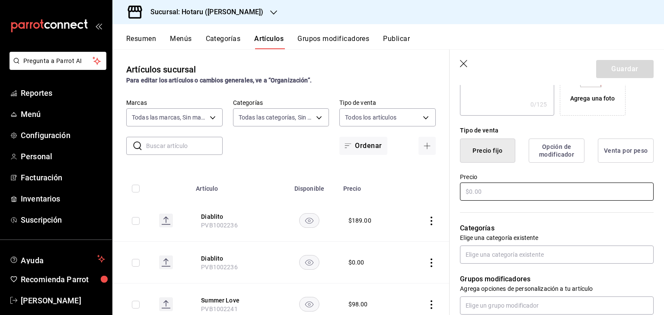
type input "Sashimi Hamachi Vinagreta Shiso"
click at [533, 188] on input "text" at bounding box center [557, 192] width 194 height 18
type input "$379.00"
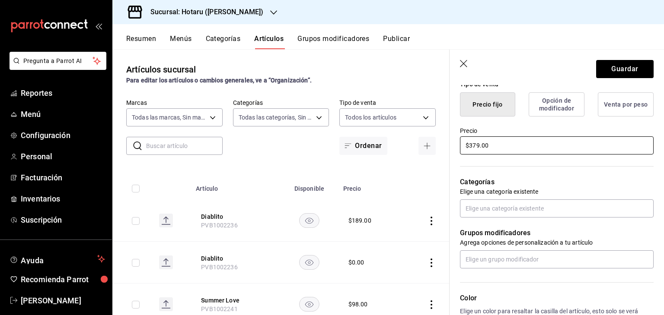
scroll to position [375, 0]
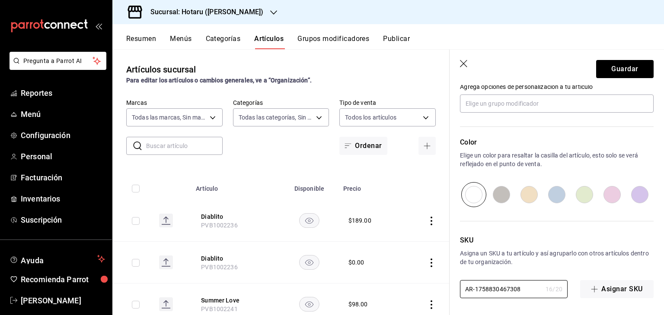
drag, startPoint x: 524, startPoint y: 286, endPoint x: 493, endPoint y: 213, distance: 79.6
click at [405, 282] on main "Artículos sucursal Para editar los artículos o cambios generales, ve a “Organiz…" at bounding box center [387, 182] width 551 height 266
paste input "PVA1002932"
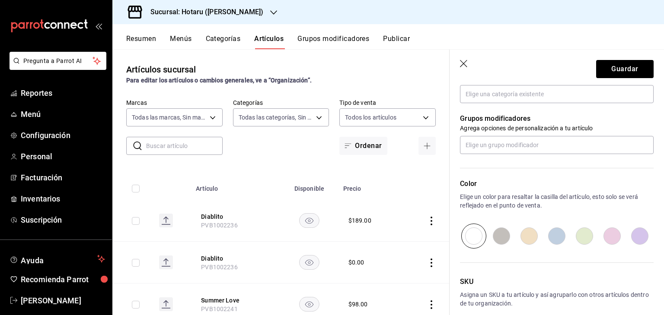
scroll to position [202, 0]
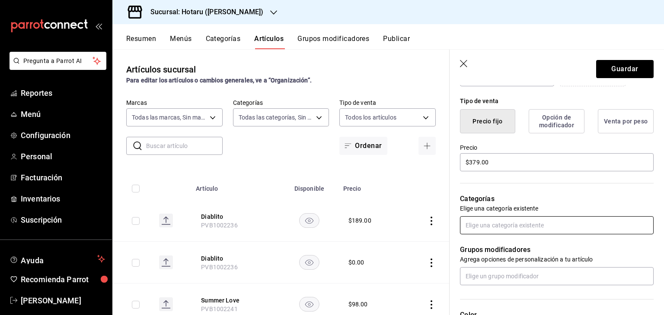
type input "PVA1002932"
click at [511, 227] on input "text" at bounding box center [557, 225] width 194 height 18
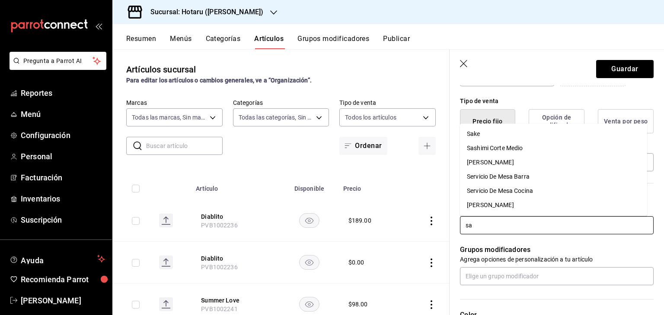
type input "sas"
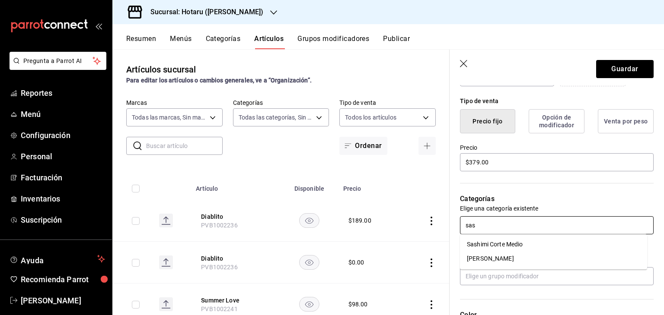
click at [509, 259] on li "[PERSON_NAME]" at bounding box center [553, 259] width 187 height 14
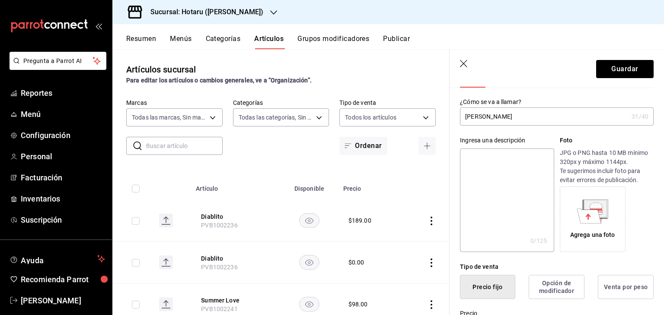
scroll to position [0, 0]
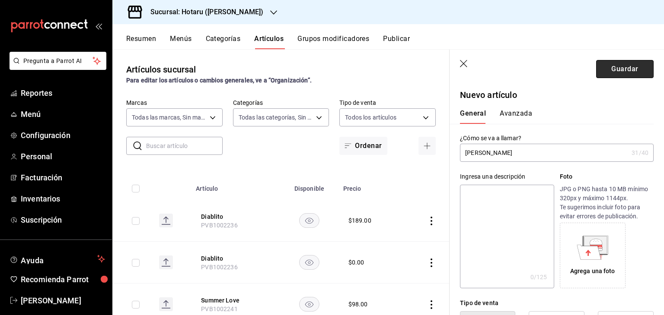
click at [614, 65] on button "Guardar" at bounding box center [624, 69] width 57 height 18
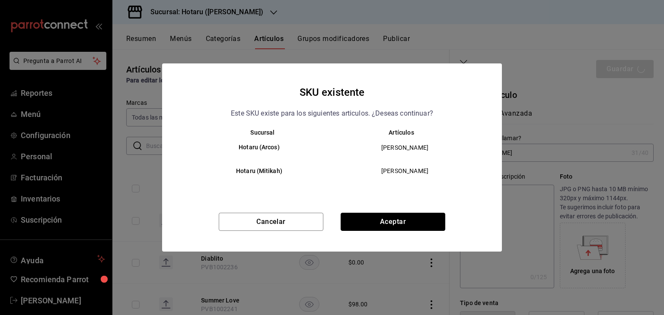
click at [398, 221] on button "Aceptar" at bounding box center [393, 222] width 105 height 18
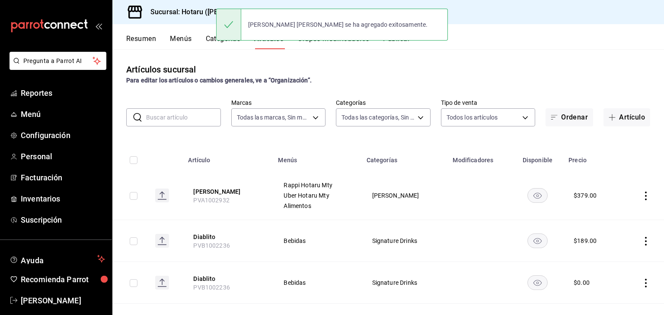
click at [192, 13] on h3 "Sucursal: Hotaru (Valle)" at bounding box center [203, 12] width 120 height 10
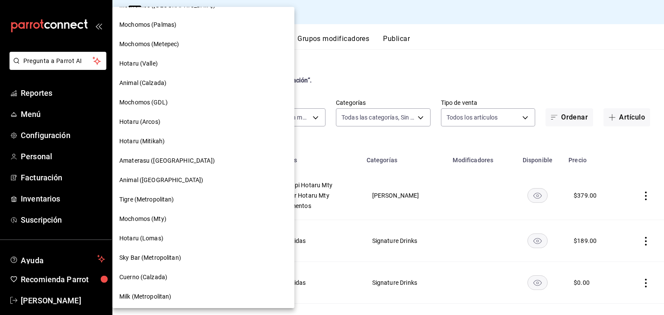
scroll to position [130, 0]
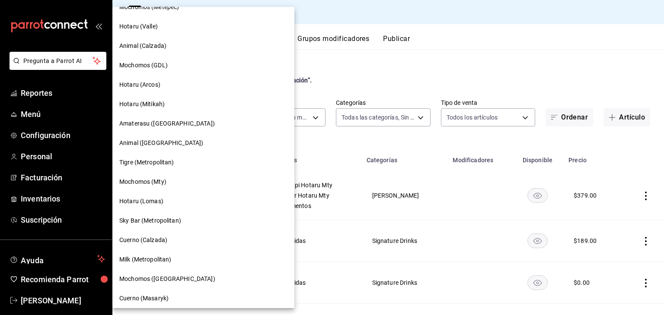
click at [174, 203] on div "Hotaru (Lomas)" at bounding box center [203, 201] width 168 height 9
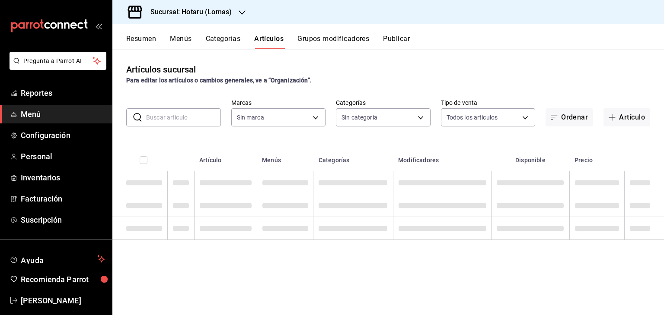
type input "3e56ebbd-5443-43e7-93f2-907a73195741"
type input "d2c2563c-d5c5-46b9-9f01-f1e2aab5430a,638577fb-faa8-46b9-8ec2-f5273865829f,f7abd…"
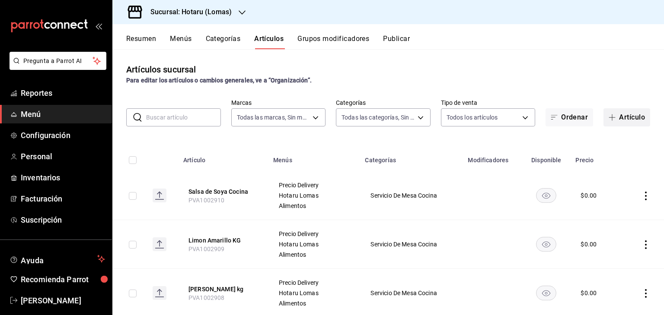
click at [614, 120] on button "Artículo" at bounding box center [626, 117] width 47 height 18
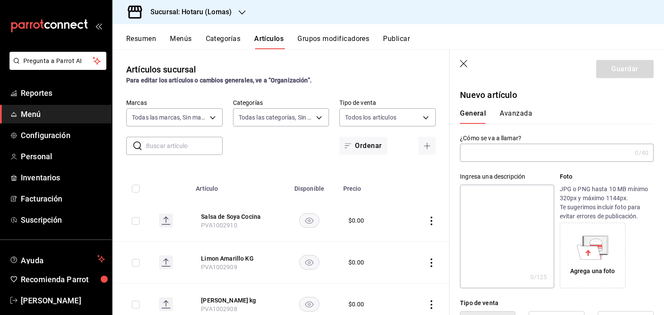
click at [520, 151] on input "text" at bounding box center [546, 152] width 172 height 17
type input "Sashimi Hamachi Vinagreta Shiso"
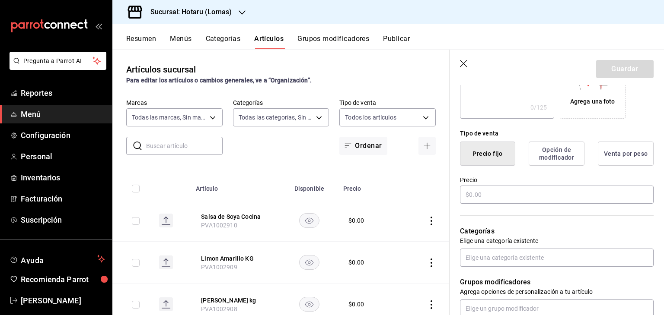
scroll to position [173, 0]
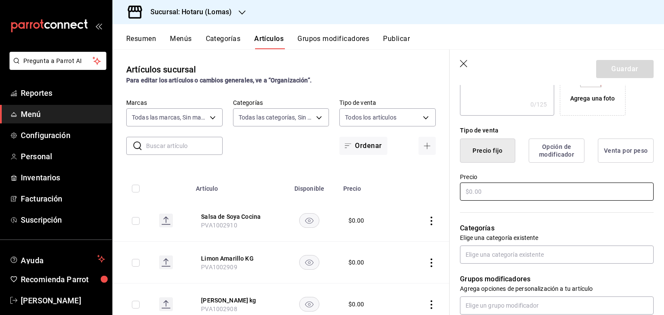
click at [497, 197] on input "text" at bounding box center [557, 192] width 194 height 18
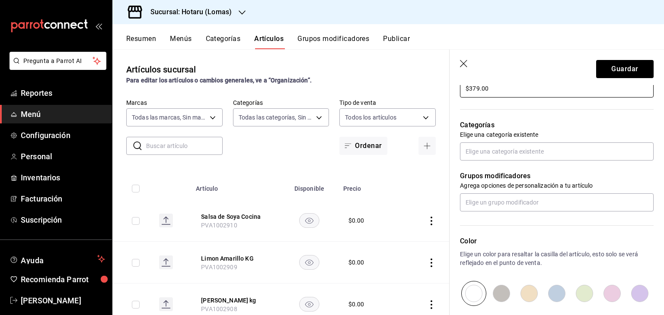
scroll to position [375, 0]
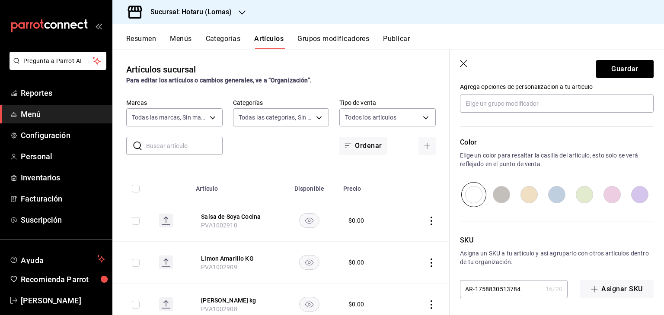
type input "$379.00"
drag, startPoint x: 528, startPoint y: 290, endPoint x: 411, endPoint y: 277, distance: 117.4
click at [396, 290] on main "Artículos sucursal Para editar los artículos o cambios generales, ve a “Organiz…" at bounding box center [387, 182] width 551 height 266
paste input "PVA1002932"
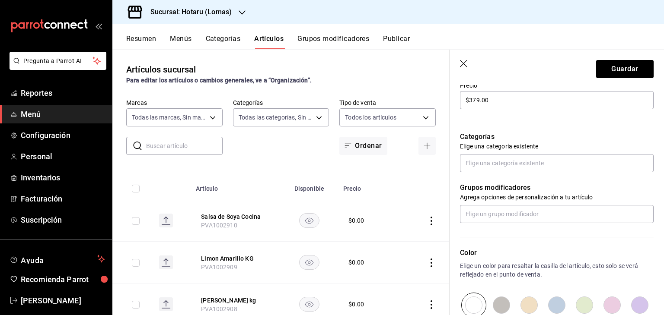
scroll to position [245, 0]
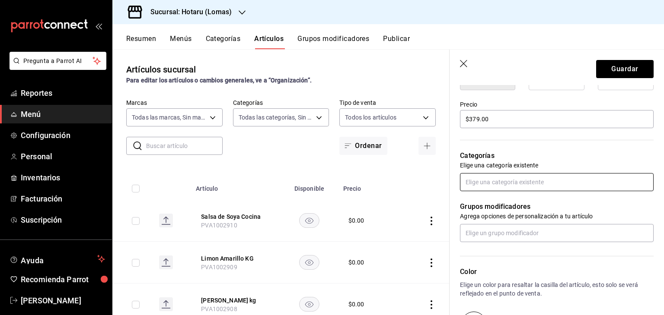
type input "PVA1002932"
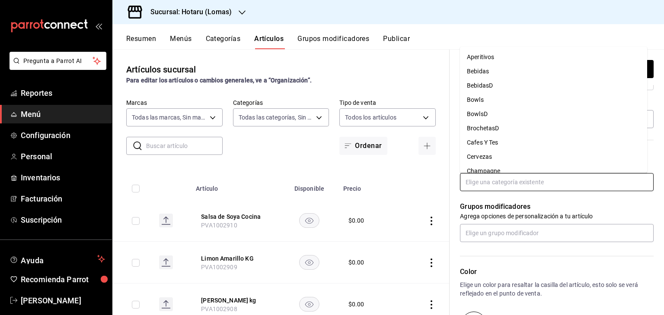
click at [525, 183] on input "text" at bounding box center [557, 182] width 194 height 18
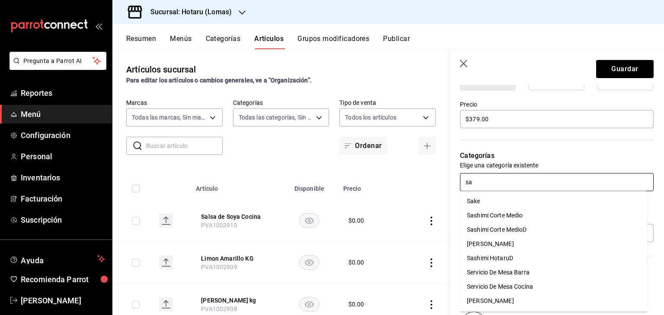
type input "sas"
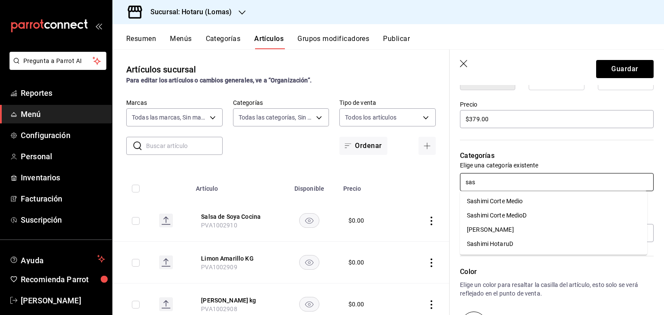
click at [513, 224] on li "[PERSON_NAME]" at bounding box center [553, 230] width 187 height 14
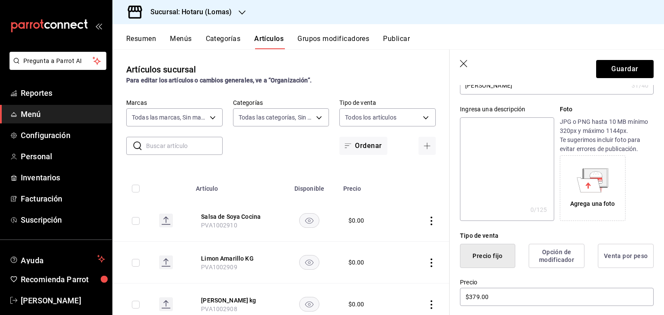
scroll to position [0, 0]
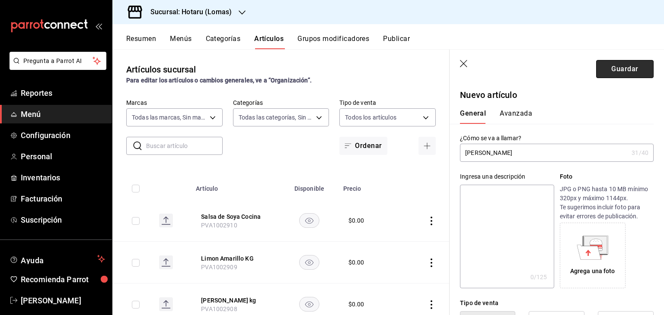
click at [627, 68] on button "Guardar" at bounding box center [624, 69] width 57 height 18
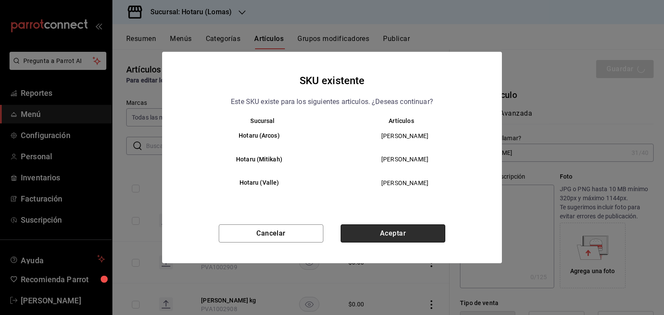
click at [397, 237] on button "Aceptar" at bounding box center [393, 234] width 105 height 18
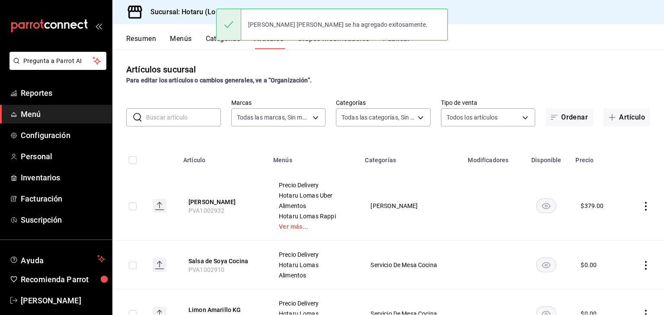
click at [182, 13] on h3 "Sucursal: Hotaru (Lomas)" at bounding box center [187, 12] width 88 height 10
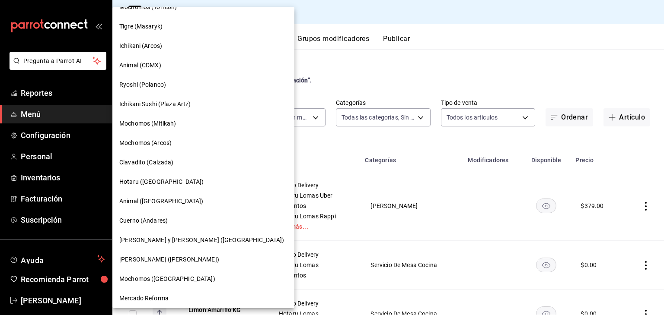
scroll to position [503, 0]
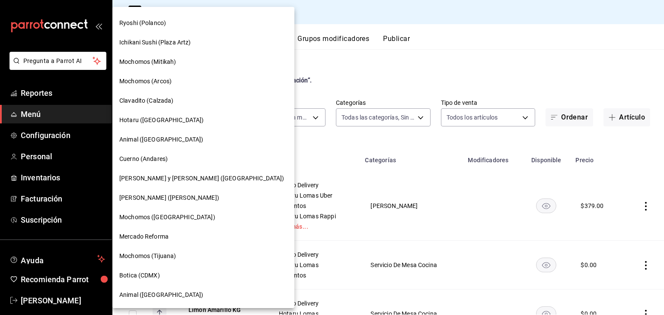
click at [162, 114] on div "Hotaru ([GEOGRAPHIC_DATA])" at bounding box center [203, 120] width 182 height 19
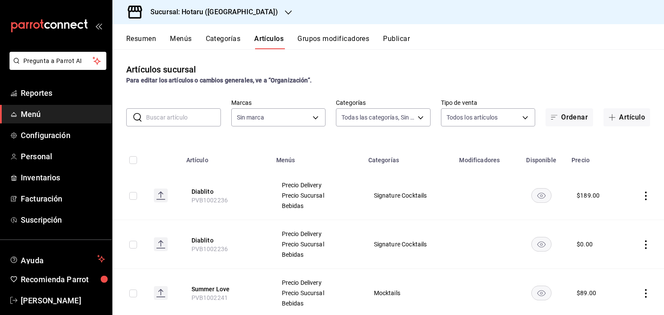
type input "a1d7044f-c2bf-44ab-9d14-b75c950c3c49,69e43b4a-7a81-4ca2-a2e1-b80ea3b28c9f,af9b6…"
type input "28f2b94b-43d9-4456-ab58-be91b69769b2,f751b40b-1592-4fe9-b0c9-b3cde2f2f566"
click at [622, 113] on button "Artículo" at bounding box center [626, 117] width 47 height 18
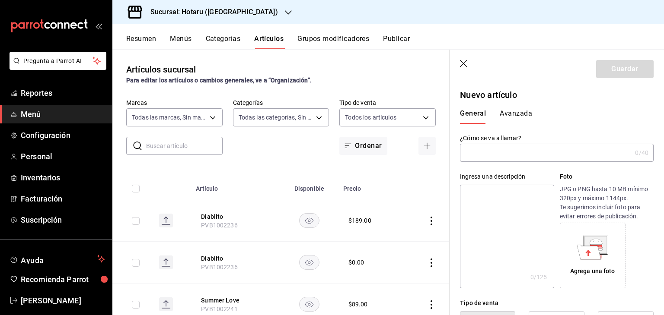
click at [530, 155] on input "text" at bounding box center [546, 152] width 172 height 17
paste input "Sashimi Hamachi Vinagreta Shiso"
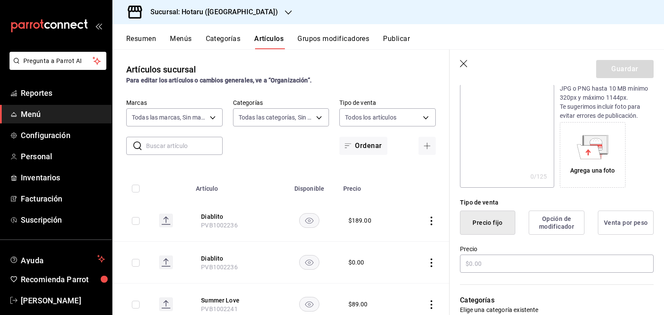
scroll to position [216, 0]
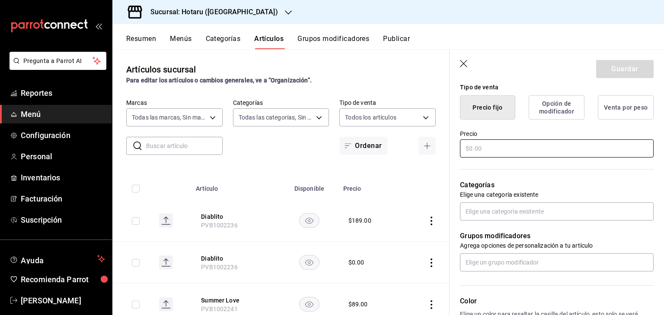
type input "Sashimi Hamachi Vinagreta Shiso"
click at [520, 151] on input "text" at bounding box center [557, 149] width 194 height 18
type input "$379.00"
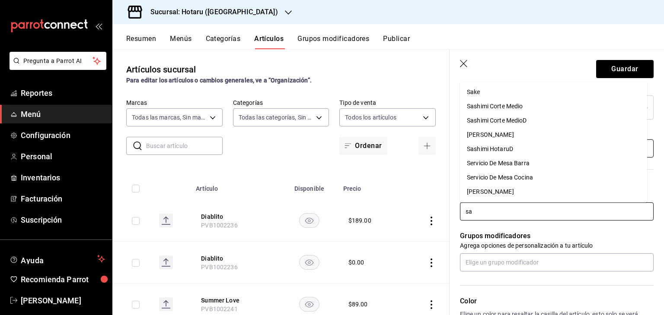
type input "sas"
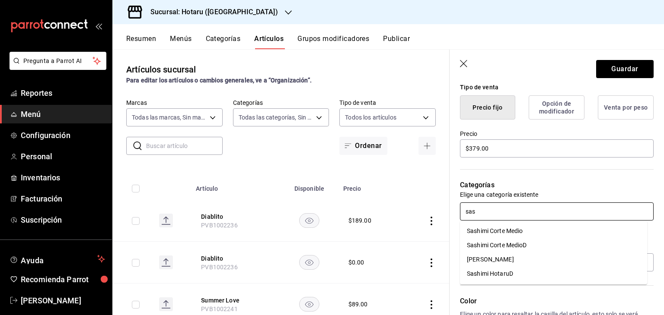
click at [523, 256] on li "[PERSON_NAME]" at bounding box center [553, 260] width 187 height 14
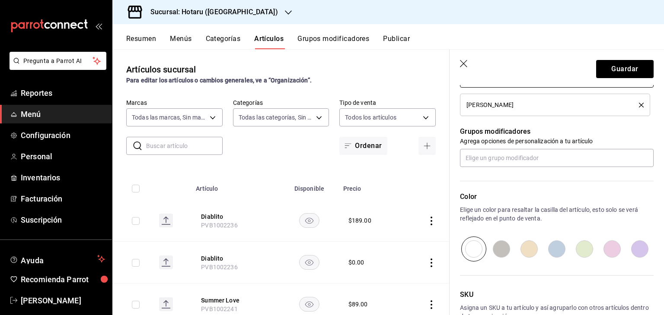
scroll to position [404, 0]
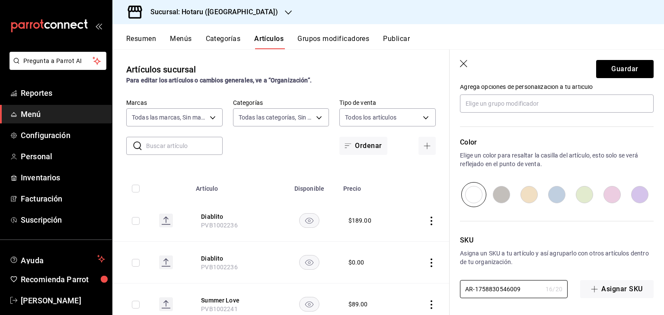
drag, startPoint x: 528, startPoint y: 287, endPoint x: 496, endPoint y: 229, distance: 65.9
click at [405, 275] on main "Artículos sucursal Para editar los artículos o cambios generales, ve a “Organiz…" at bounding box center [387, 182] width 551 height 266
paste input "PVA1002932"
type input "PVA1002932"
click at [625, 67] on button "Guardar" at bounding box center [624, 69] width 57 height 18
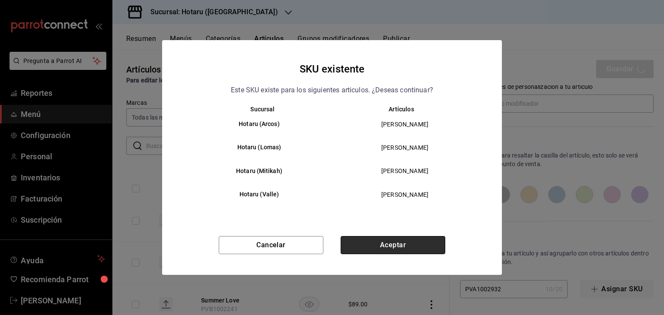
click at [385, 241] on button "Aceptar" at bounding box center [393, 245] width 105 height 18
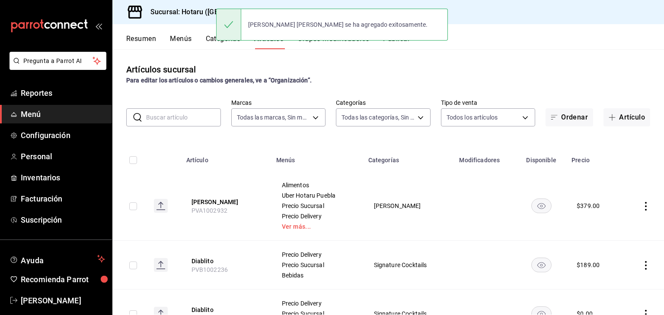
click at [194, 12] on h3 "Sucursal: Hotaru (Puebla)" at bounding box center [210, 12] width 134 height 10
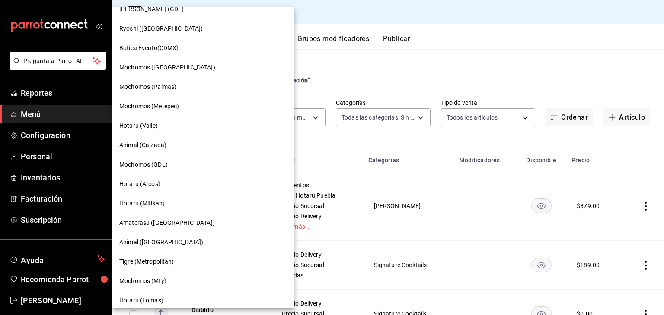
scroll to position [43, 0]
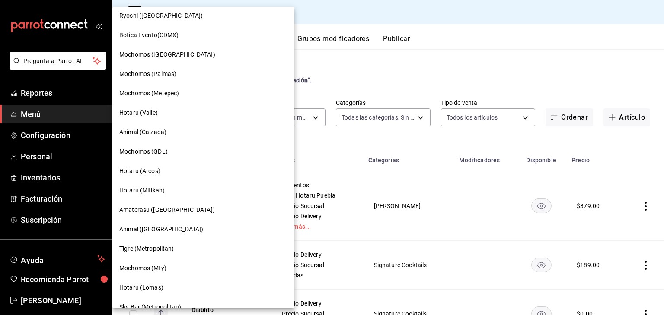
click at [176, 134] on div "Animal (Calzada)" at bounding box center [203, 132] width 168 height 9
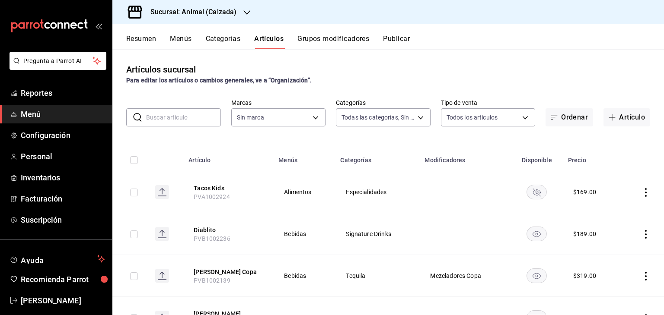
type input "577524a9-a437-43f3-84d2-cf2e6968635f,5d35a5f4-3063-4397-a550-a8f4eca83956,9bcdf…"
type input "e26472f3-9262-489d-bcba-4c6b034529c7"
click at [624, 121] on button "Artículo" at bounding box center [626, 117] width 47 height 18
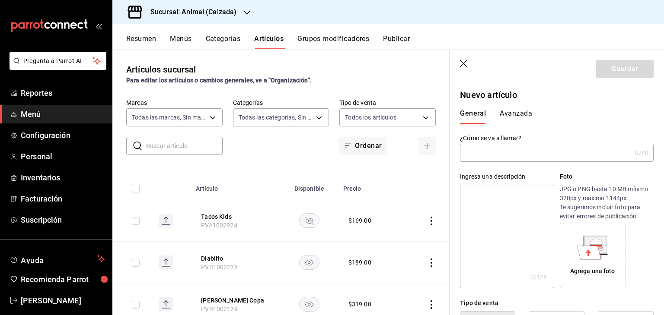
click at [565, 153] on input "text" at bounding box center [546, 152] width 172 height 17
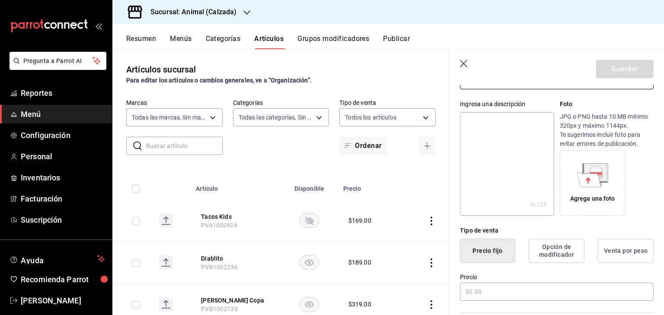
scroll to position [216, 0]
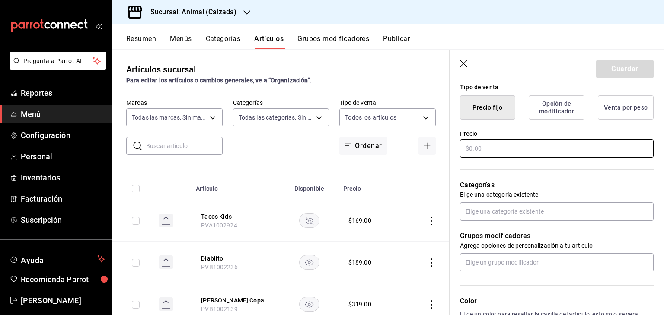
type input "Rice Cake Spicy Salmon"
click at [536, 146] on input "text" at bounding box center [557, 149] width 194 height 18
type input "$229.00"
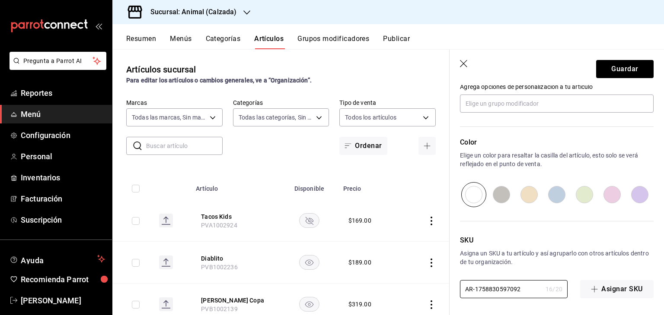
drag, startPoint x: 522, startPoint y: 288, endPoint x: 480, endPoint y: 218, distance: 81.6
click at [421, 269] on main "Artículos sucursal Para editar los artículos o cambios generales, ve a “Organiz…" at bounding box center [387, 182] width 551 height 266
paste input "PVA1002926"
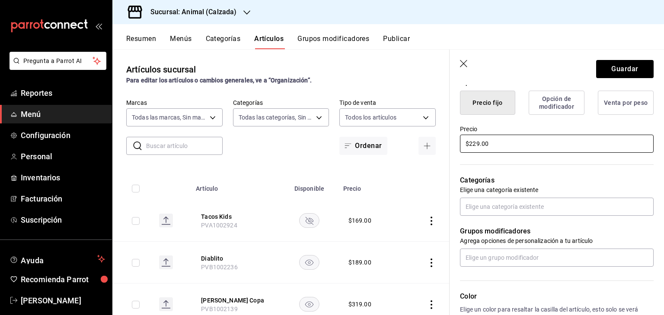
scroll to position [202, 0]
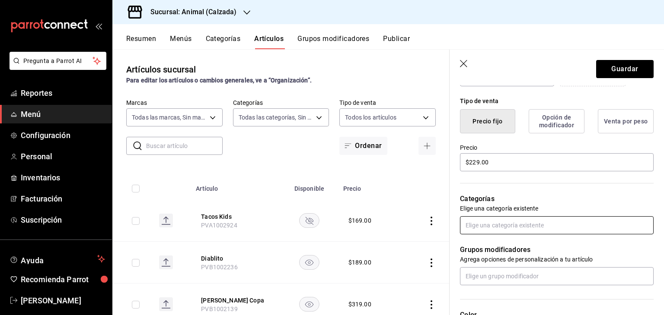
type input "PVA1002926"
click at [508, 230] on input "text" at bounding box center [557, 225] width 194 height 18
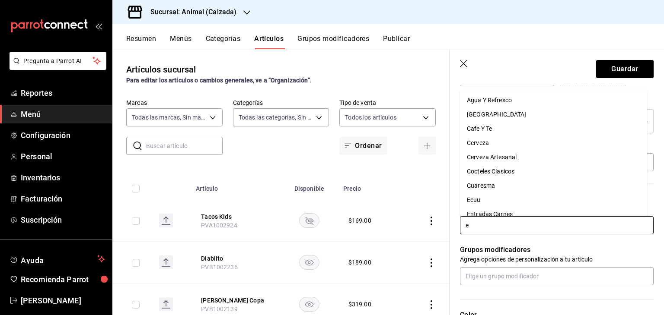
type input "en"
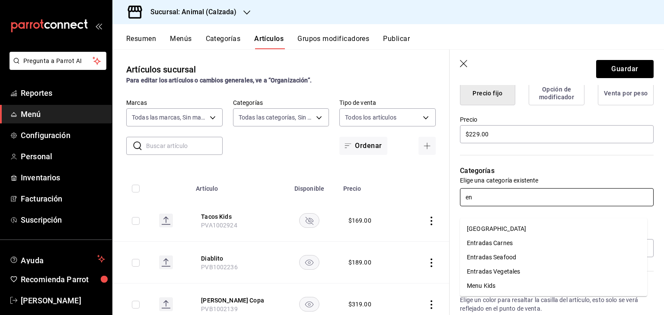
scroll to position [245, 0]
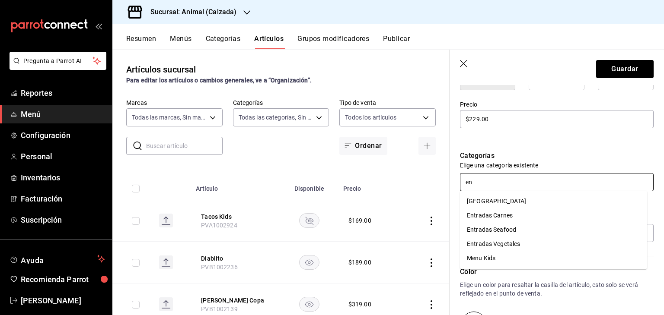
click at [532, 226] on li "Entradas Seafood" at bounding box center [553, 230] width 187 height 14
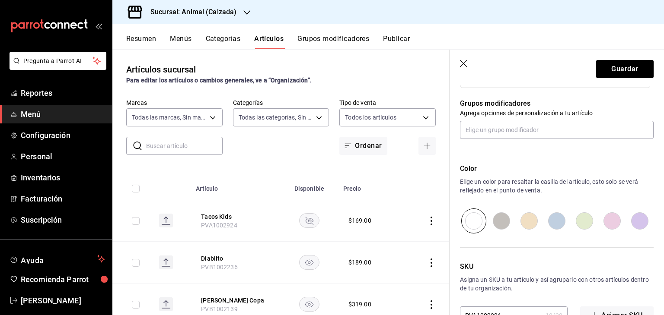
scroll to position [404, 0]
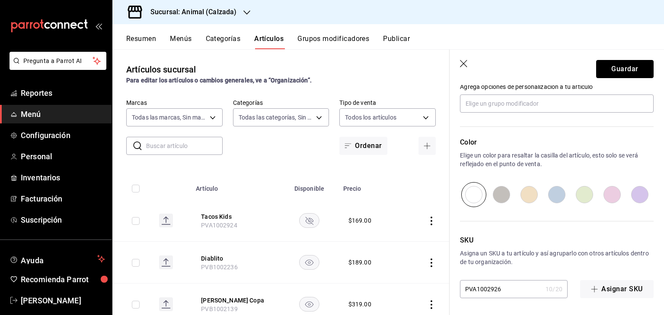
click at [612, 69] on button "Guardar" at bounding box center [624, 69] width 57 height 18
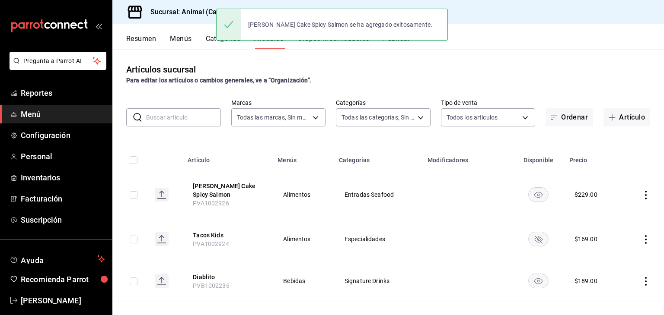
click at [185, 10] on h3 "Sucursal: Animal (Calzada)" at bounding box center [189, 12] width 93 height 10
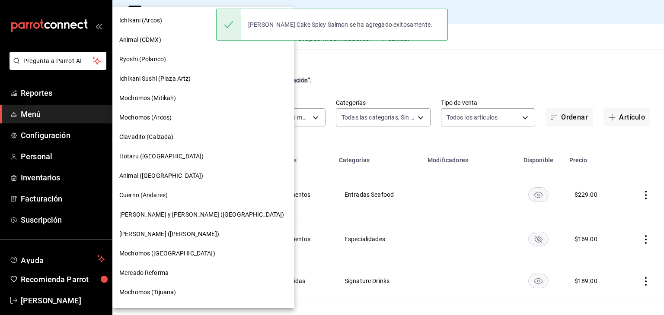
scroll to position [503, 0]
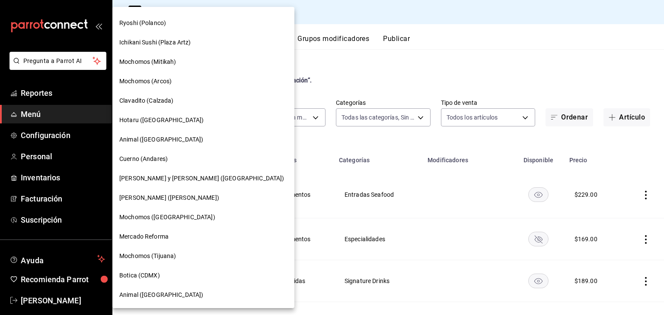
click at [171, 271] on div "Botica (CDMX)" at bounding box center [203, 275] width 182 height 19
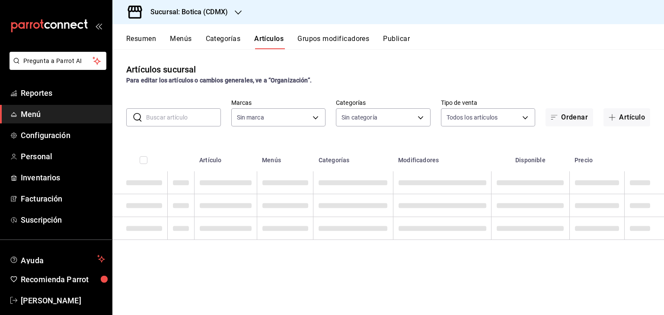
type input "52039608-d3af-43d8-978b-7351115fcd58,48c160c6-e58b-40fc-ab83-08e030ab785e,3b989…"
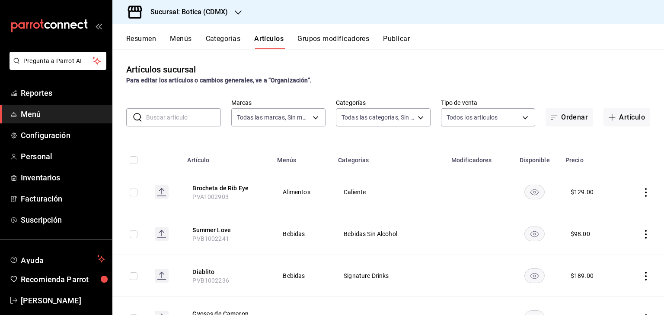
type input "d5352a43-907b-4cea-af89-ed5f283426a2"
click at [619, 120] on button "Artículo" at bounding box center [626, 117] width 47 height 18
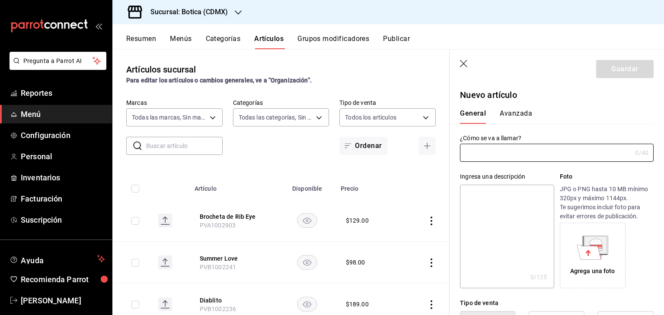
type input "AR-1758830645149"
click at [538, 158] on input "text" at bounding box center [546, 152] width 172 height 17
type input "Arroz Frito Con Hongos Japoneses Y Trufa"
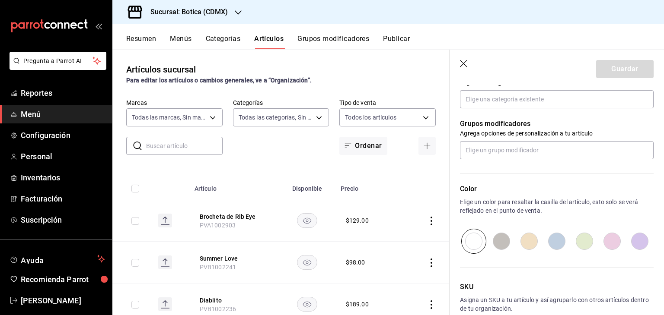
scroll to position [375, 0]
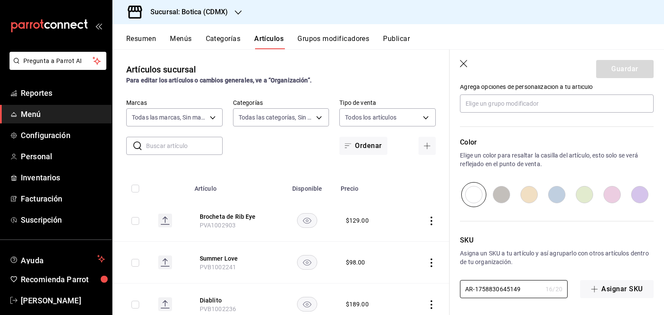
drag, startPoint x: 526, startPoint y: 291, endPoint x: 412, endPoint y: 284, distance: 114.7
click at [412, 286] on main "Artículos sucursal Para editar los artículos o cambios generales, ve a “Organiz…" at bounding box center [387, 182] width 551 height 266
paste input "PVA1002927"
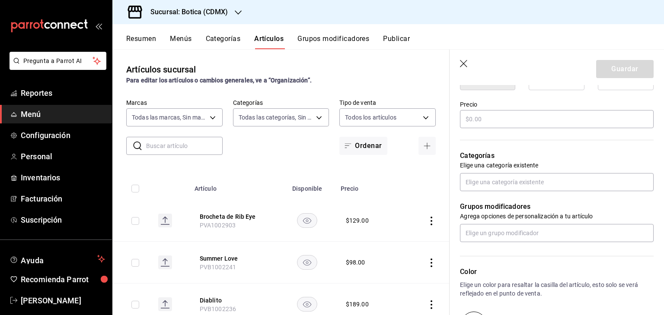
scroll to position [202, 0]
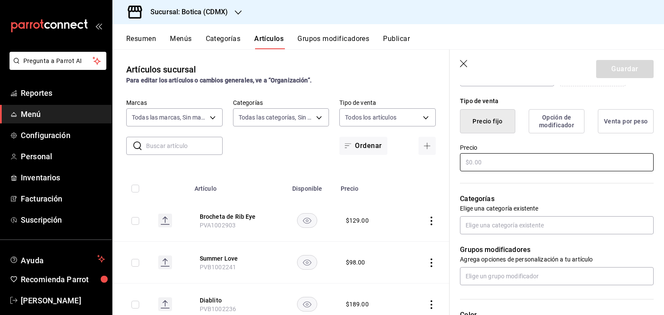
type input "PVA1002927"
click at [532, 162] on input "text" at bounding box center [557, 162] width 194 height 18
click at [531, 162] on input "text" at bounding box center [557, 162] width 194 height 18
type input "$279.00"
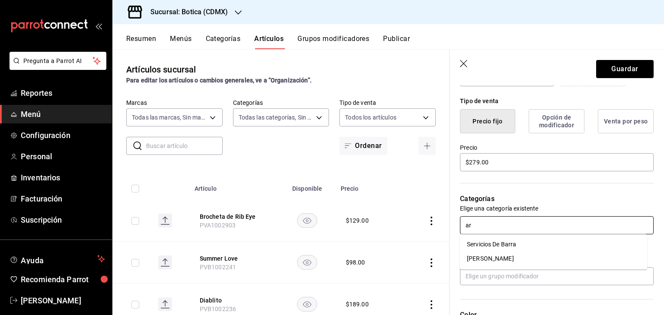
type input "a"
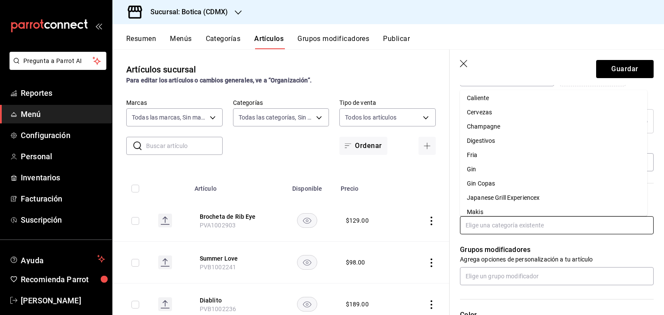
scroll to position [86, 0]
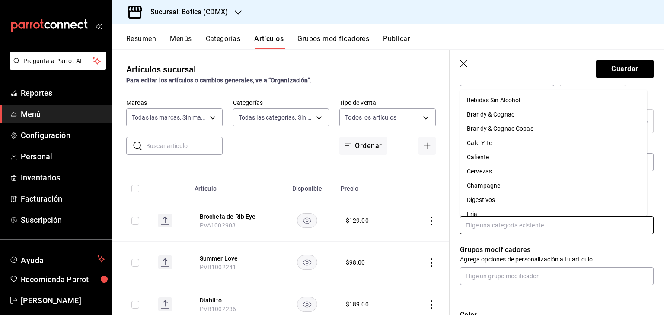
click at [499, 227] on input "text" at bounding box center [557, 225] width 194 height 18
click at [497, 159] on li "Caliente" at bounding box center [553, 157] width 187 height 14
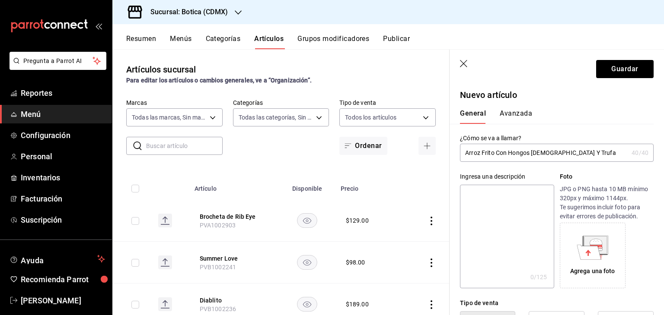
scroll to position [302, 0]
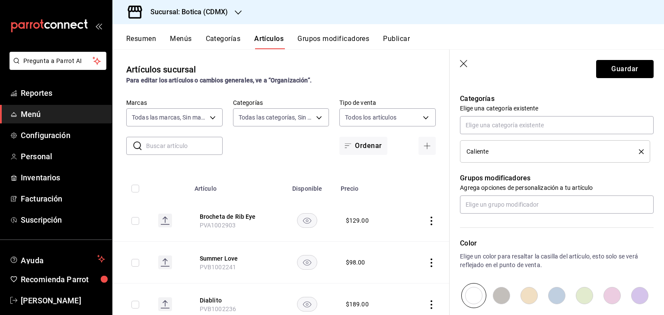
click at [618, 73] on button "Guardar" at bounding box center [624, 69] width 57 height 18
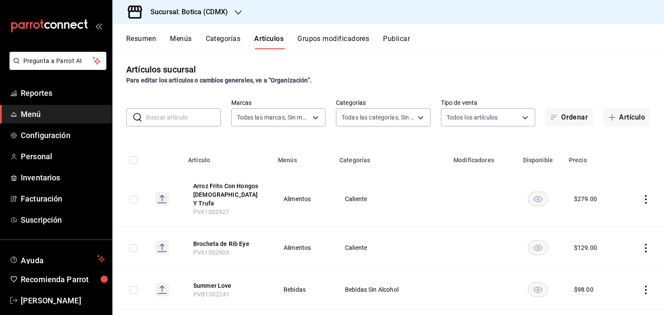
click at [190, 16] on h3 "Sucursal: Botica (CDMX)" at bounding box center [185, 12] width 84 height 10
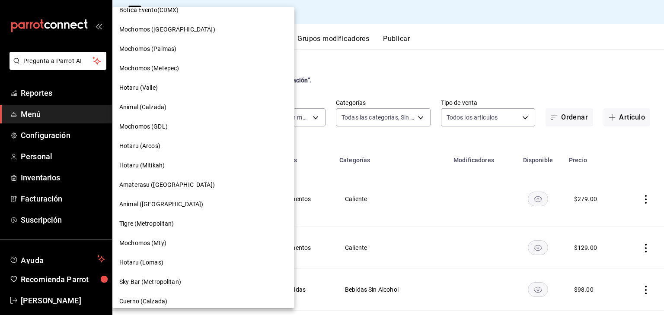
scroll to position [75, 0]
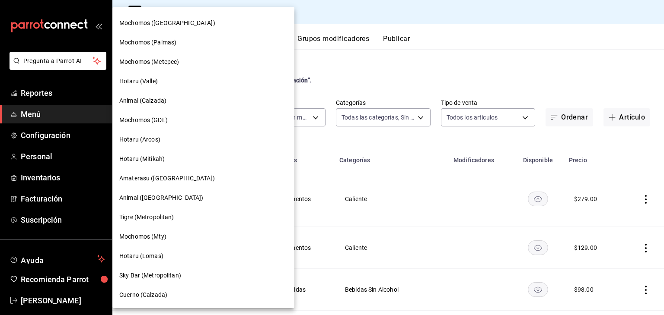
click at [180, 180] on span "Amaterasu ([GEOGRAPHIC_DATA])" at bounding box center [167, 178] width 96 height 9
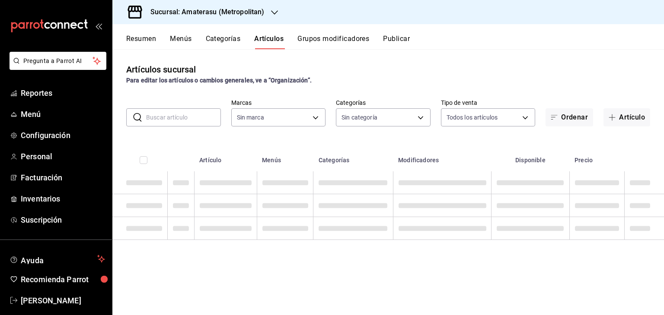
type input "0783145e-3d29-4bbb-828e-87c4a6ccf0c0,087d9878-8a04-48ff-ab24-0b3ef0fdf69f,f9a59…"
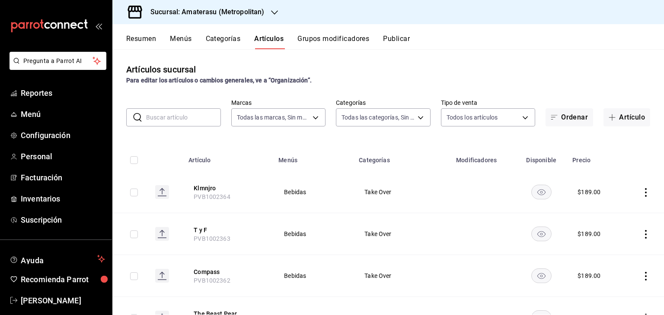
type input "e4cd7fcb-d45b-43ae-a99f-ad4ccfcd9032,f3afaab8-8c3d-4e49-a299-af9bdf6027b2"
click at [624, 120] on button "Artículo" at bounding box center [626, 117] width 47 height 18
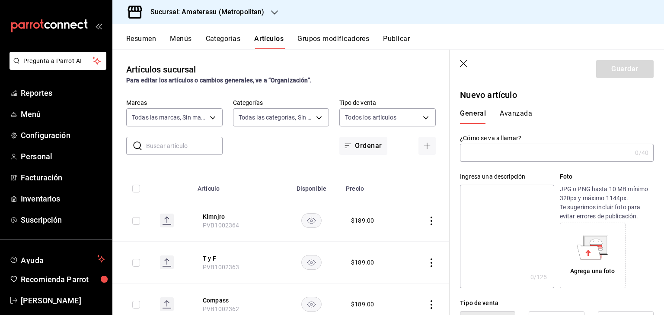
click at [517, 156] on input "text" at bounding box center [546, 152] width 172 height 17
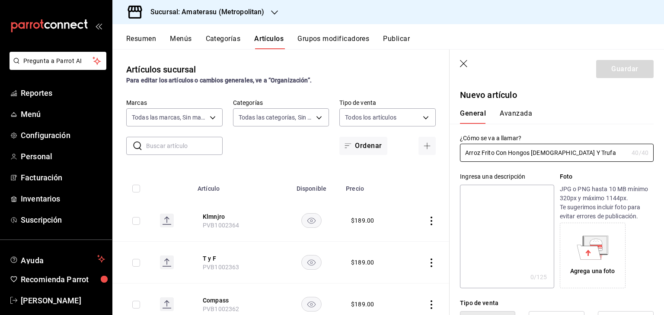
type input "Arroz Frito Con Hongos Japoneses Y Trufa"
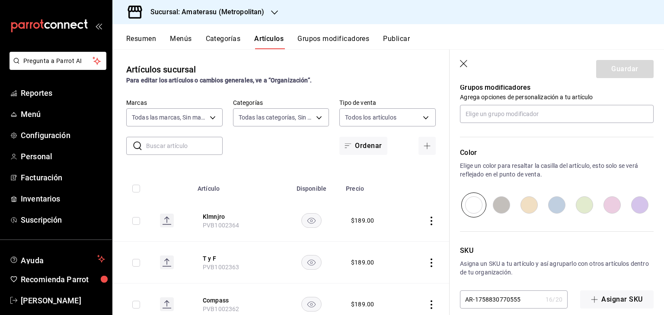
scroll to position [375, 0]
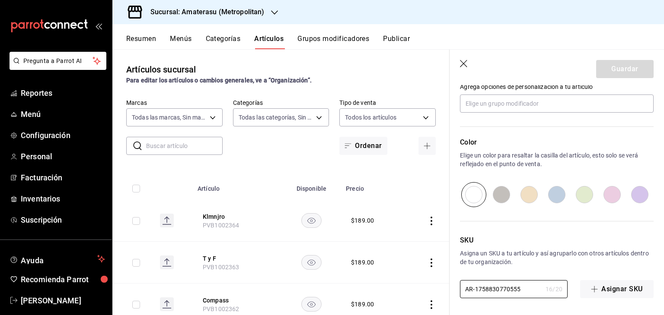
drag, startPoint x: 529, startPoint y: 288, endPoint x: 463, endPoint y: 279, distance: 66.3
click at [461, 285] on input "AR-1758830770555" at bounding box center [501, 289] width 82 height 17
paste input "PVA1002927"
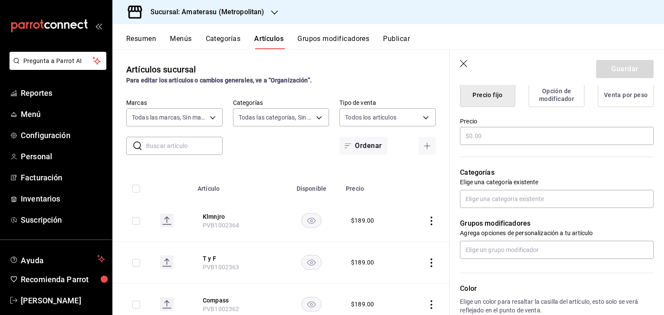
scroll to position [202, 0]
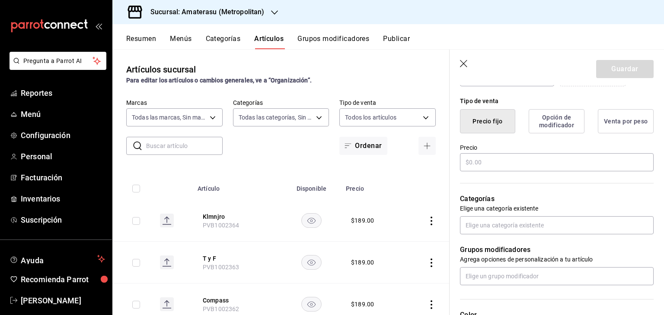
type input "PVA1002927"
click at [519, 155] on input "text" at bounding box center [557, 162] width 194 height 18
type input "$279.00"
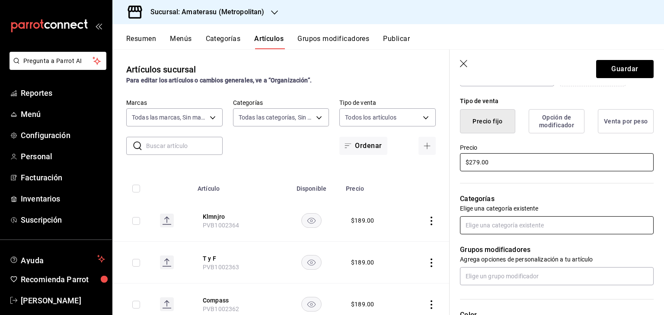
scroll to position [245, 0]
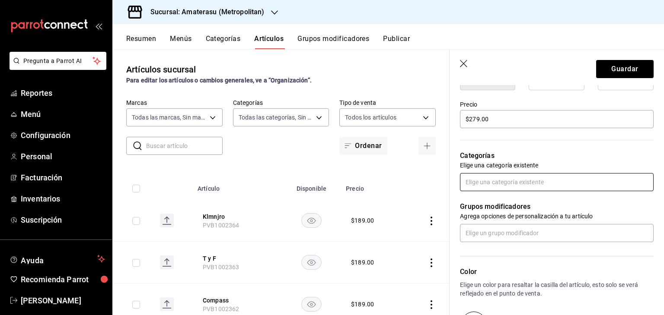
click at [527, 182] on input "text" at bounding box center [557, 182] width 194 height 18
type input "a"
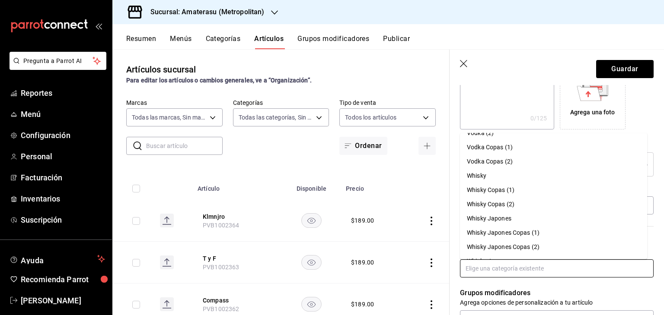
scroll to position [1064, 0]
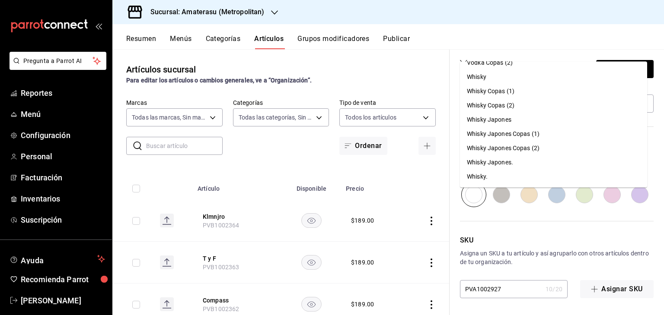
click at [580, 239] on p "SKU" at bounding box center [557, 241] width 194 height 10
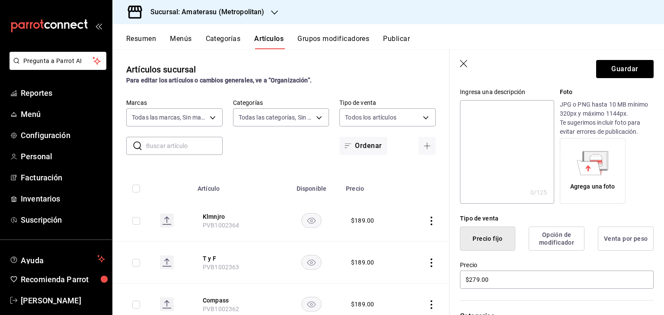
scroll to position [0, 0]
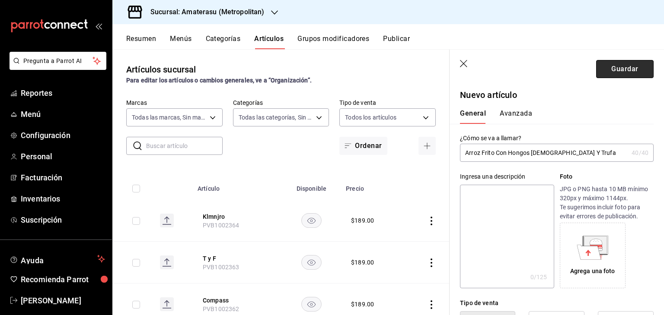
click at [610, 63] on button "Guardar" at bounding box center [624, 69] width 57 height 18
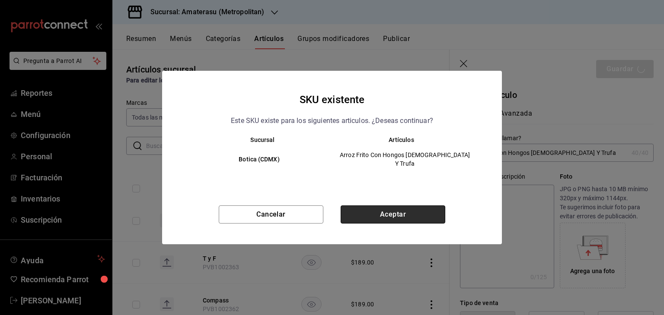
click at [412, 211] on button "Aceptar" at bounding box center [393, 215] width 105 height 18
